Goal: Task Accomplishment & Management: Complete application form

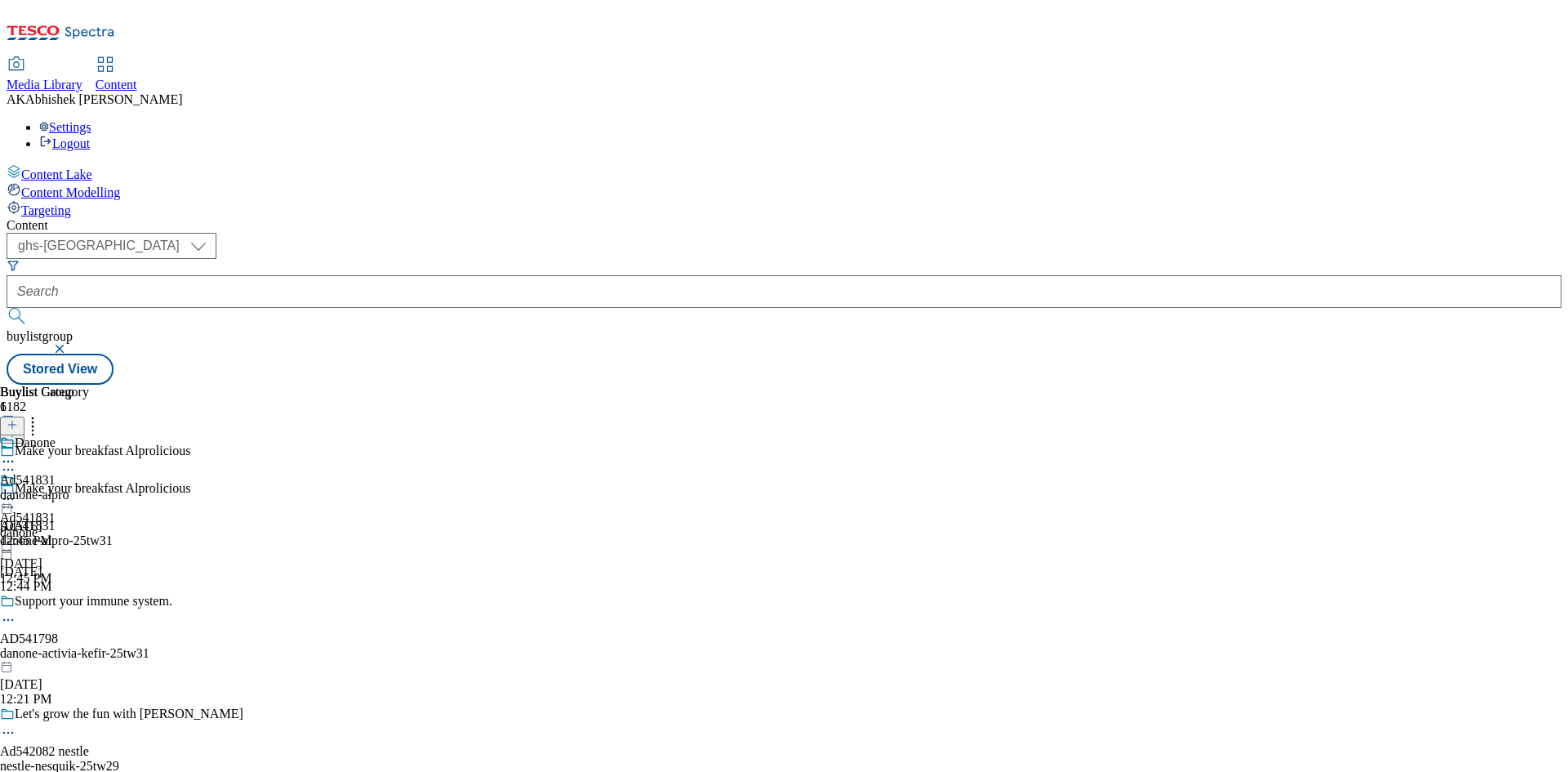
select select "ghs-[GEOGRAPHIC_DATA]"
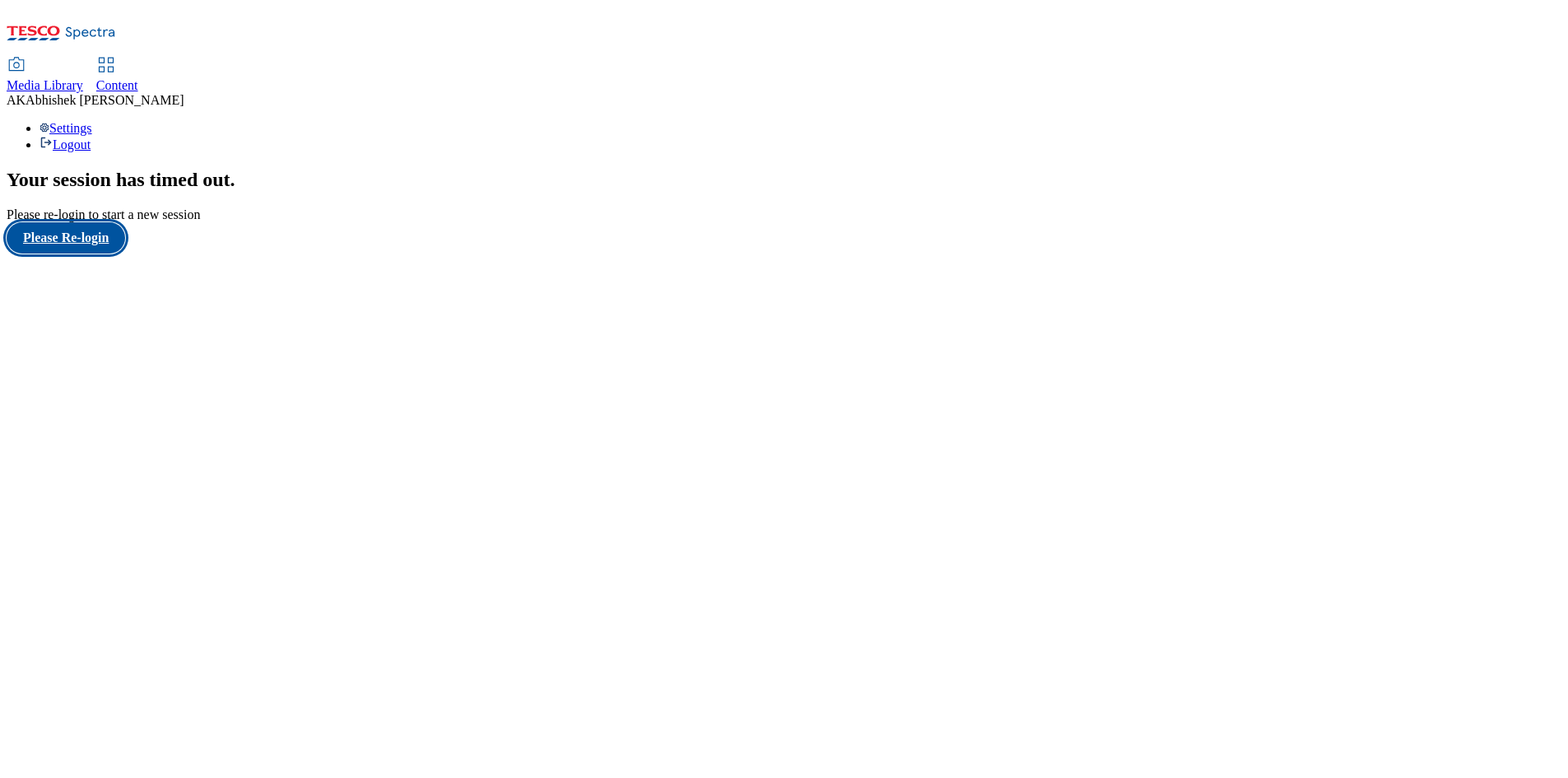
click at [110, 254] on button "Please Re-login" at bounding box center [66, 237] width 119 height 31
click at [139, 78] on span "Content" at bounding box center [117, 85] width 42 height 14
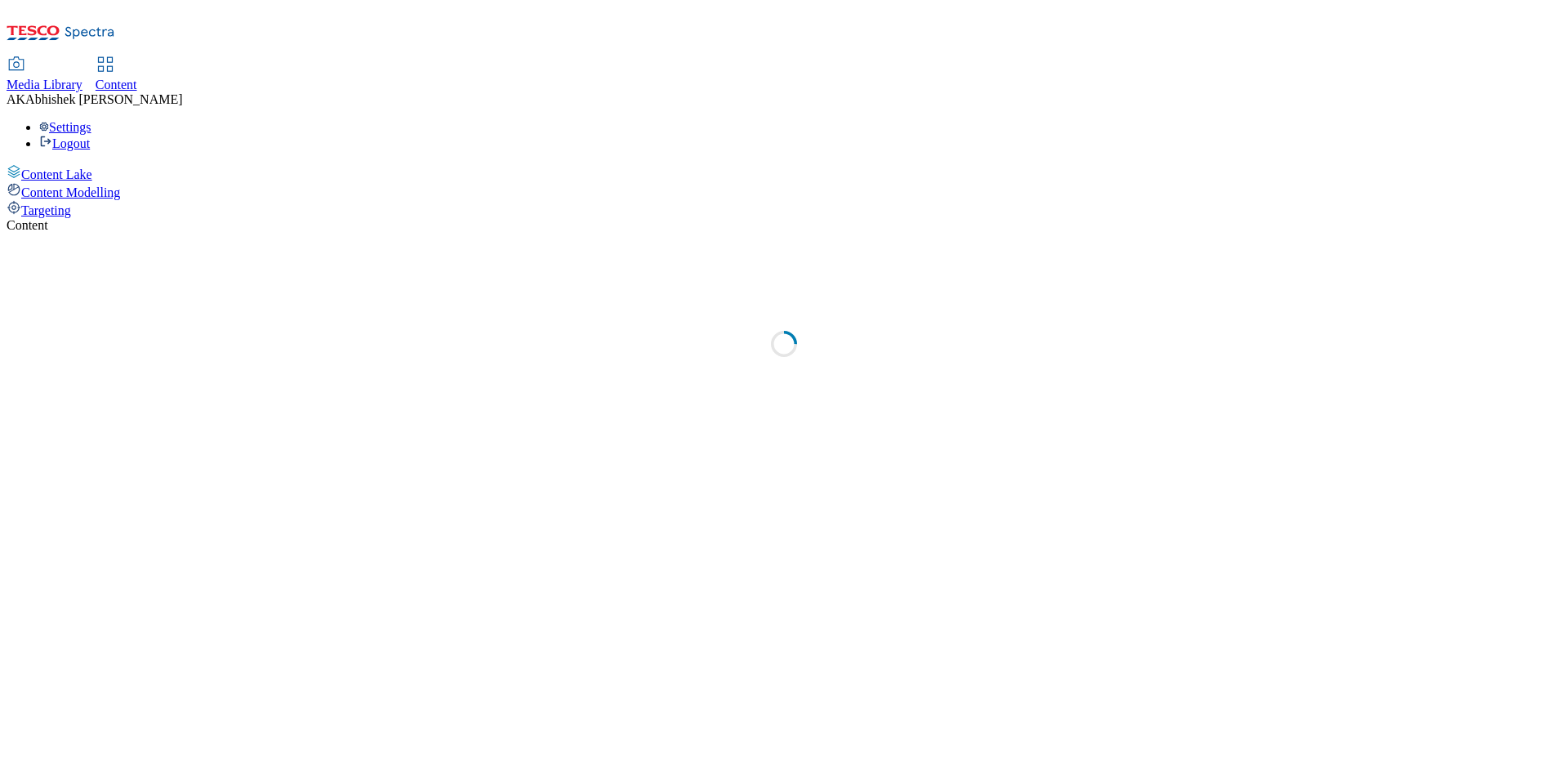
select select "ghs-uk"
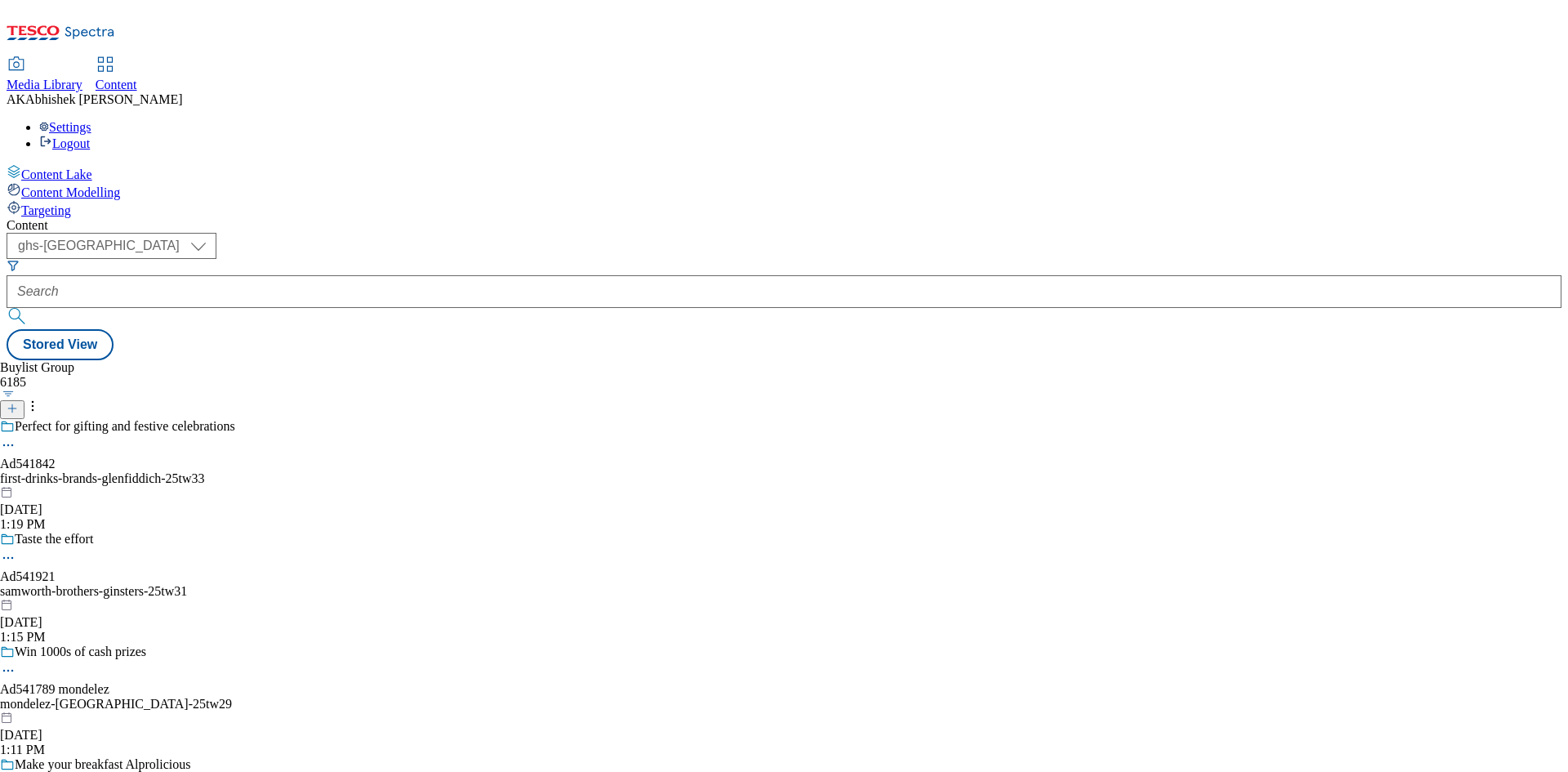
click at [18, 403] on icon at bounding box center [12, 408] width 12 height 12
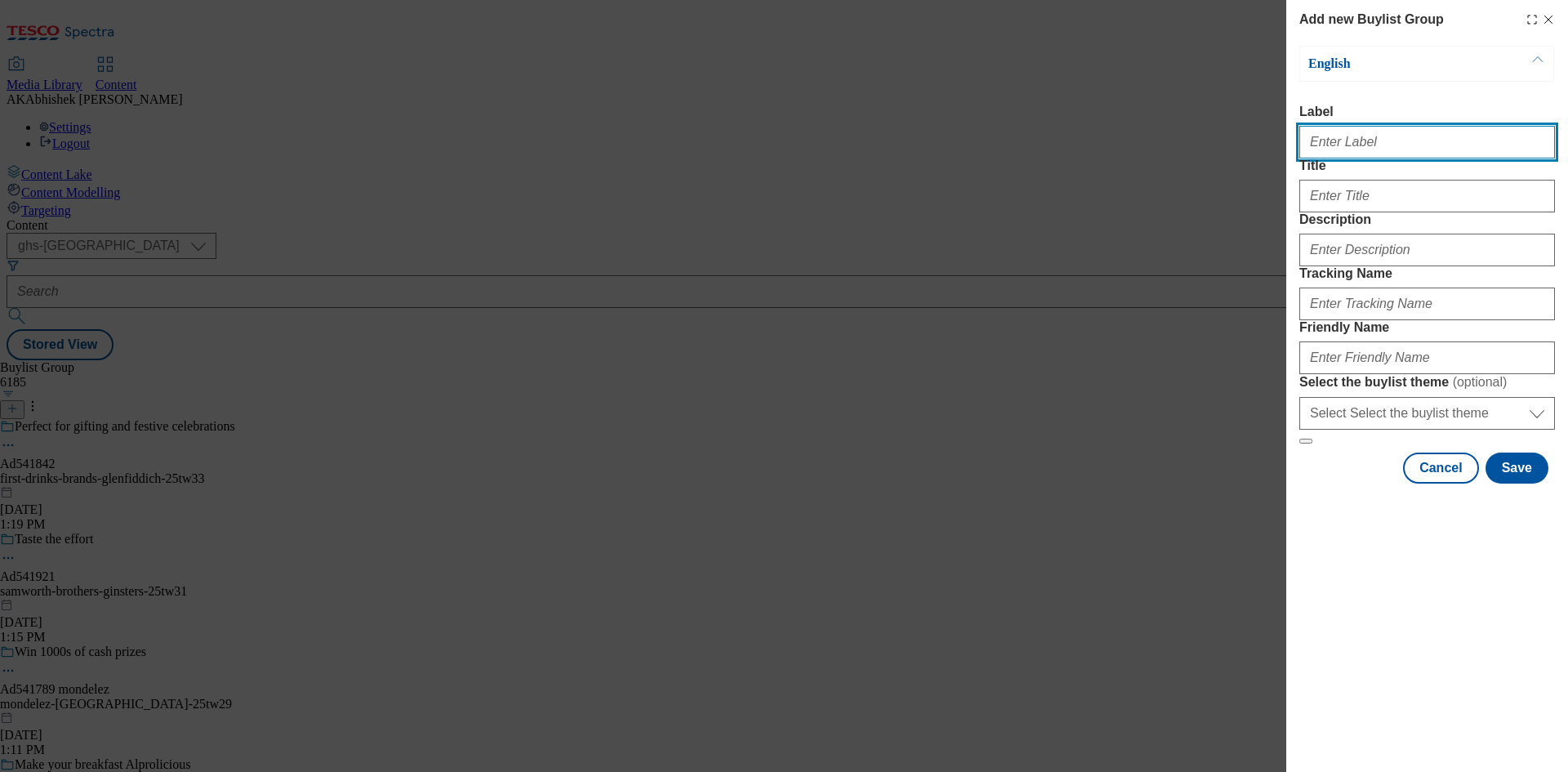
click at [1345, 147] on input "Label" at bounding box center [1427, 142] width 255 height 33
paste input "542185"
type input "Ad542185"
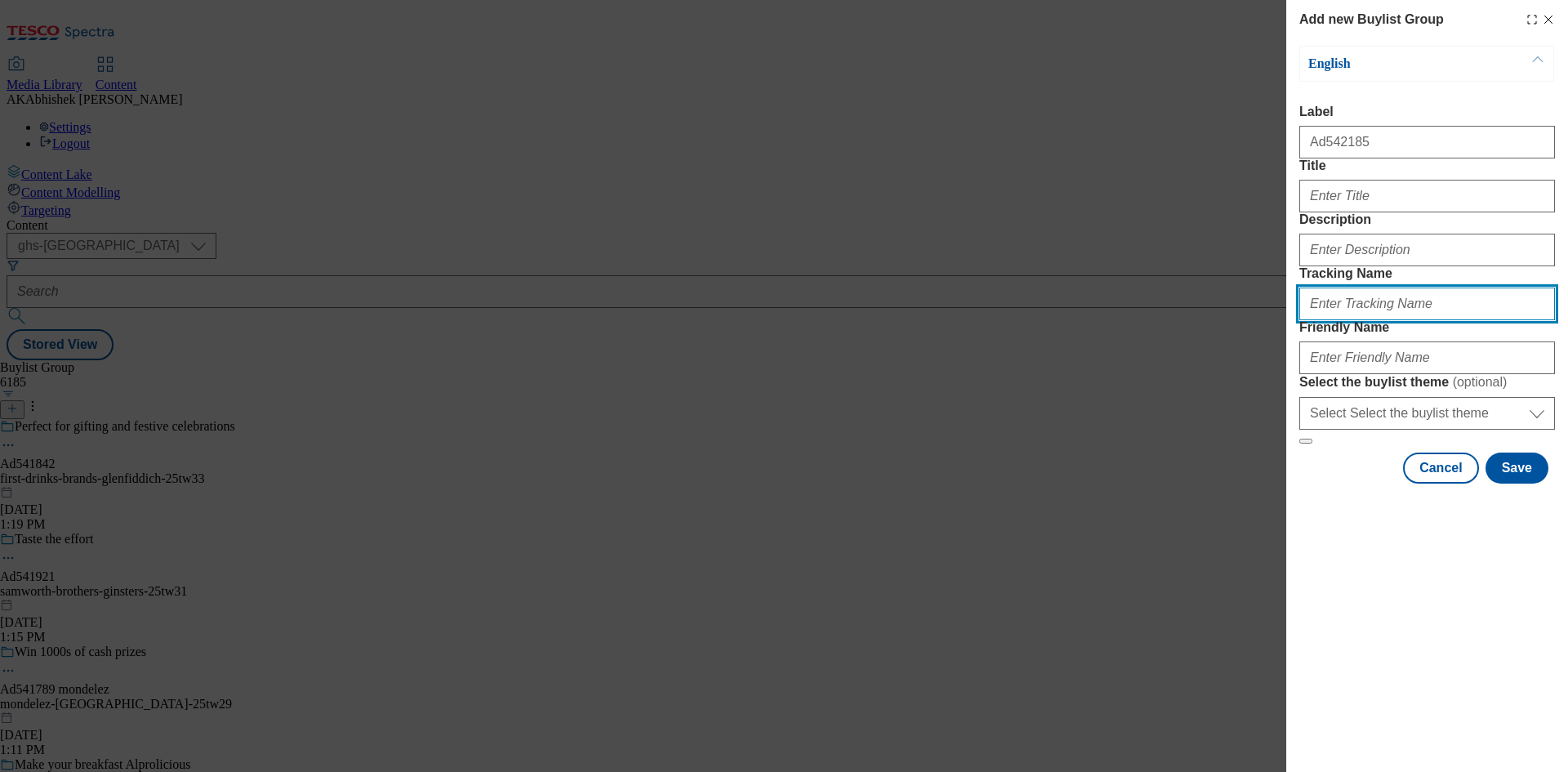
click at [1366, 320] on input "Tracking Name" at bounding box center [1427, 303] width 255 height 33
paste input "542185"
type input "DH_AD542185"
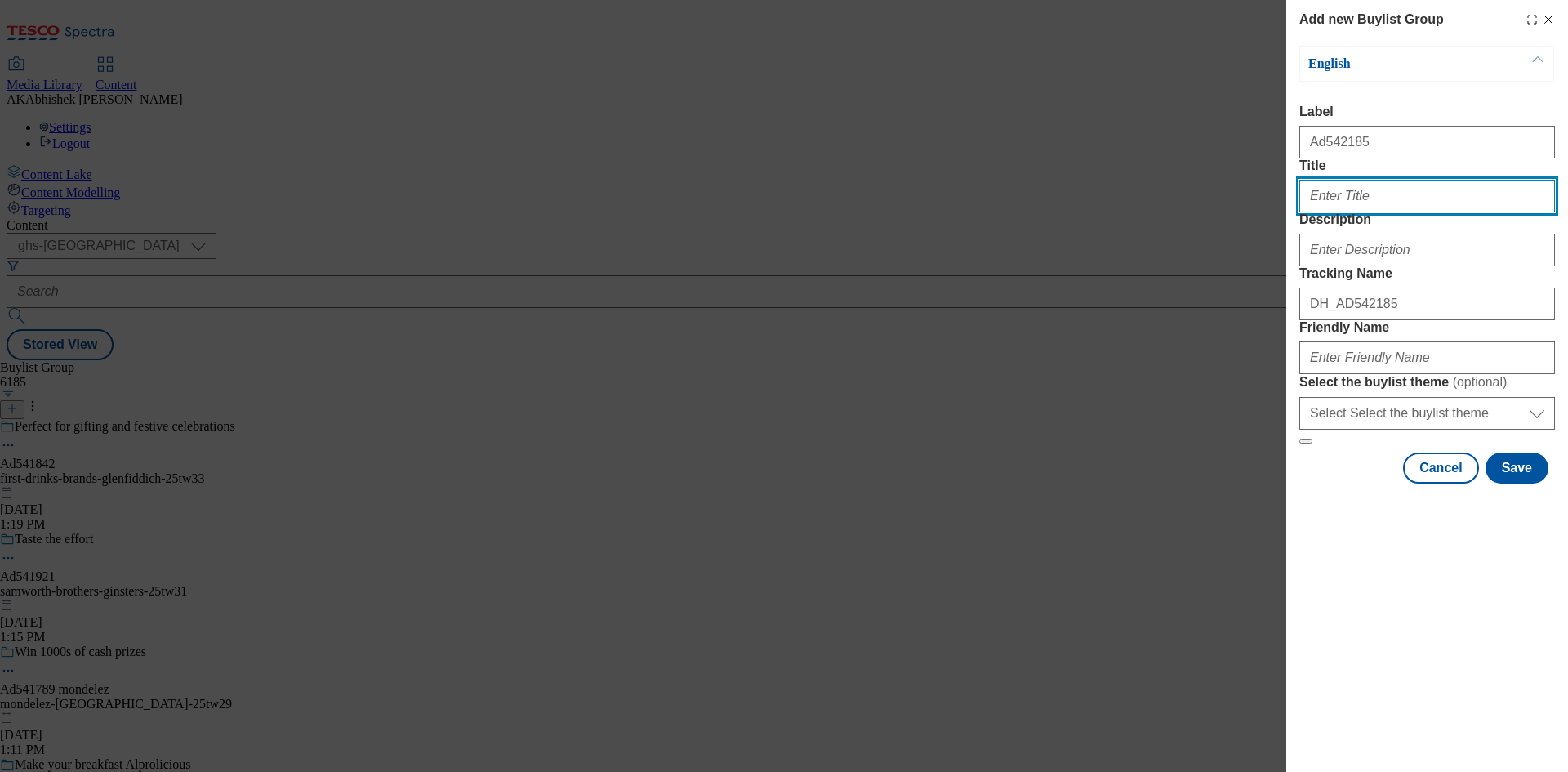
click at [1366, 212] on input "Title" at bounding box center [1427, 195] width 255 height 33
paste input "Try the bolder crunch"
type input "Try the bolder crunch"
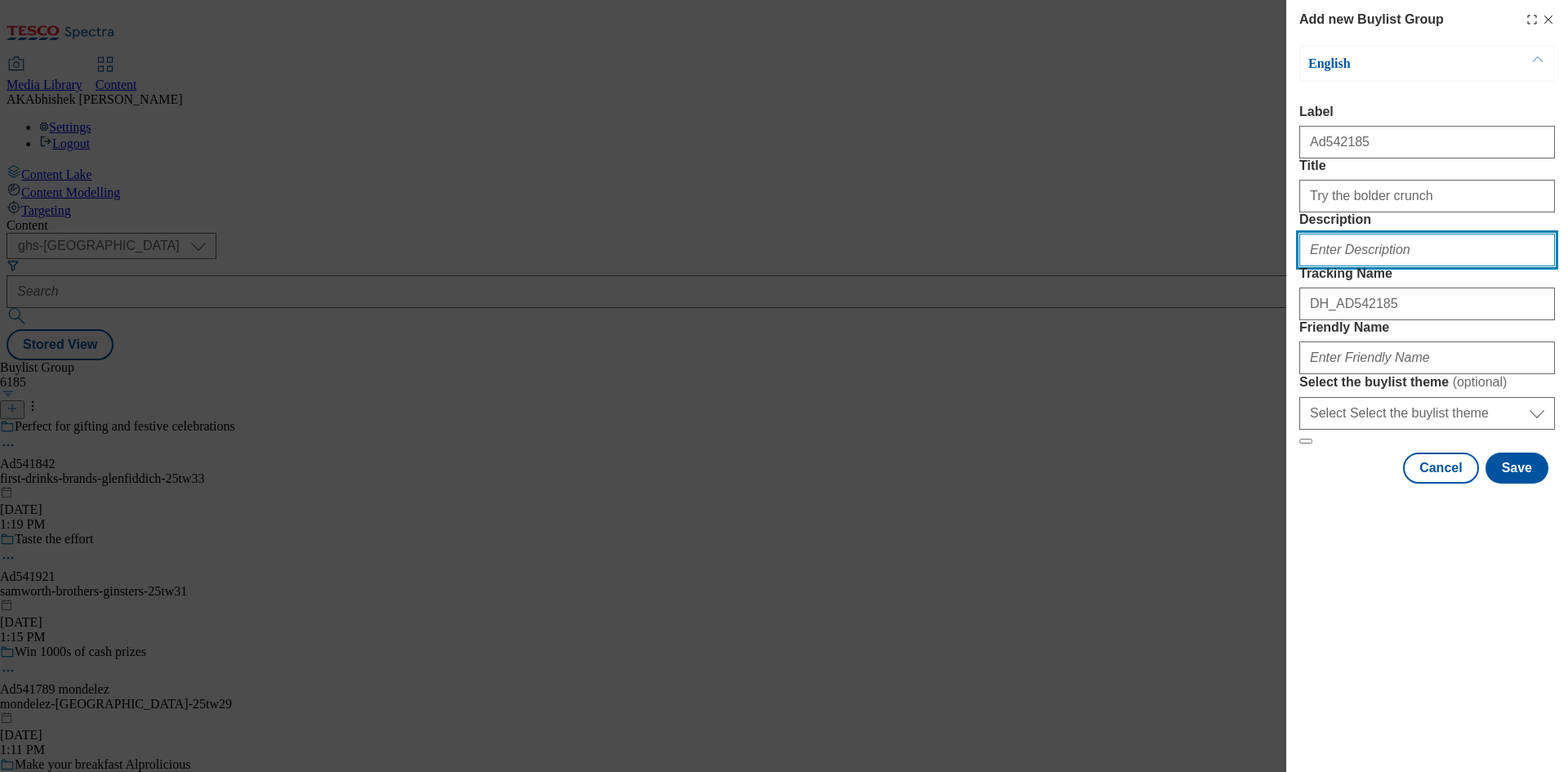
click at [1355, 266] on input "Description" at bounding box center [1427, 250] width 255 height 33
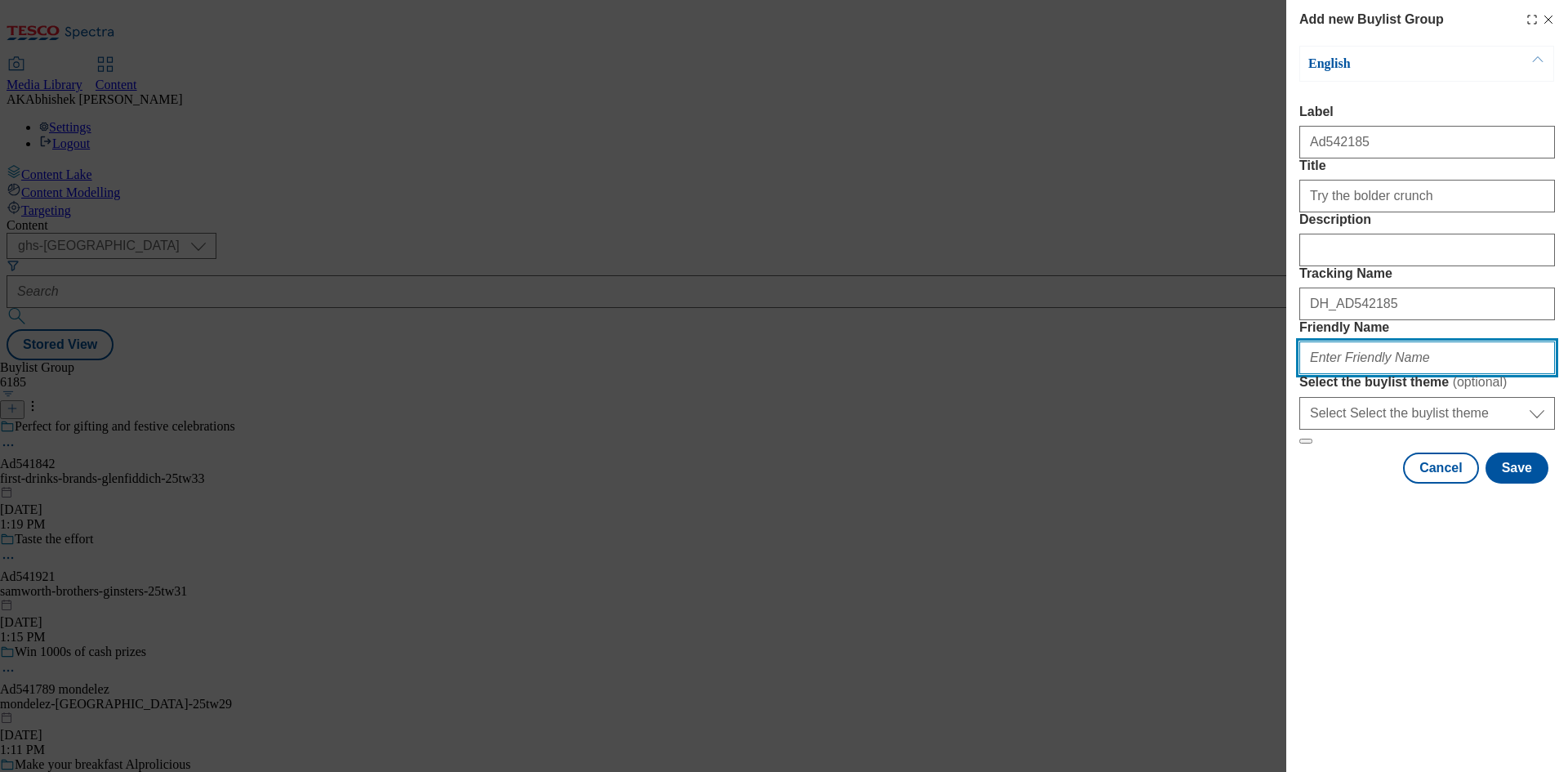
click at [1370, 374] on input "Friendly Name" at bounding box center [1427, 357] width 255 height 33
paste input "Pepsico"
click at [1310, 374] on input "Pepsico" at bounding box center [1427, 357] width 255 height 33
paste input "Crisps"
click at [1387, 374] on input "pepsico-doritos-Crisps" at bounding box center [1427, 357] width 255 height 33
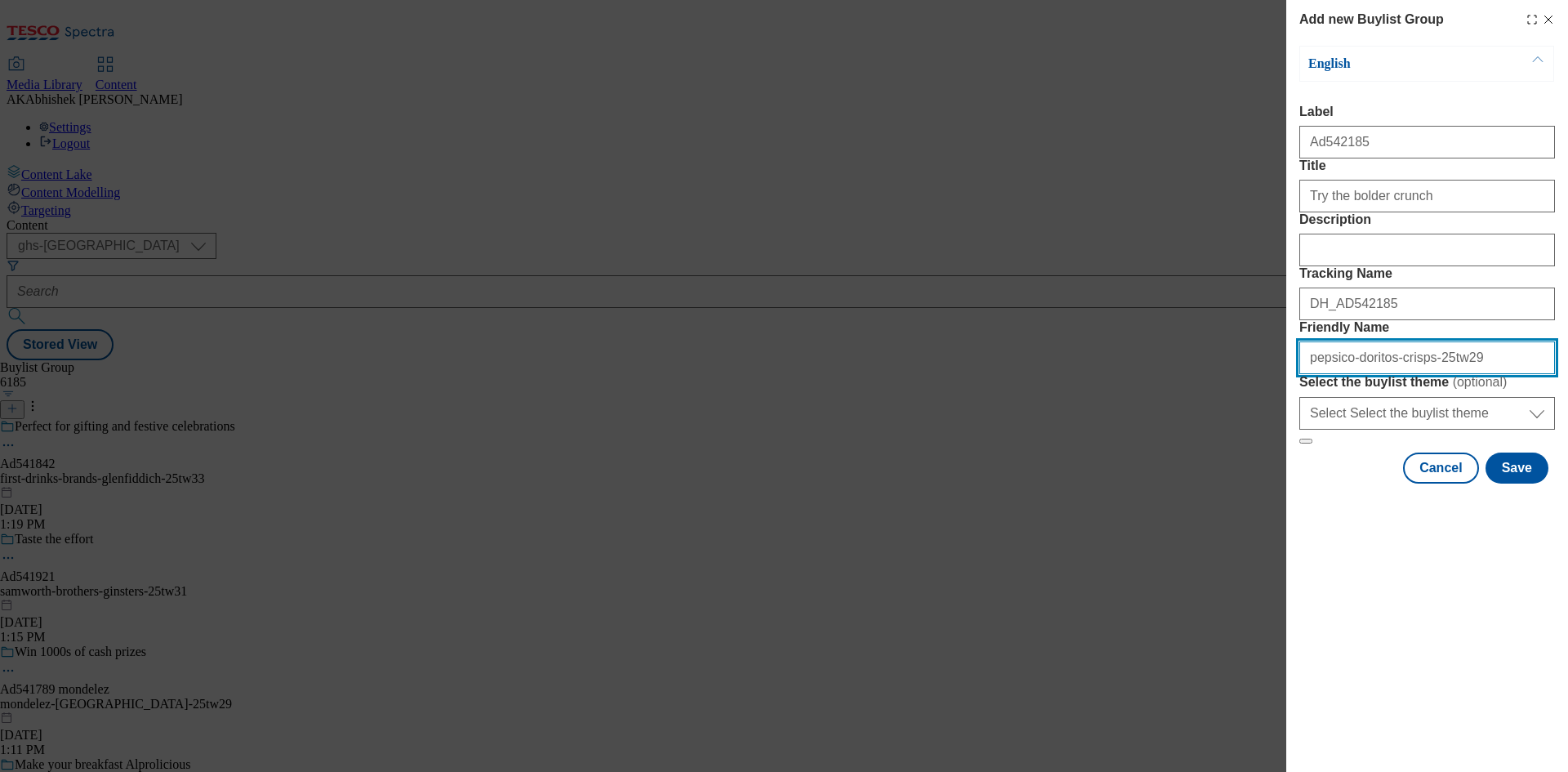
drag, startPoint x: 1149, startPoint y: 457, endPoint x: 1044, endPoint y: 480, distance: 107.5
click at [1041, 477] on div "Add new Buylist Group English Label Ad542185 Title Try the bolder crunch Descri…" at bounding box center [784, 386] width 1568 height 772
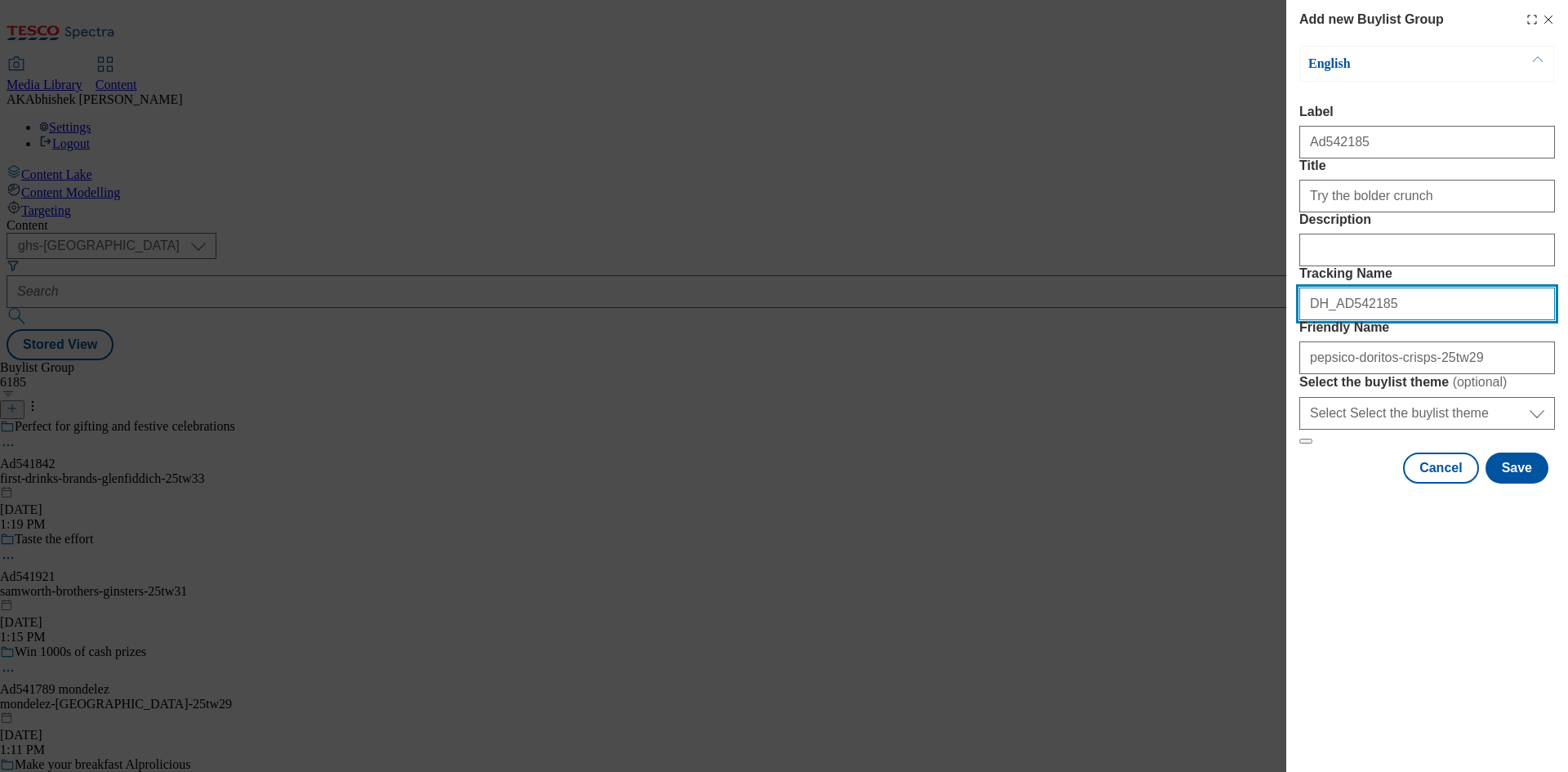
click at [1149, 385] on div "Add new Buylist Group English Label Ad542185 Title Try the bolder crunch Descri…" at bounding box center [784, 386] width 1568 height 772
click at [1514, 484] on button "Save" at bounding box center [1516, 468] width 62 height 31
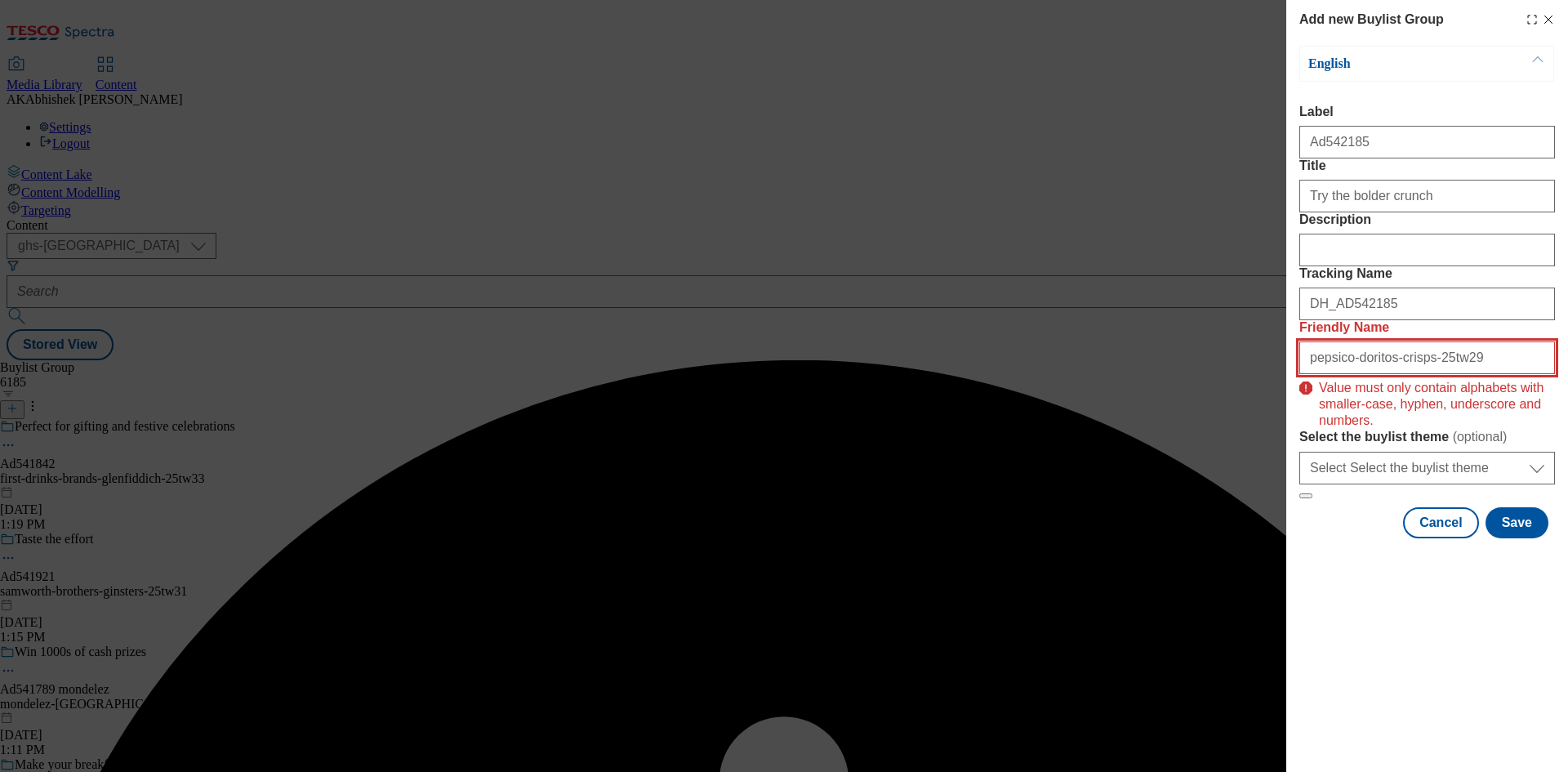
click at [1471, 374] on input "pepsico-doritos-crisps-25tw29" at bounding box center [1427, 357] width 255 height 33
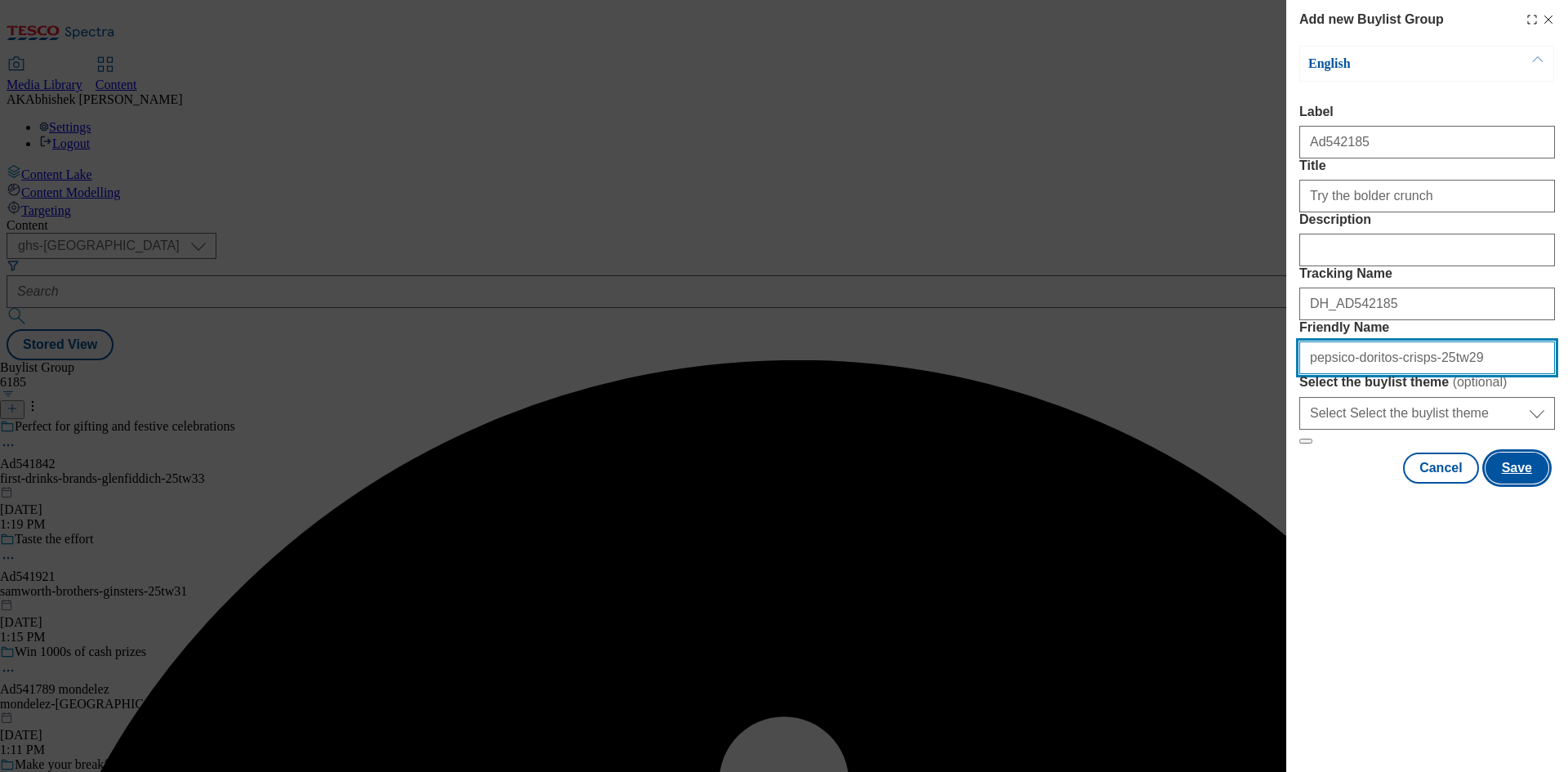
type input "pepsico-doritos-crisps-25tw29"
click at [1495, 484] on button "Save" at bounding box center [1516, 468] width 62 height 31
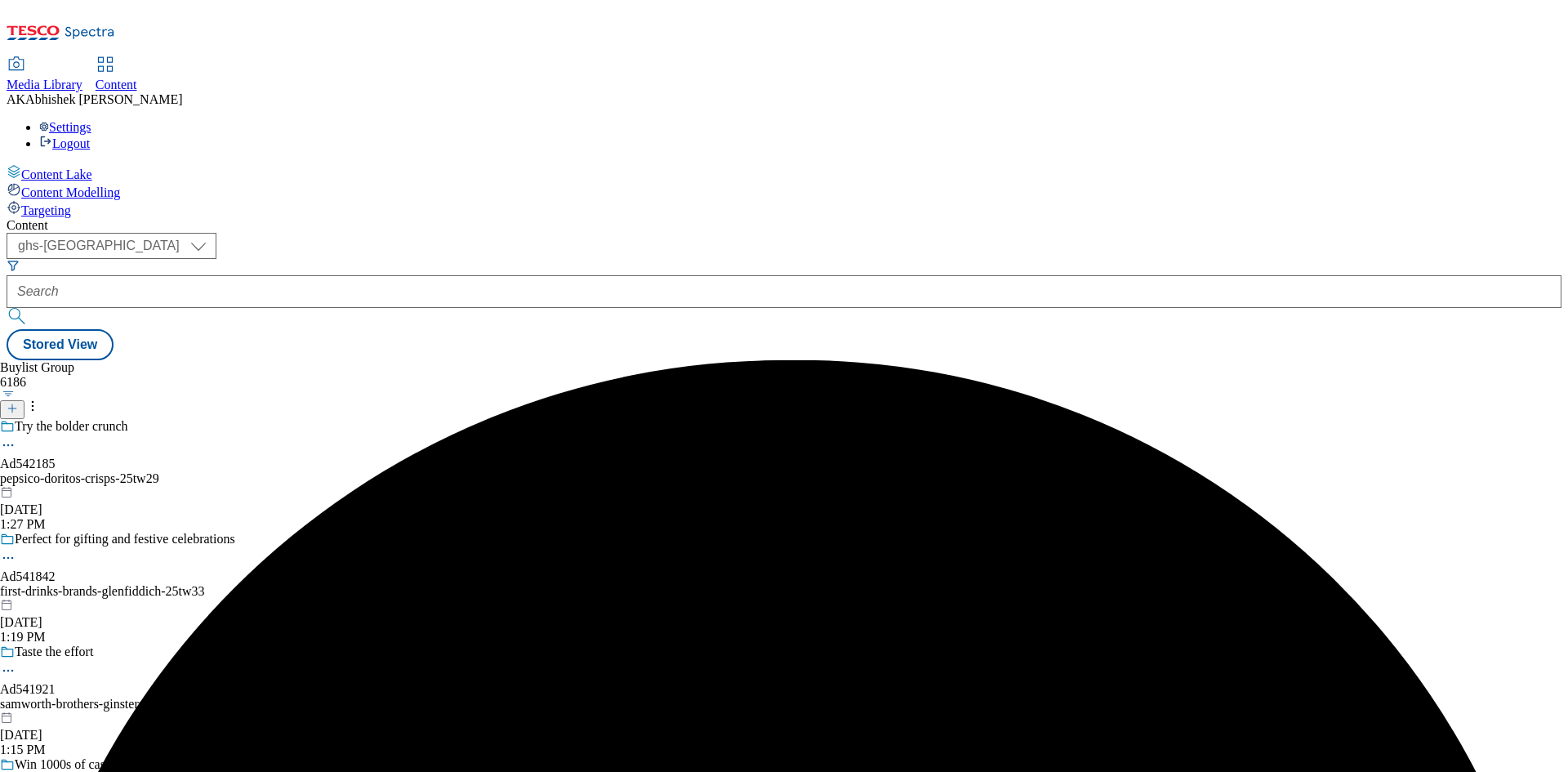
click at [353, 471] on div "pepsico-doritos-crisps-25tw29" at bounding box center [177, 478] width 353 height 14
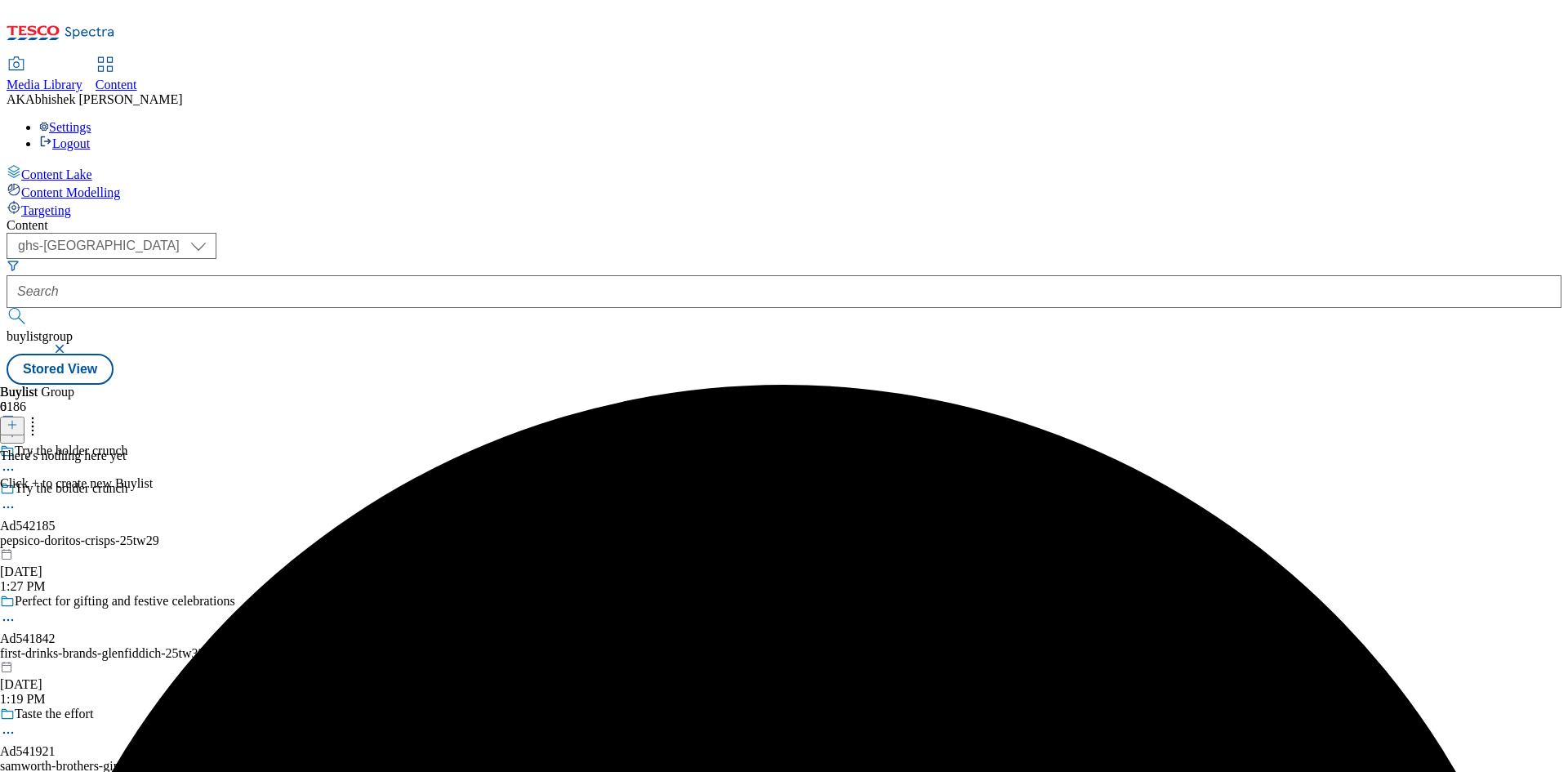
click at [18, 419] on icon at bounding box center [12, 424] width 12 height 12
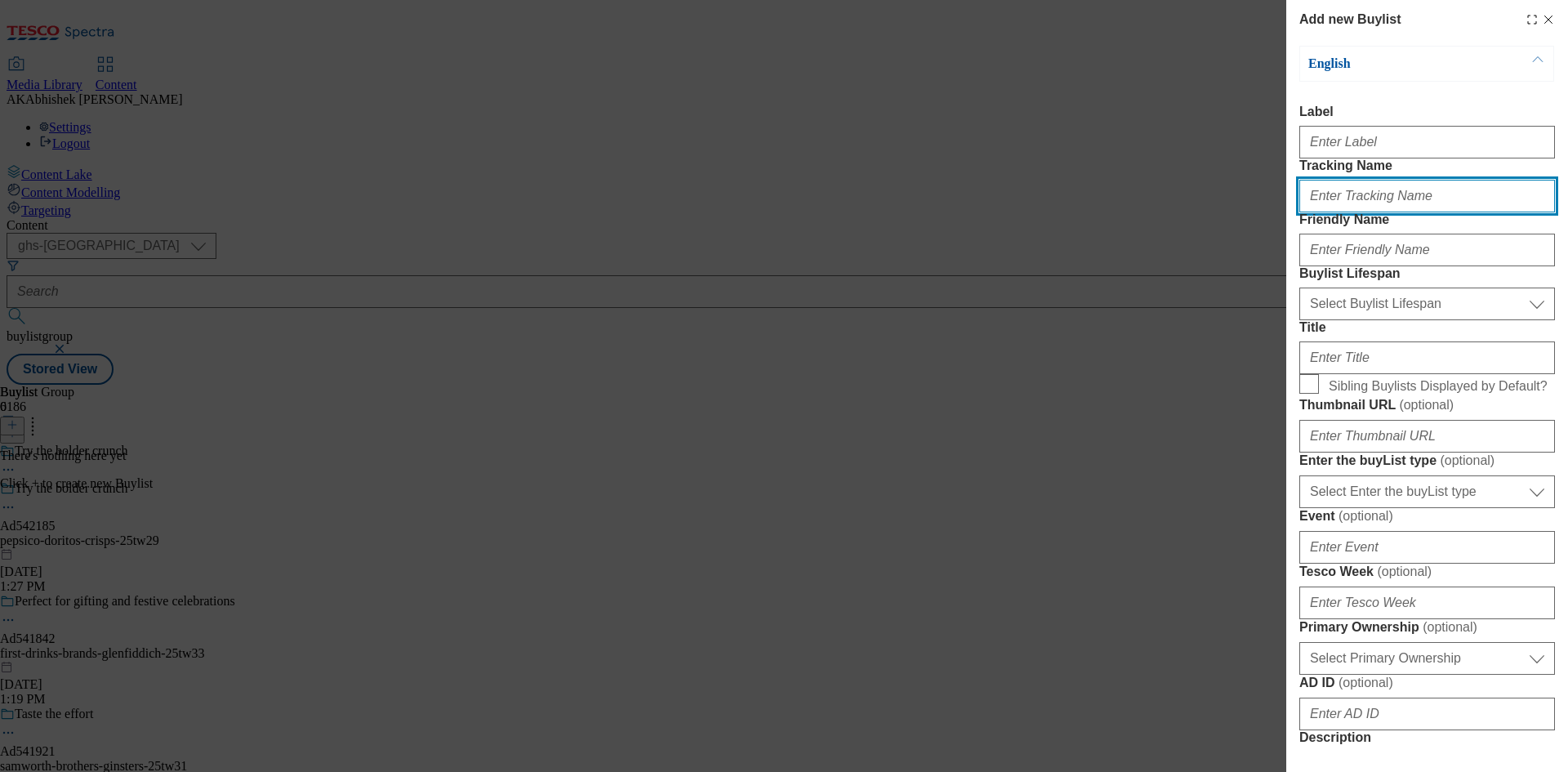
click at [1349, 212] on input "Tracking Name" at bounding box center [1427, 195] width 255 height 33
paste input "DH_AD542185"
click at [1335, 212] on input "DH_AD542185" at bounding box center [1427, 195] width 255 height 33
type input "DH_AD542185"
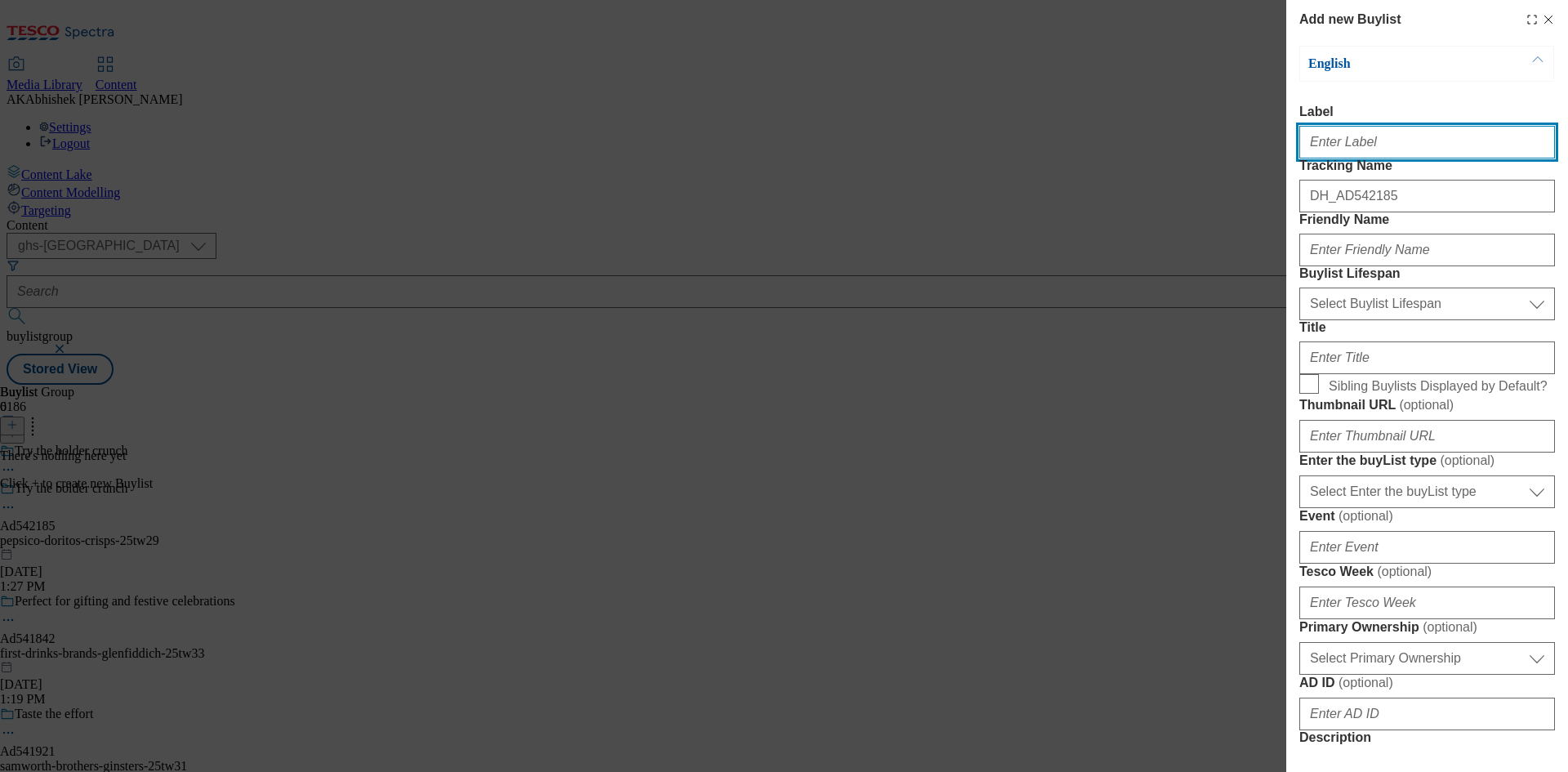
drag, startPoint x: 1386, startPoint y: 133, endPoint x: 1396, endPoint y: 137, distance: 10.8
click at [1385, 133] on input "Label" at bounding box center [1427, 142] width 255 height 33
paste input "542185"
type input "Ad542185"
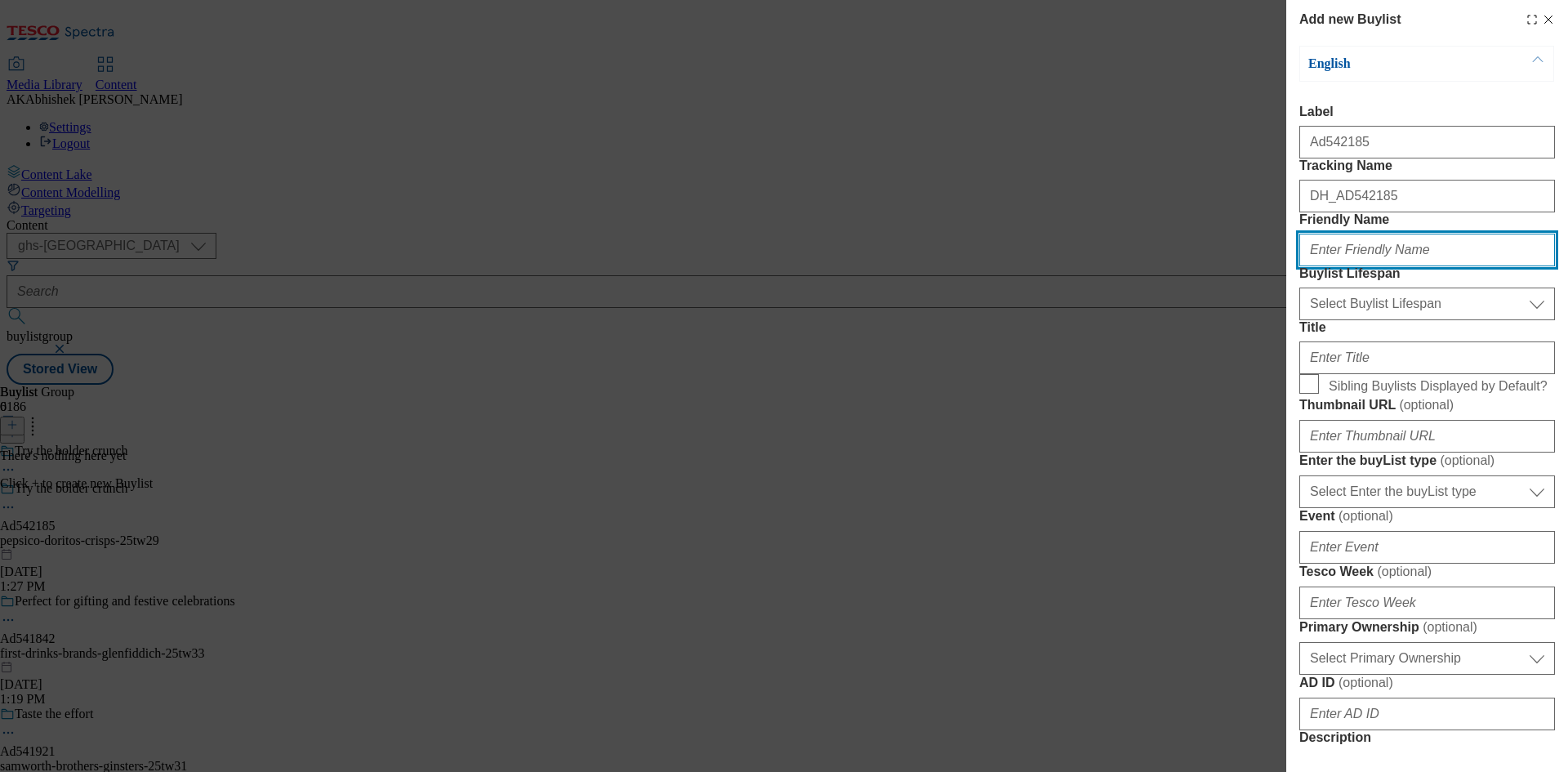
click at [1369, 266] on input "Friendly Name" at bounding box center [1427, 250] width 255 height 33
paste input "pepsico"
type input "pepsico"
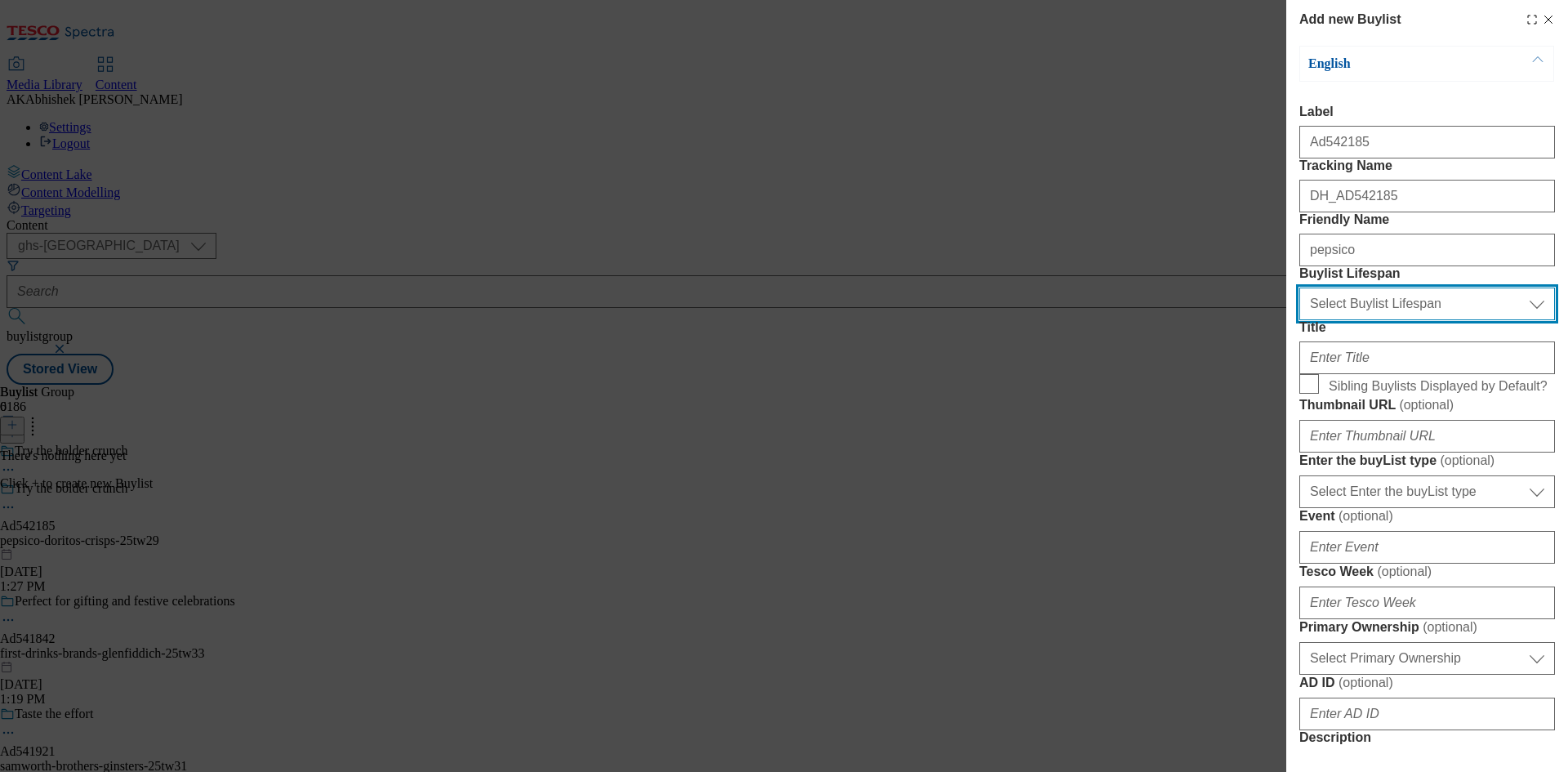
click at [1391, 320] on select "Select Buylist Lifespan evergreen seasonal tactical" at bounding box center [1427, 303] width 255 height 33
select select "tactical"
click at [1299, 320] on select "Select Buylist Lifespan evergreen seasonal tactical" at bounding box center [1427, 303] width 255 height 33
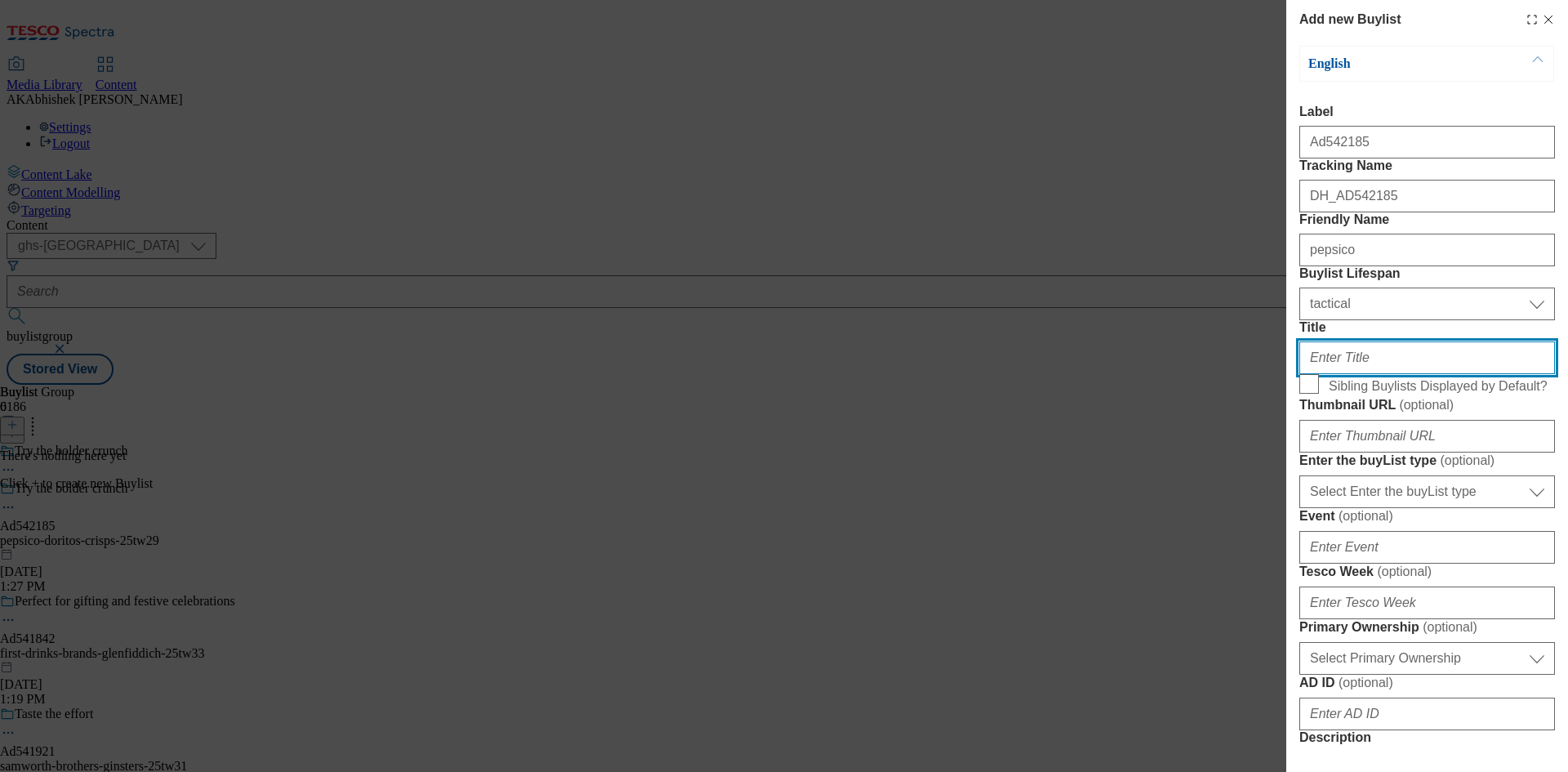
click at [1394, 374] on input "Title" at bounding box center [1427, 357] width 255 height 33
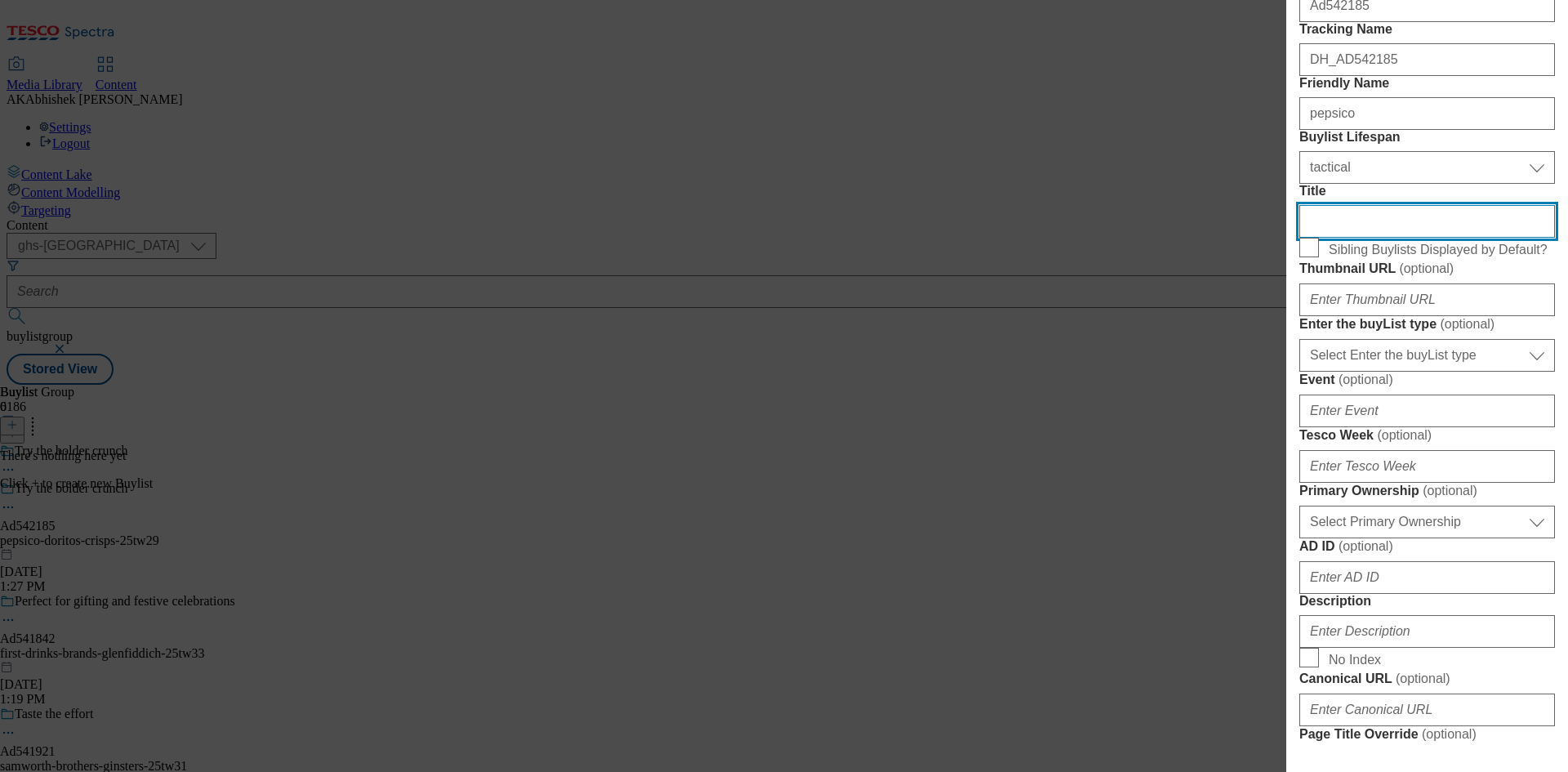
scroll to position [163, 0]
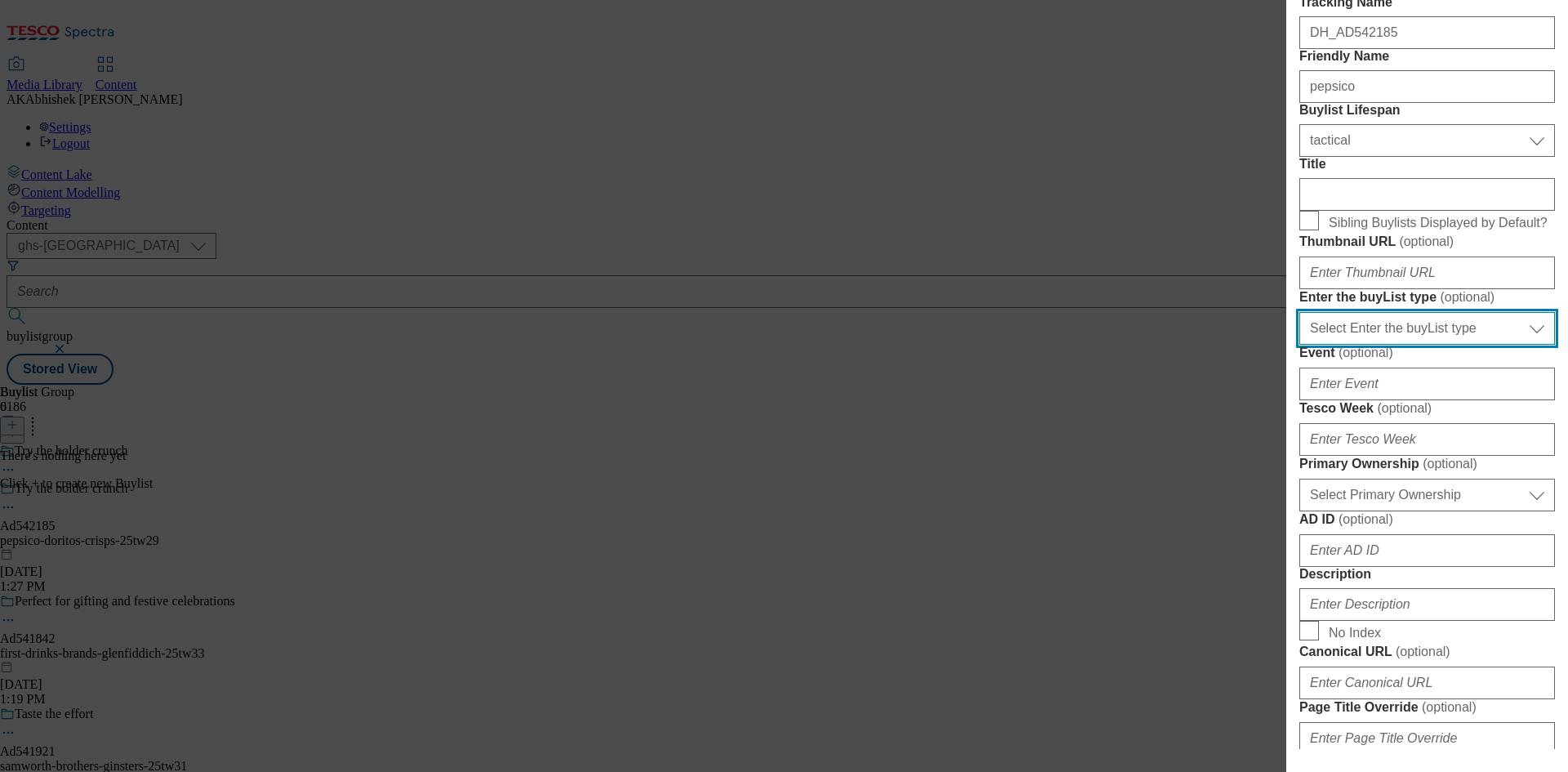
click at [1477, 344] on select "Select Enter the buyList type event supplier funded long term >4 weeks supplier…" at bounding box center [1427, 328] width 255 height 33
select select "supplier funded short term 1-3 weeks"
click at [1299, 344] on select "Select Enter the buyList type event supplier funded long term >4 weeks supplier…" at bounding box center [1427, 328] width 255 height 33
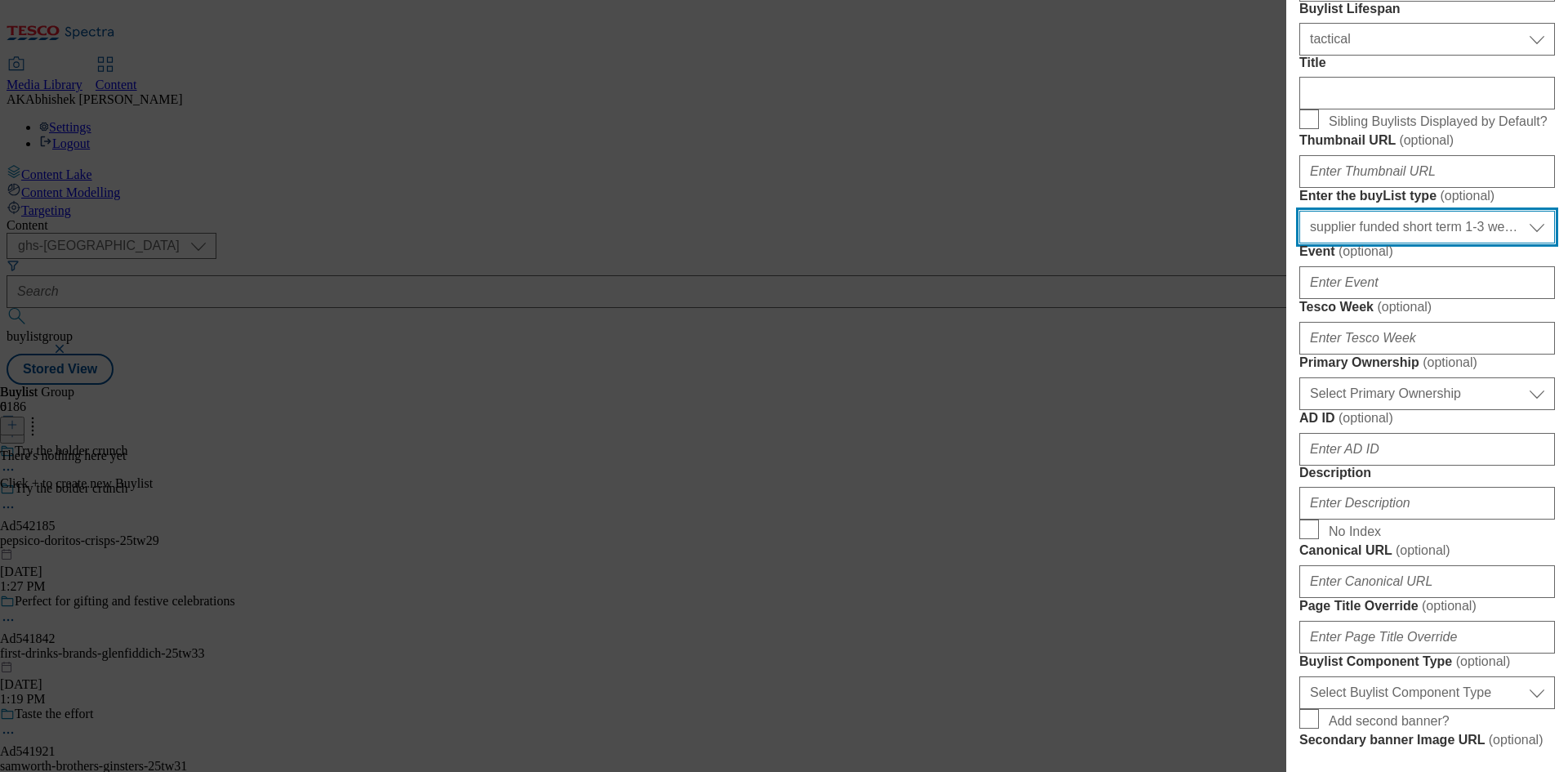
scroll to position [490, 0]
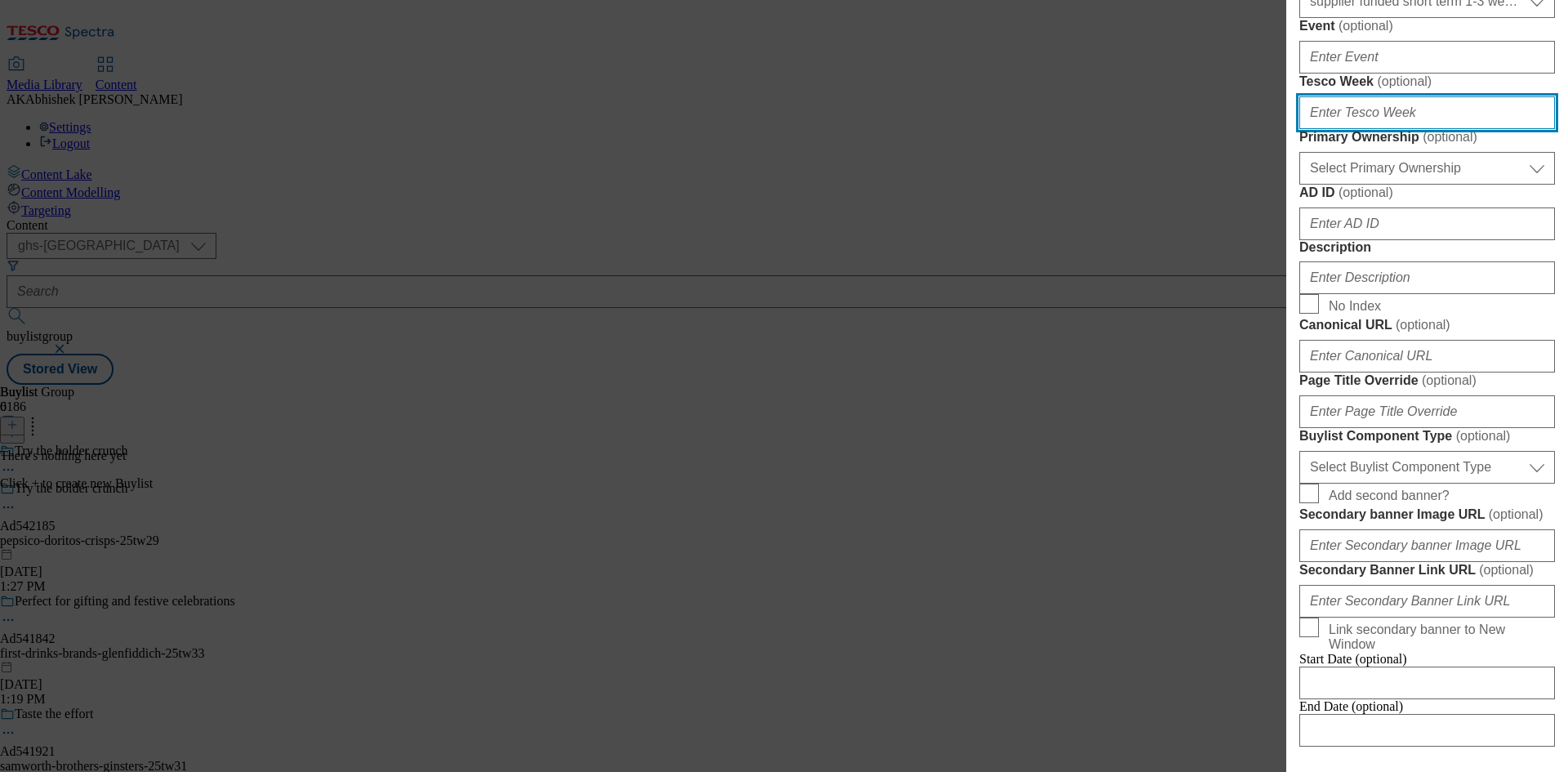
click at [1401, 129] on input "Tesco Week ( optional )" at bounding box center [1427, 112] width 255 height 33
type input "29"
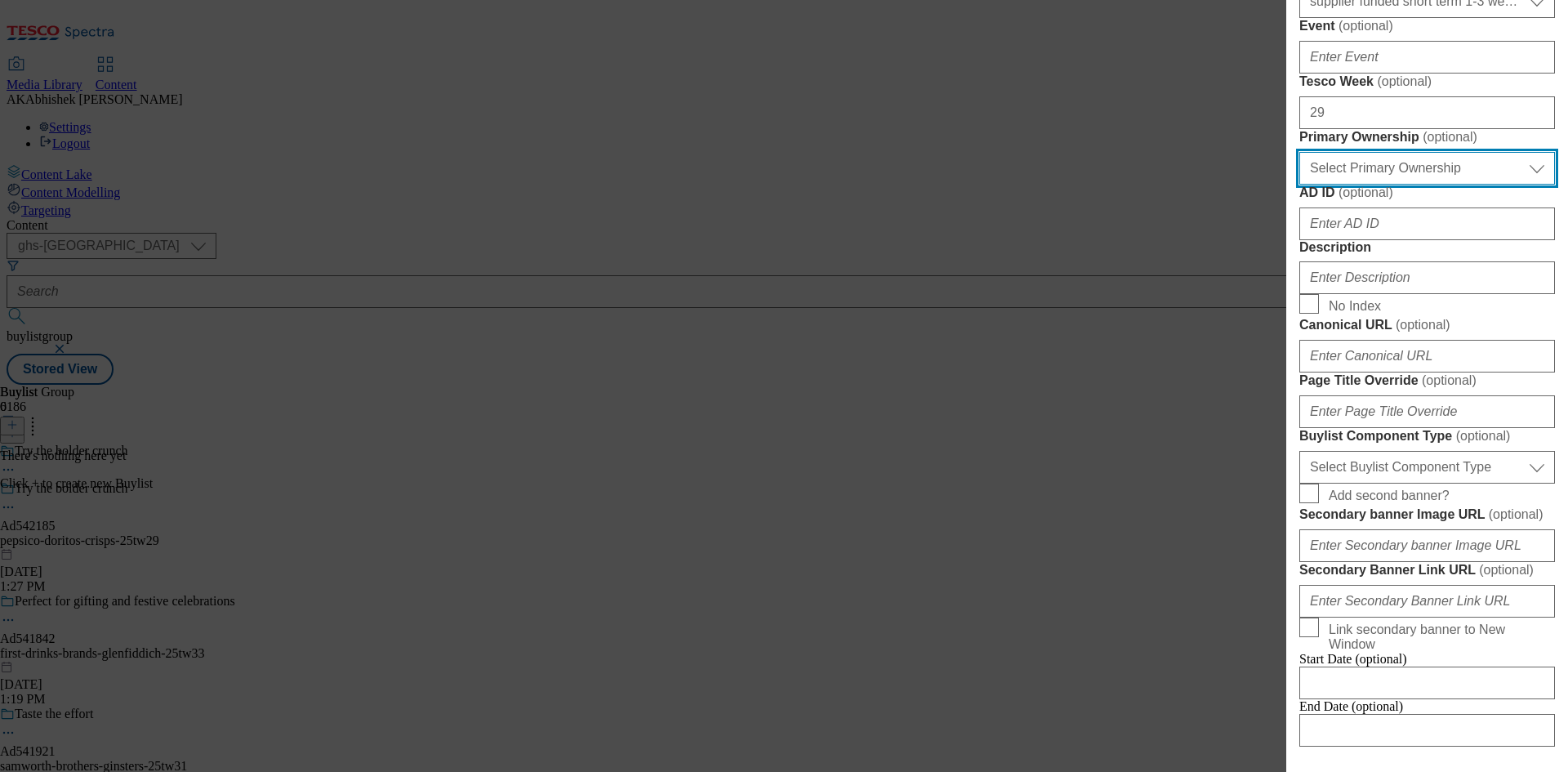
click at [1428, 185] on select "Select Primary Ownership tesco dunnhumby" at bounding box center [1427, 168] width 255 height 33
select select "dunnhumby"
click at [1299, 185] on select "Select Primary Ownership tesco dunnhumby" at bounding box center [1427, 168] width 255 height 33
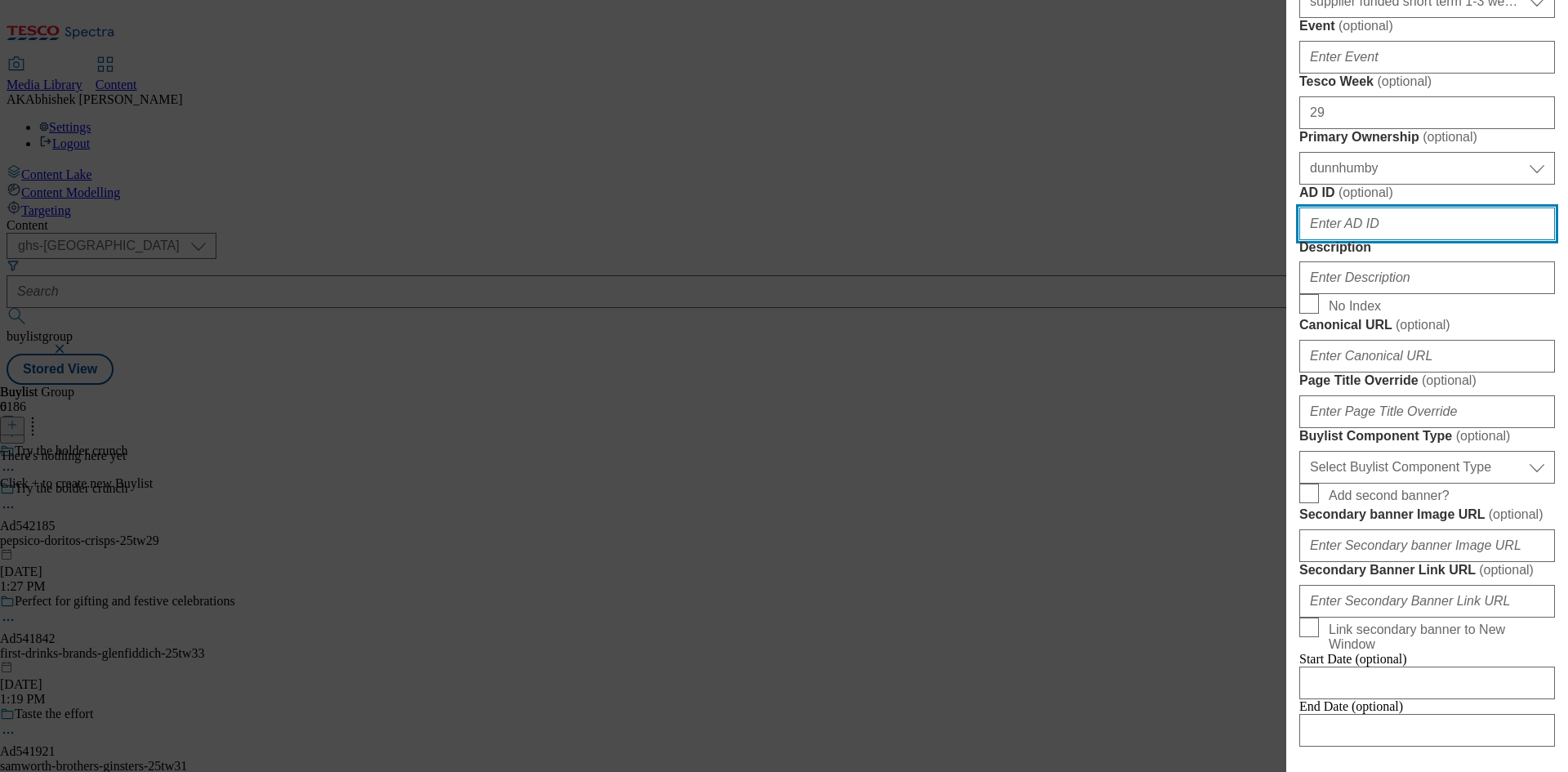
click at [1400, 240] on input "AD ID ( optional )" at bounding box center [1427, 223] width 255 height 33
paste input "542185"
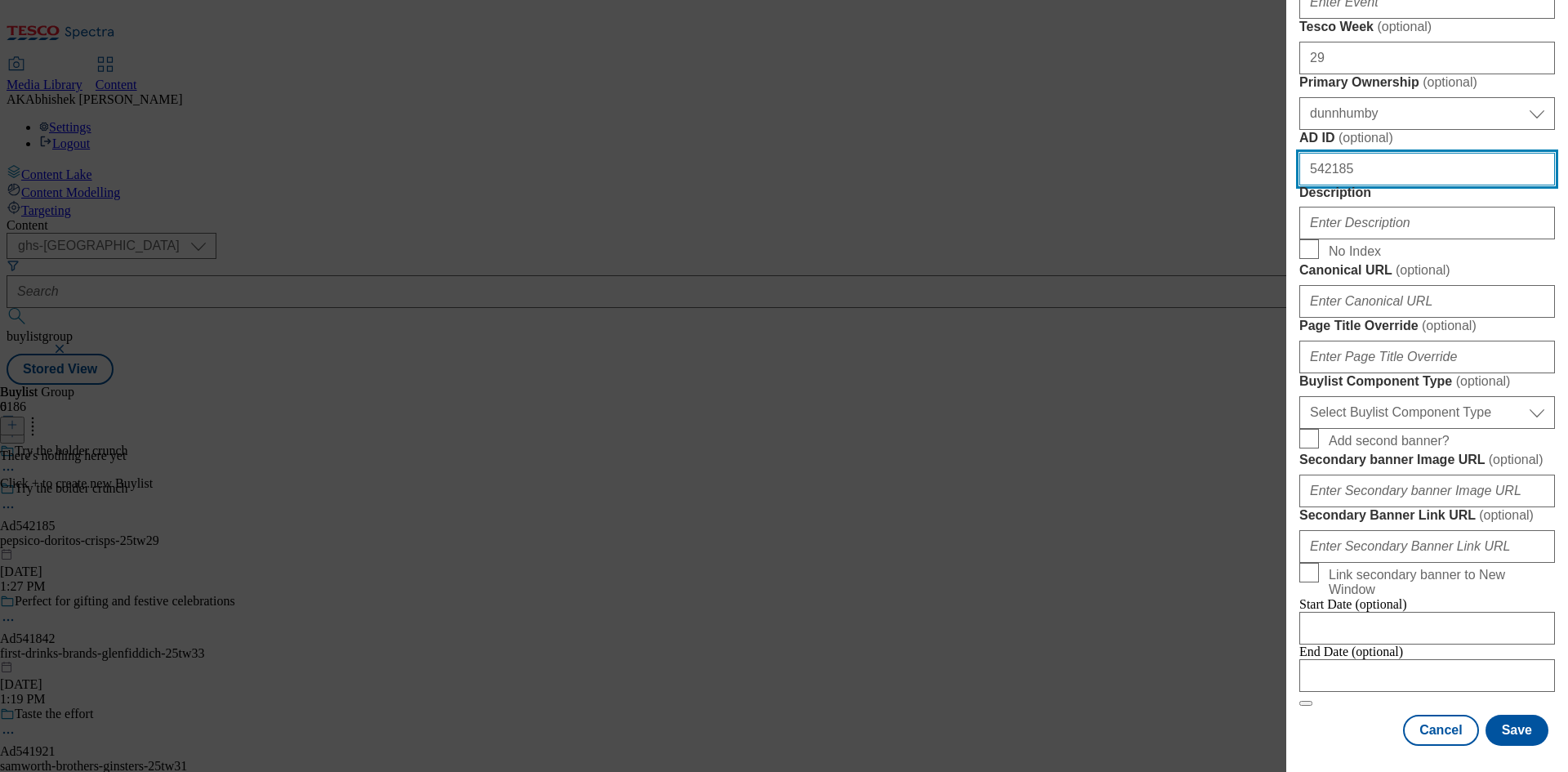
scroll to position [735, 0]
type input "542185"
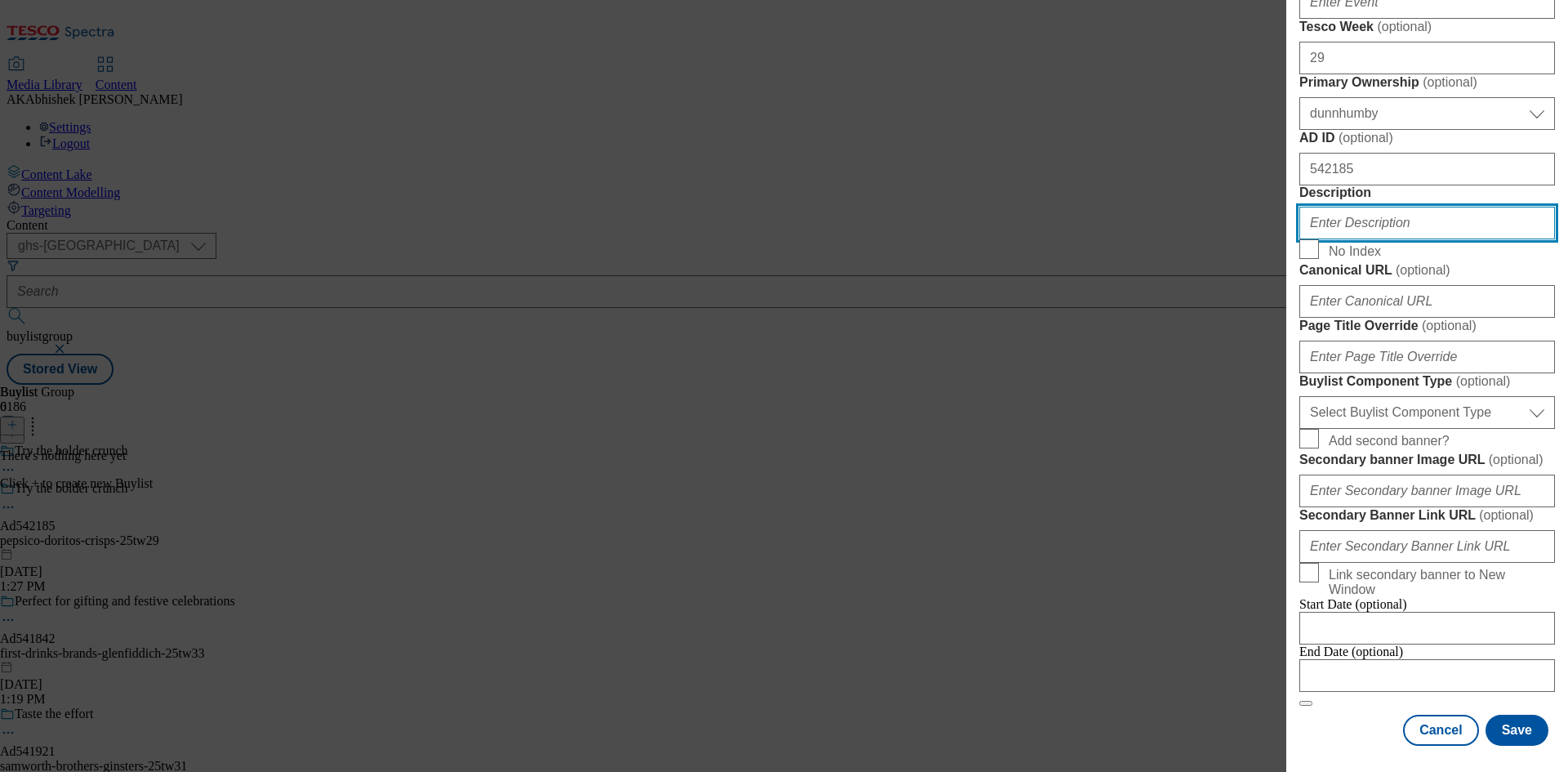
click at [1352, 239] on input "Description" at bounding box center [1427, 223] width 255 height 33
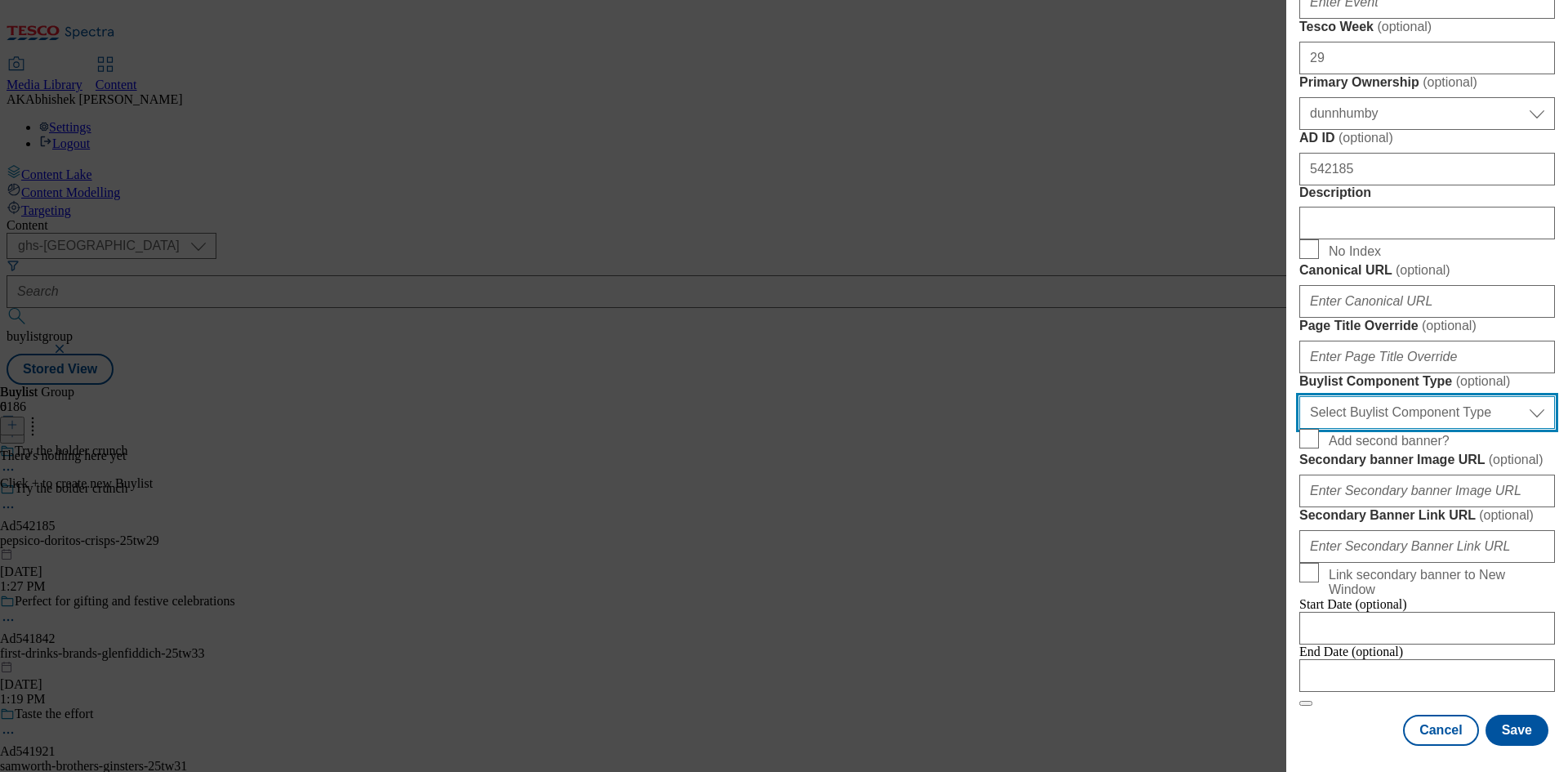
click at [1436, 409] on select "Select Buylist Component Type Banner Competition Header Meal" at bounding box center [1427, 412] width 255 height 33
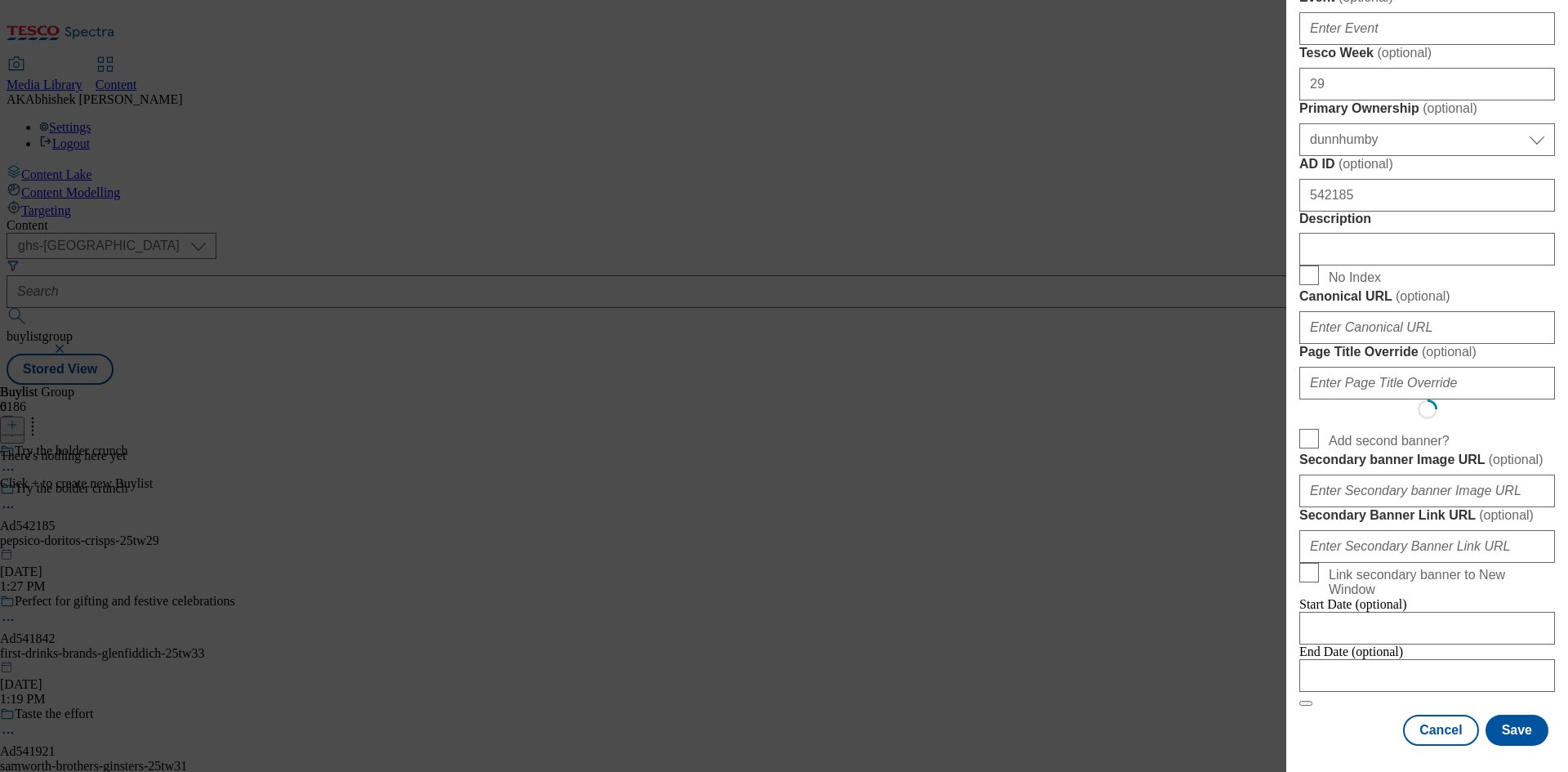
select select "Banner"
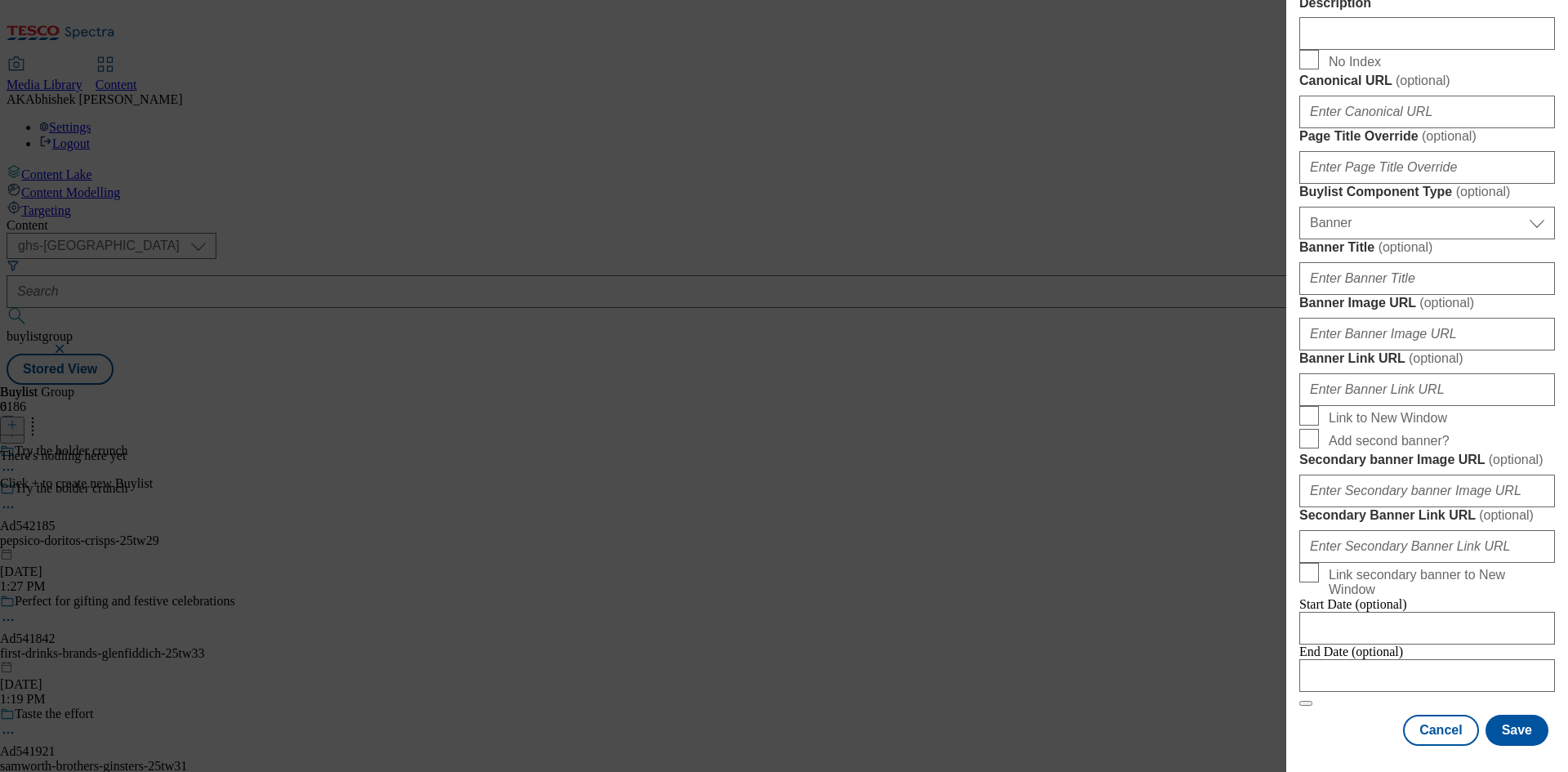
scroll to position [1432, 0]
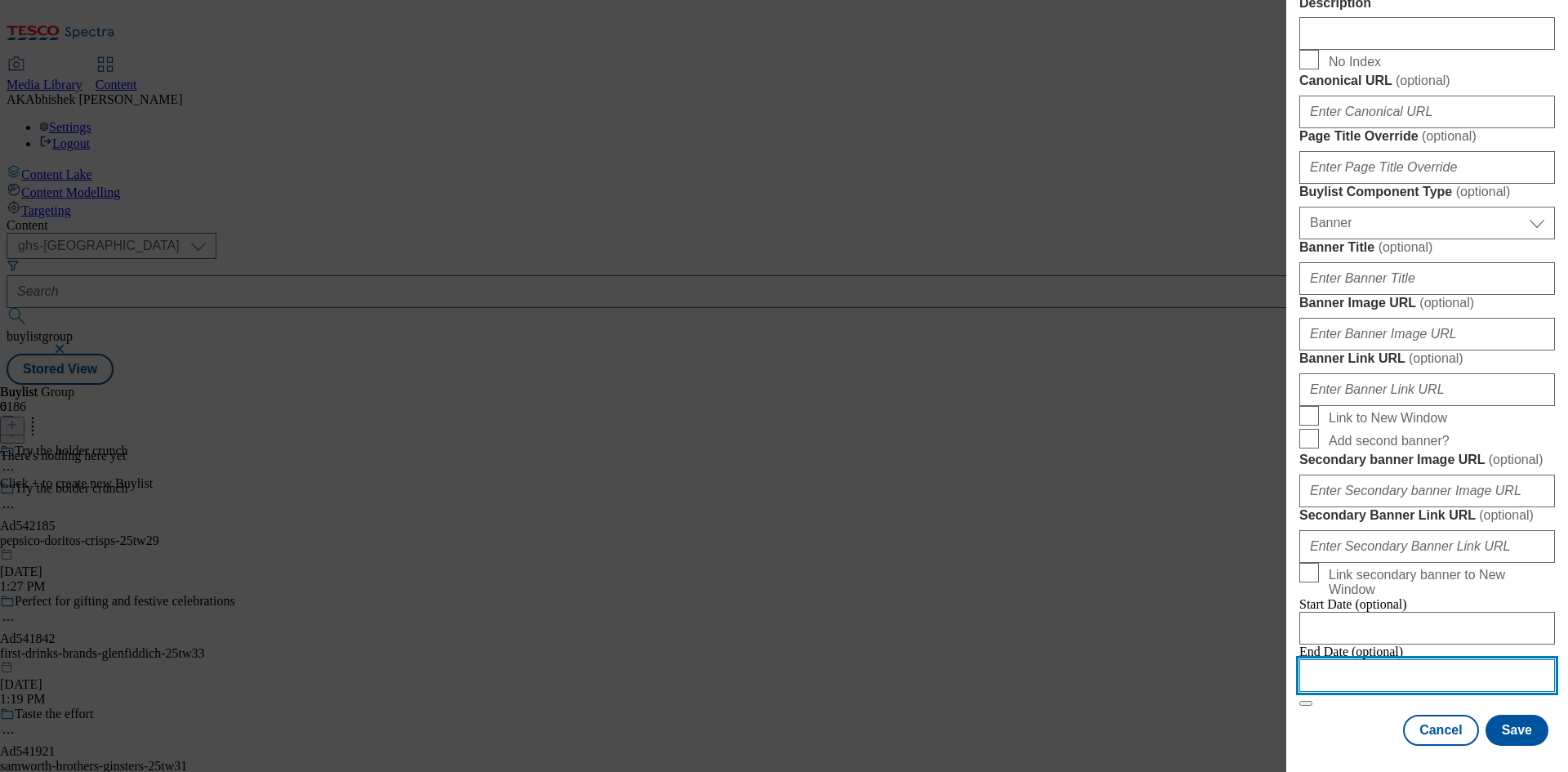
click at [1464, 664] on input "Modal" at bounding box center [1427, 675] width 255 height 33
select select "2025"
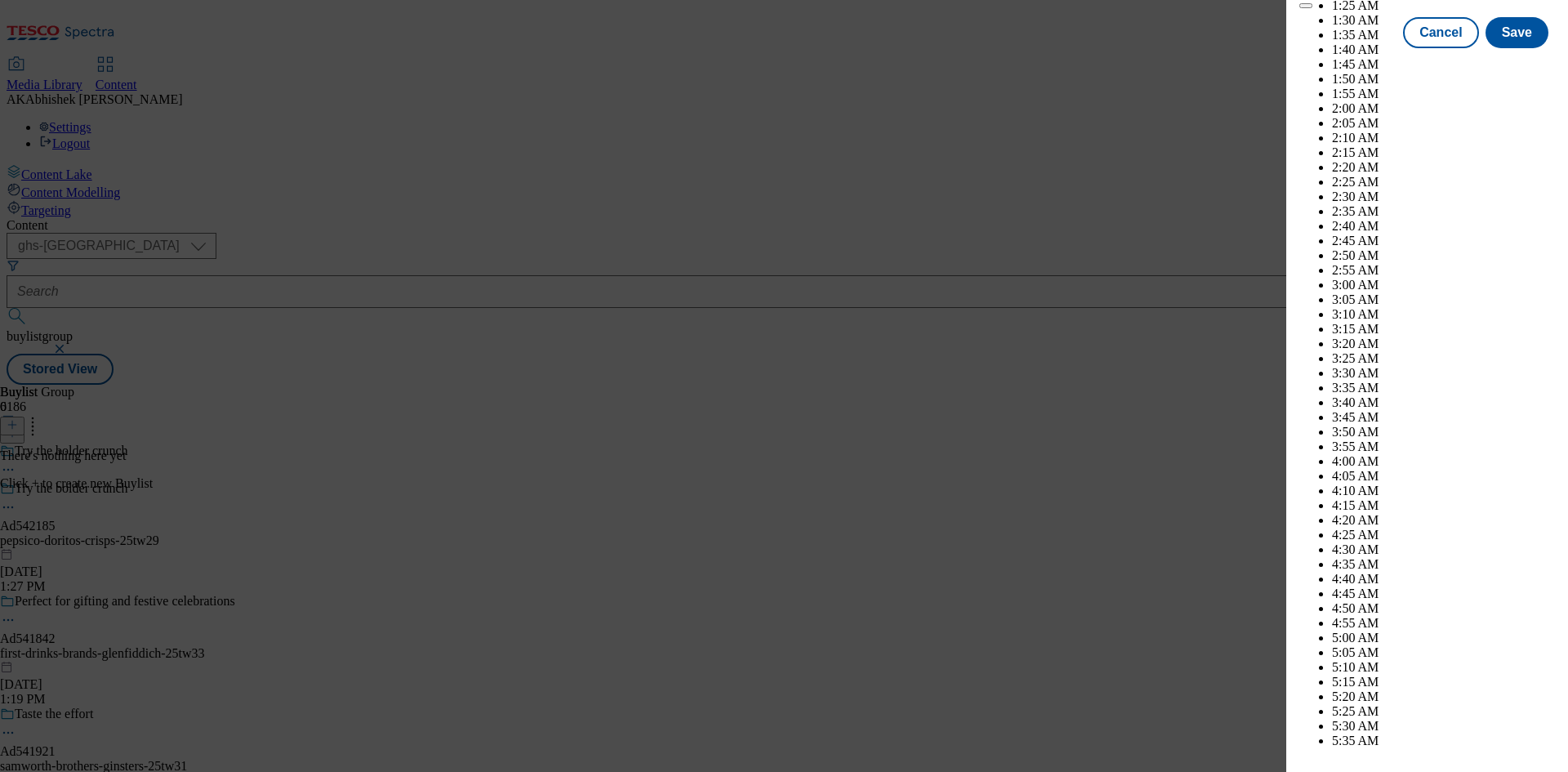
scroll to position [4851, 0]
select select "December"
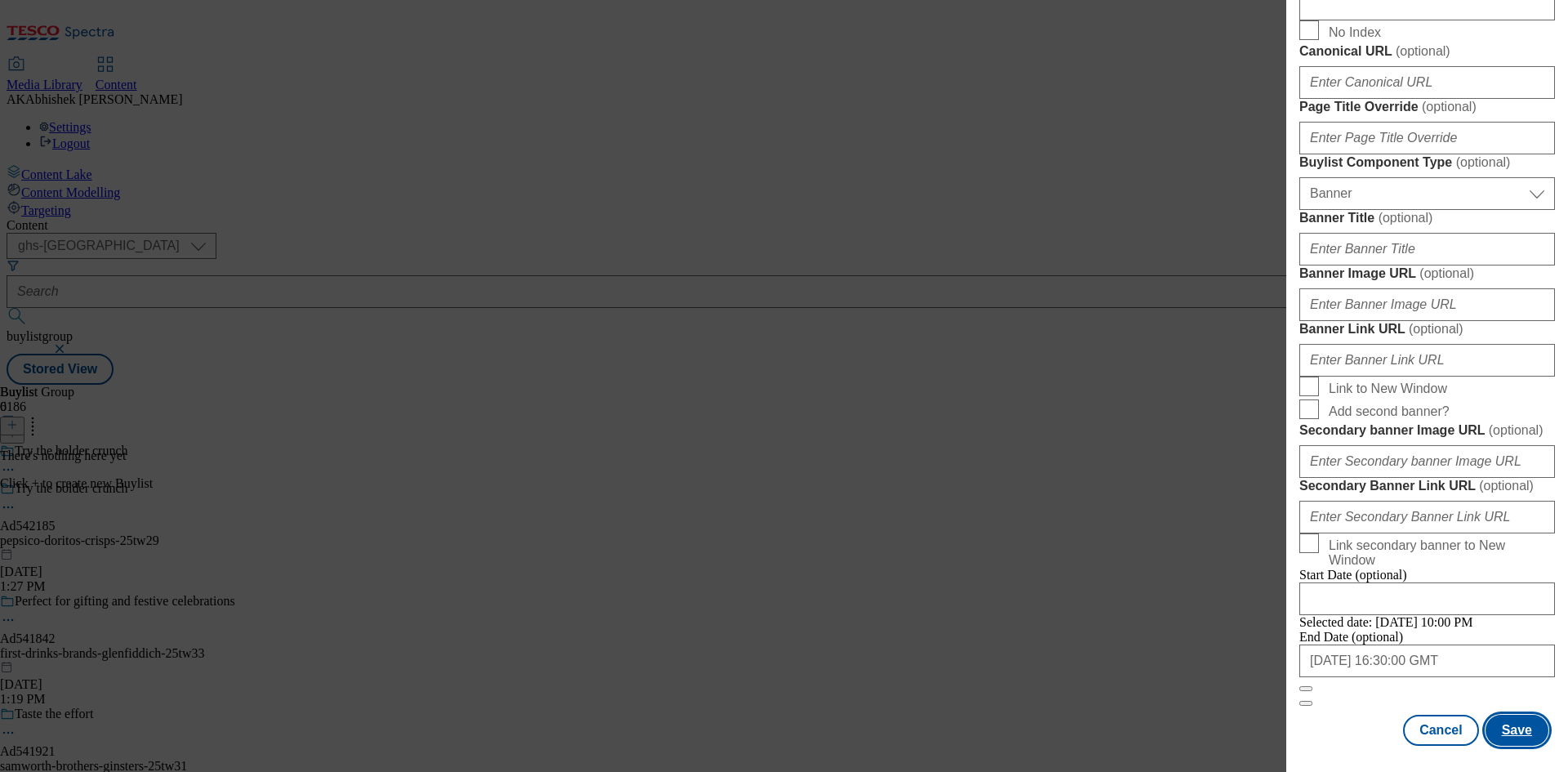
click at [1503, 724] on button "Save" at bounding box center [1516, 730] width 62 height 31
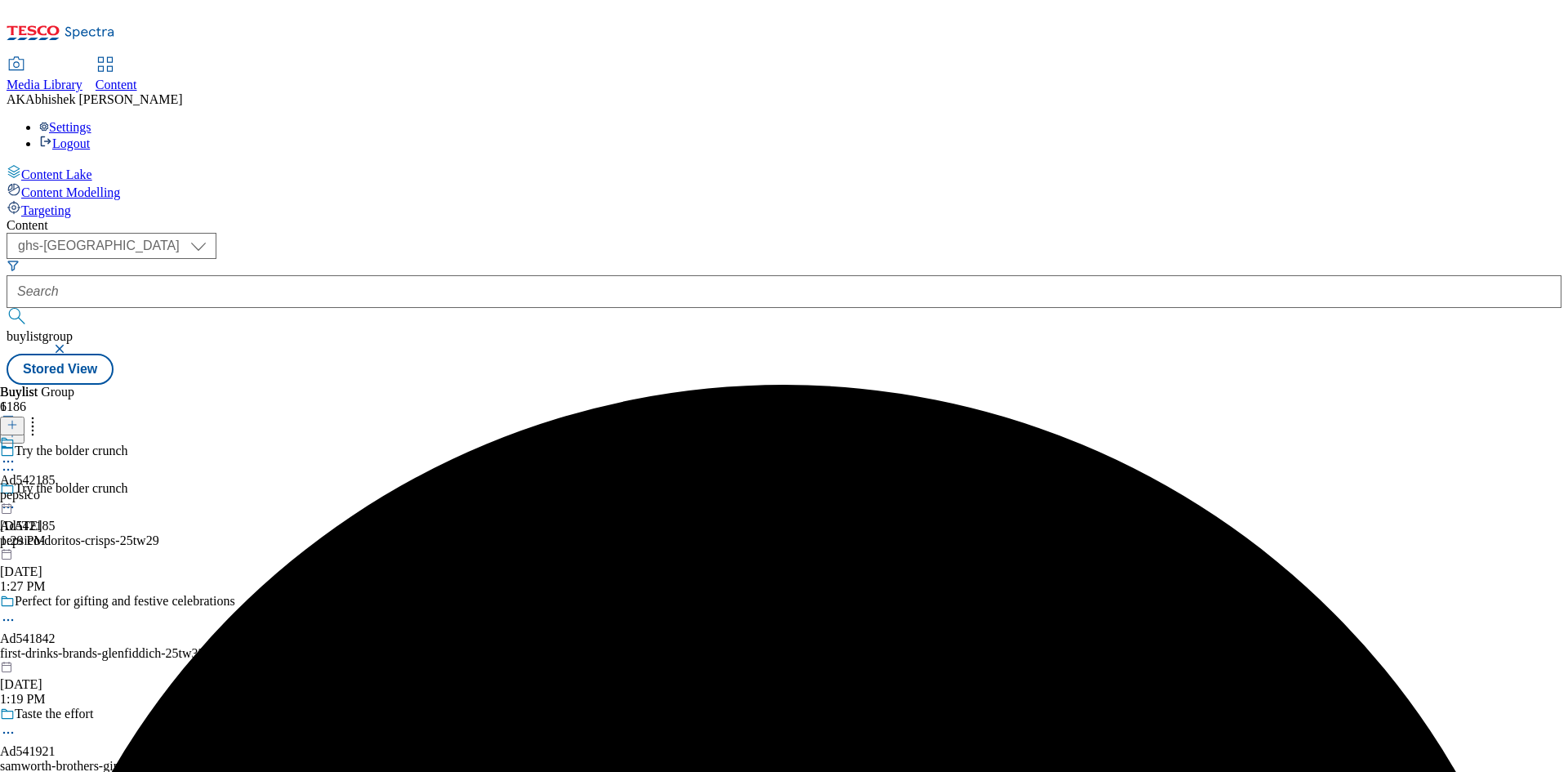
click at [55, 487] on div "pepsico" at bounding box center [28, 494] width 55 height 14
click at [18, 419] on icon at bounding box center [12, 424] width 12 height 12
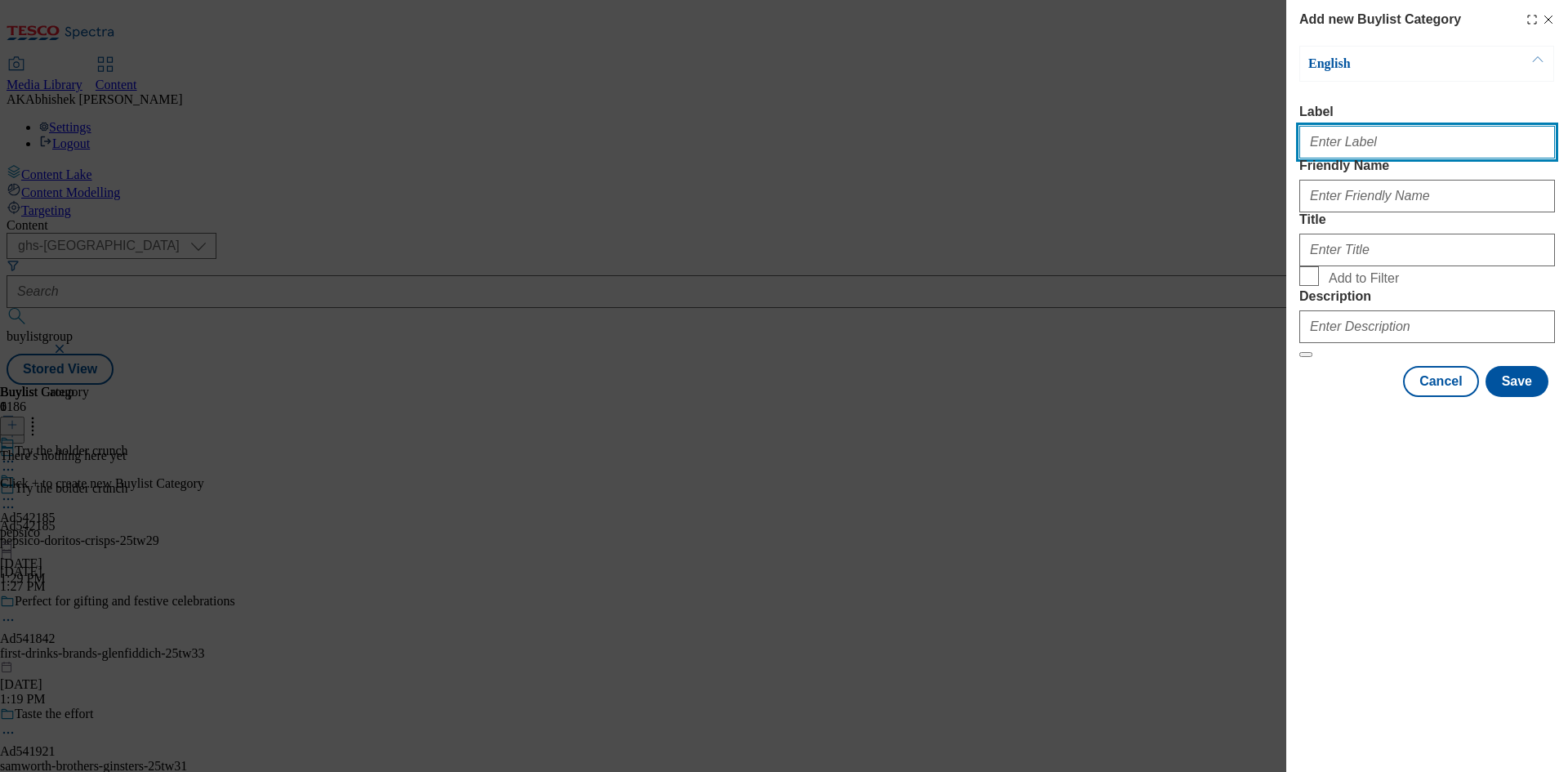
click at [1366, 159] on input "Label" at bounding box center [1427, 142] width 255 height 33
paste input "542185"
type input "Ad542185"
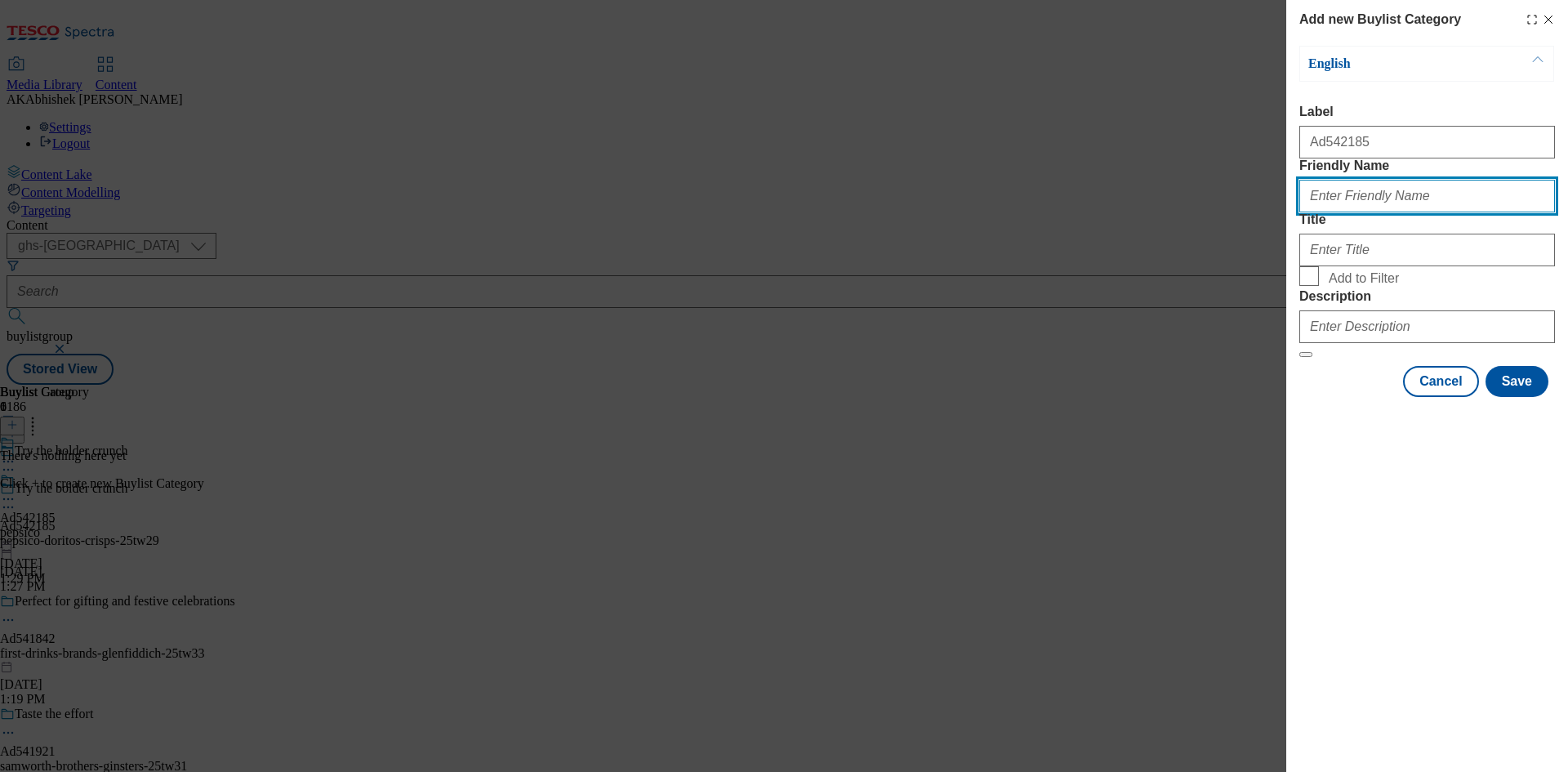
paste input "pepsico-doritos-crisps"
type input "pepsico-doritos-crisps"
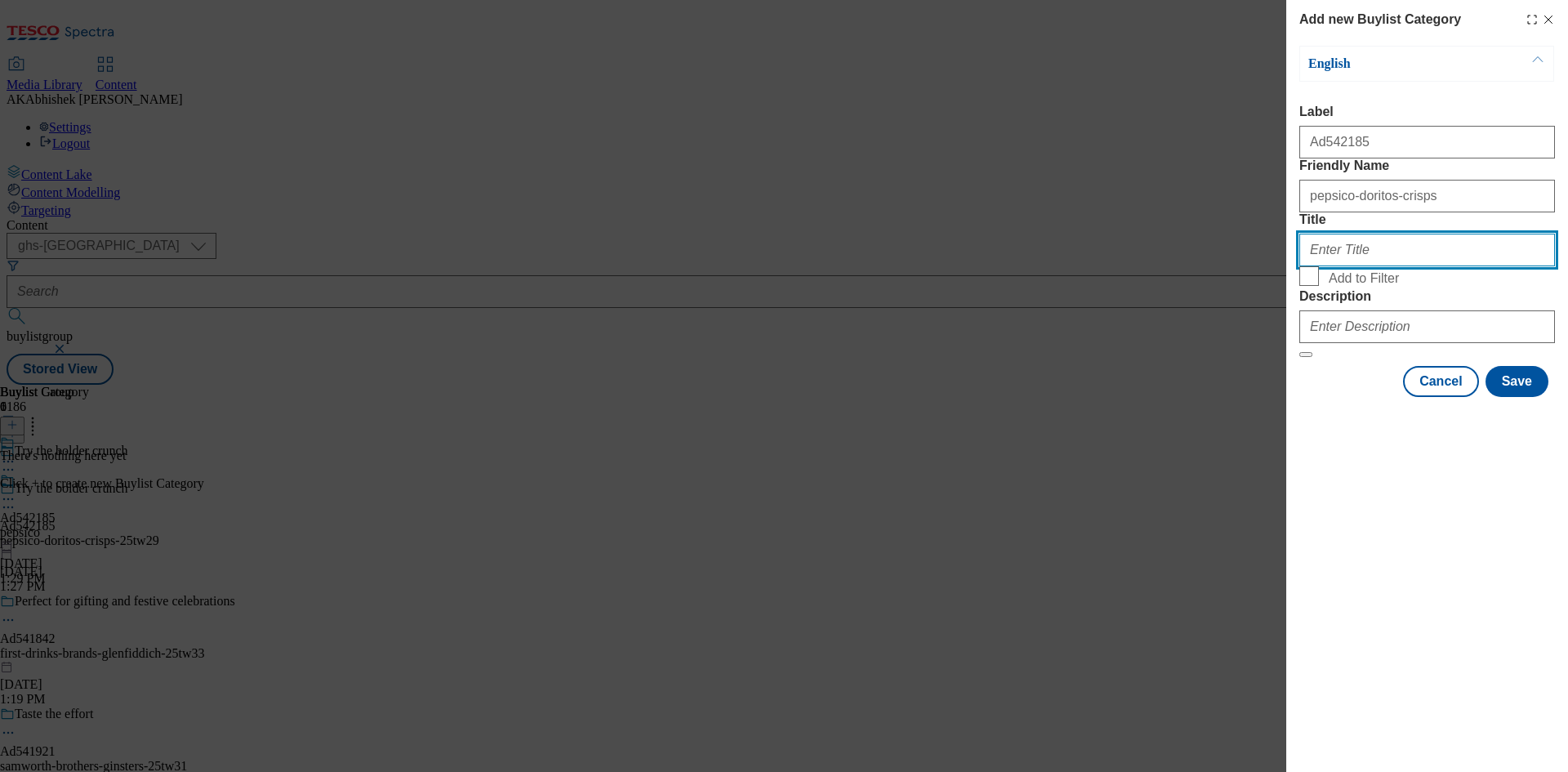
click at [1367, 266] on input "Title" at bounding box center [1427, 250] width 255 height 33
paste input "Pepsico"
type input "Pepsico"
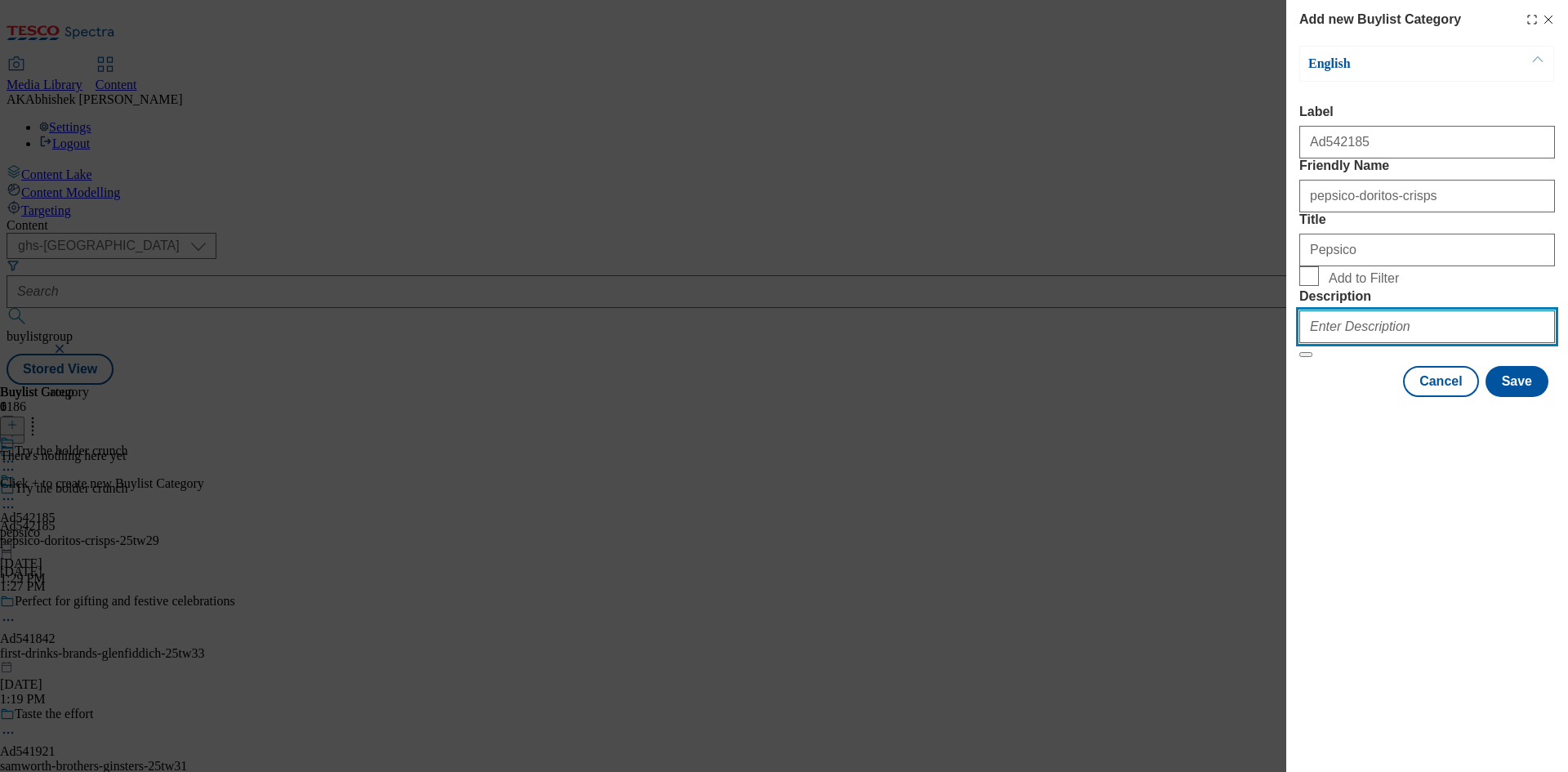
click at [1360, 343] on input "Description" at bounding box center [1427, 327] width 255 height 33
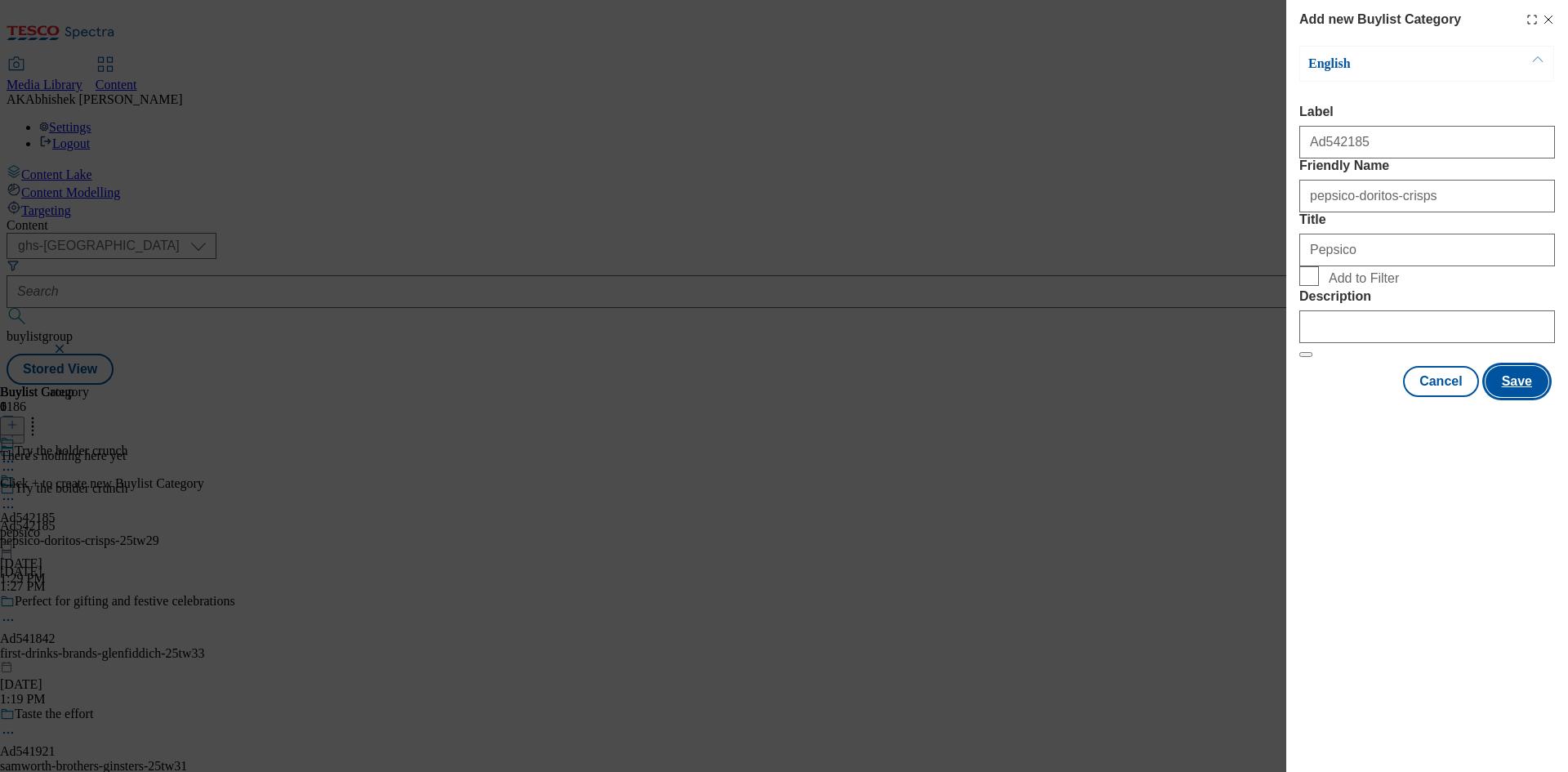
click at [1522, 397] on button "Save" at bounding box center [1516, 381] width 62 height 31
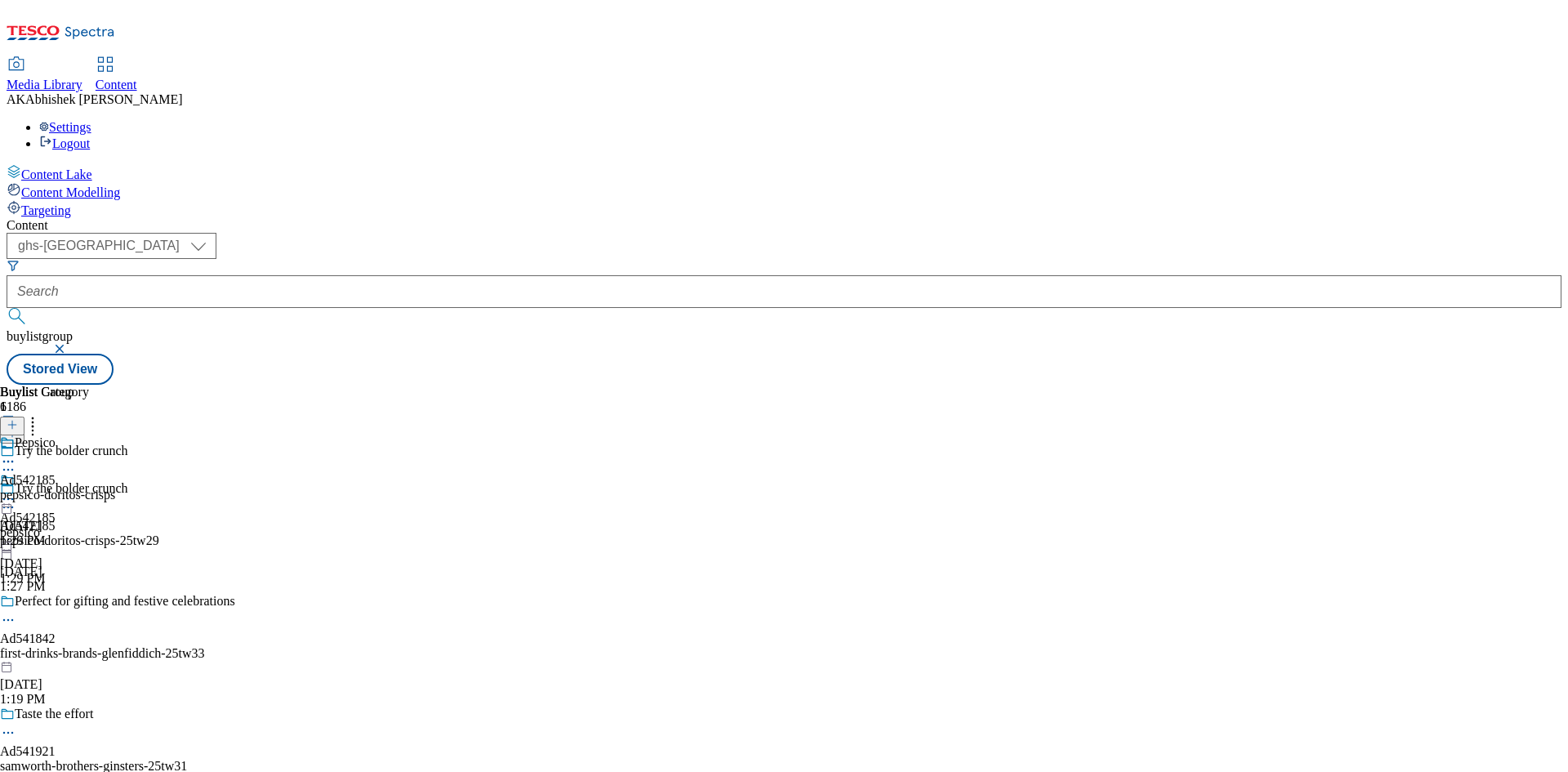
click at [115, 487] on div "pepsico-doritos-crisps" at bounding box center [57, 494] width 115 height 14
click at [24, 419] on div at bounding box center [12, 426] width 24 height 14
click at [18, 419] on icon at bounding box center [12, 424] width 12 height 12
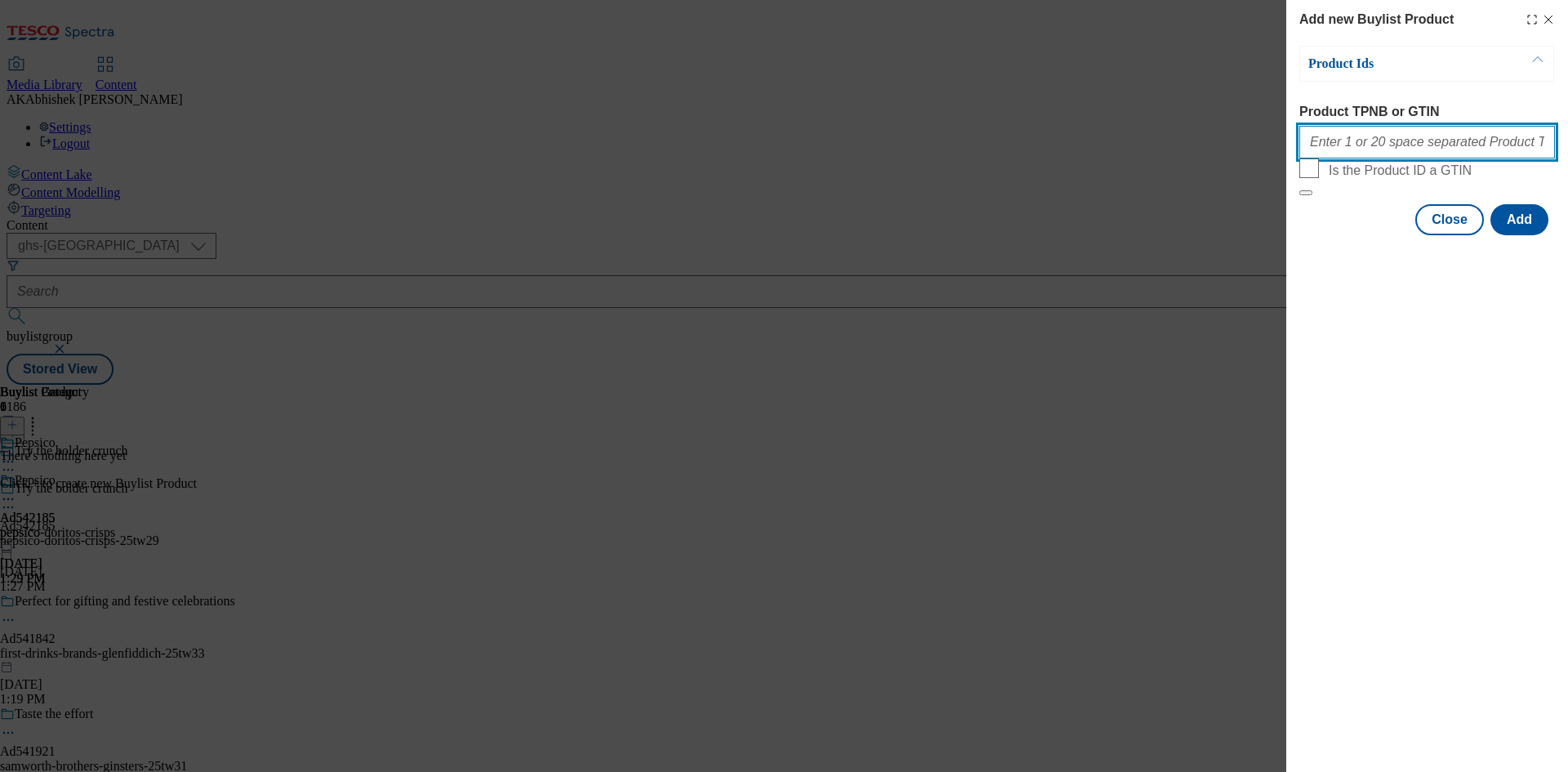
drag, startPoint x: 1370, startPoint y: 145, endPoint x: 1405, endPoint y: 157, distance: 37.0
click at [1370, 144] on input "Product TPNB or GTIN" at bounding box center [1427, 142] width 255 height 33
paste input "93551127 93428741 93282629 94038187 93942575 58114140 58114059 90729009 9648680…"
type input "93551127 93428741 93282629 94038187 93942575 58114140 58114059 90729009 9648680…"
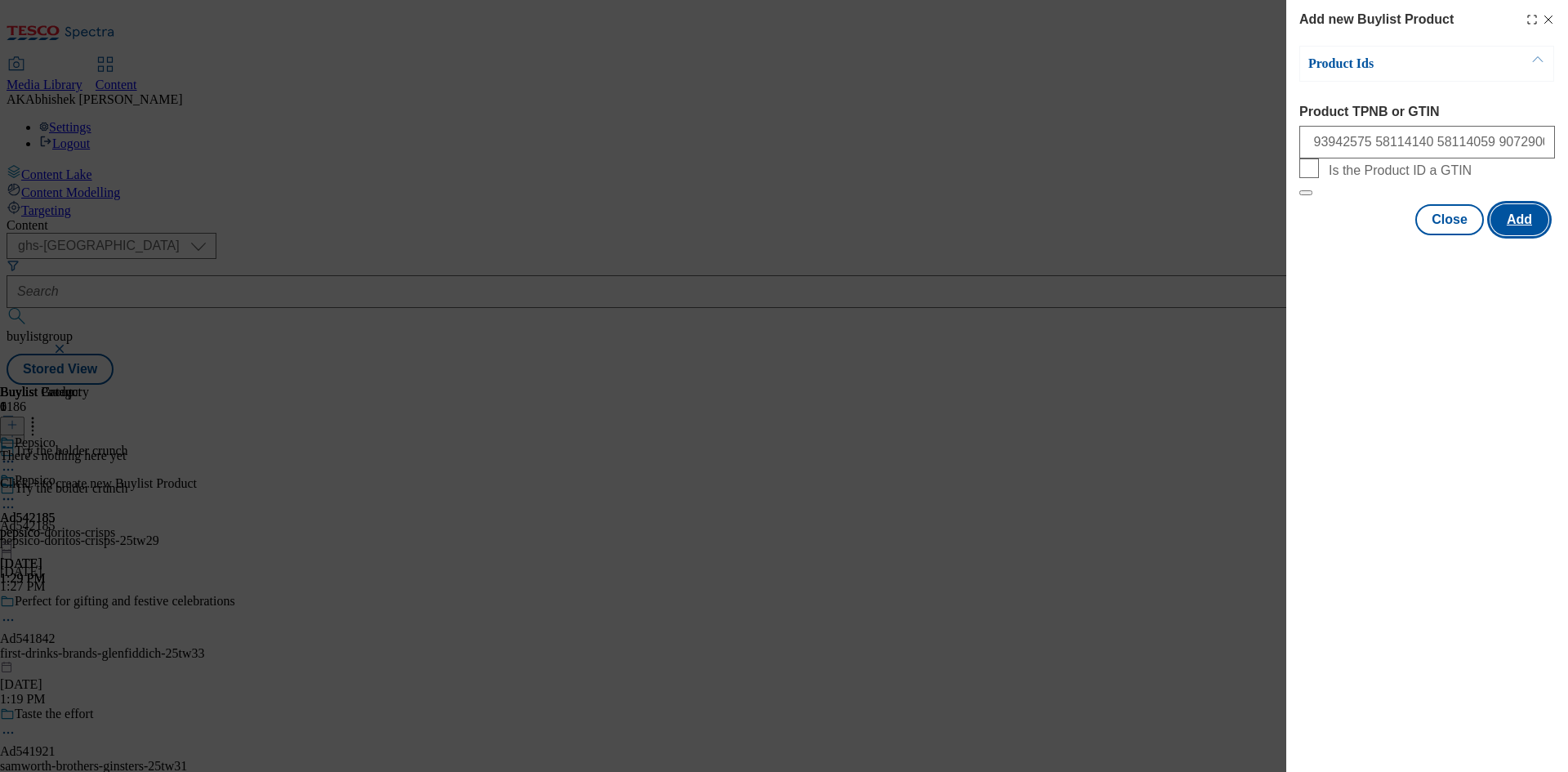
click at [1526, 236] on button "Add" at bounding box center [1519, 220] width 58 height 31
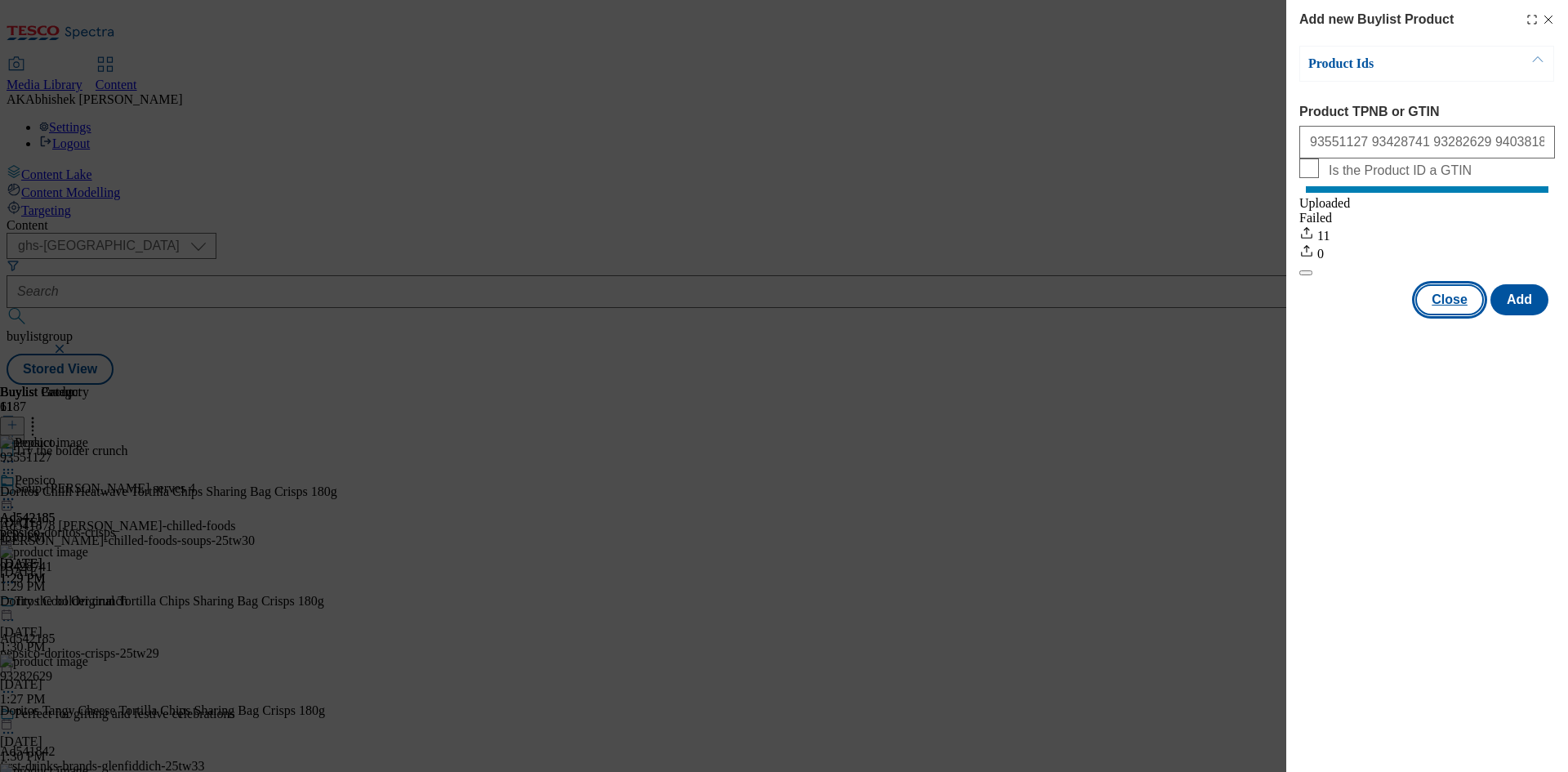
click at [1439, 312] on button "Close" at bounding box center [1449, 299] width 69 height 31
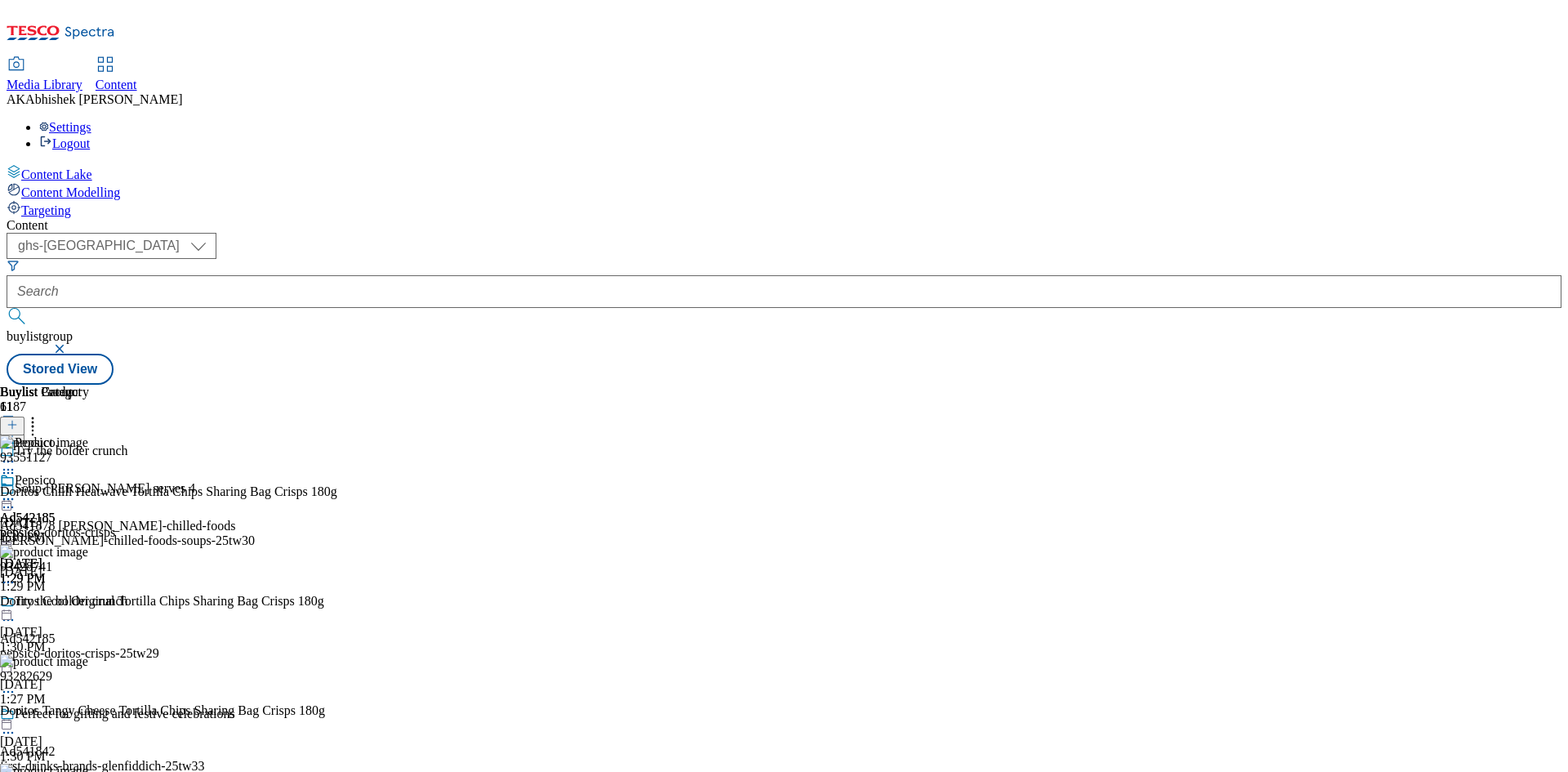
click at [16, 491] on icon at bounding box center [8, 499] width 16 height 16
click at [89, 602] on span "Preview" at bounding box center [70, 609] width 38 height 12
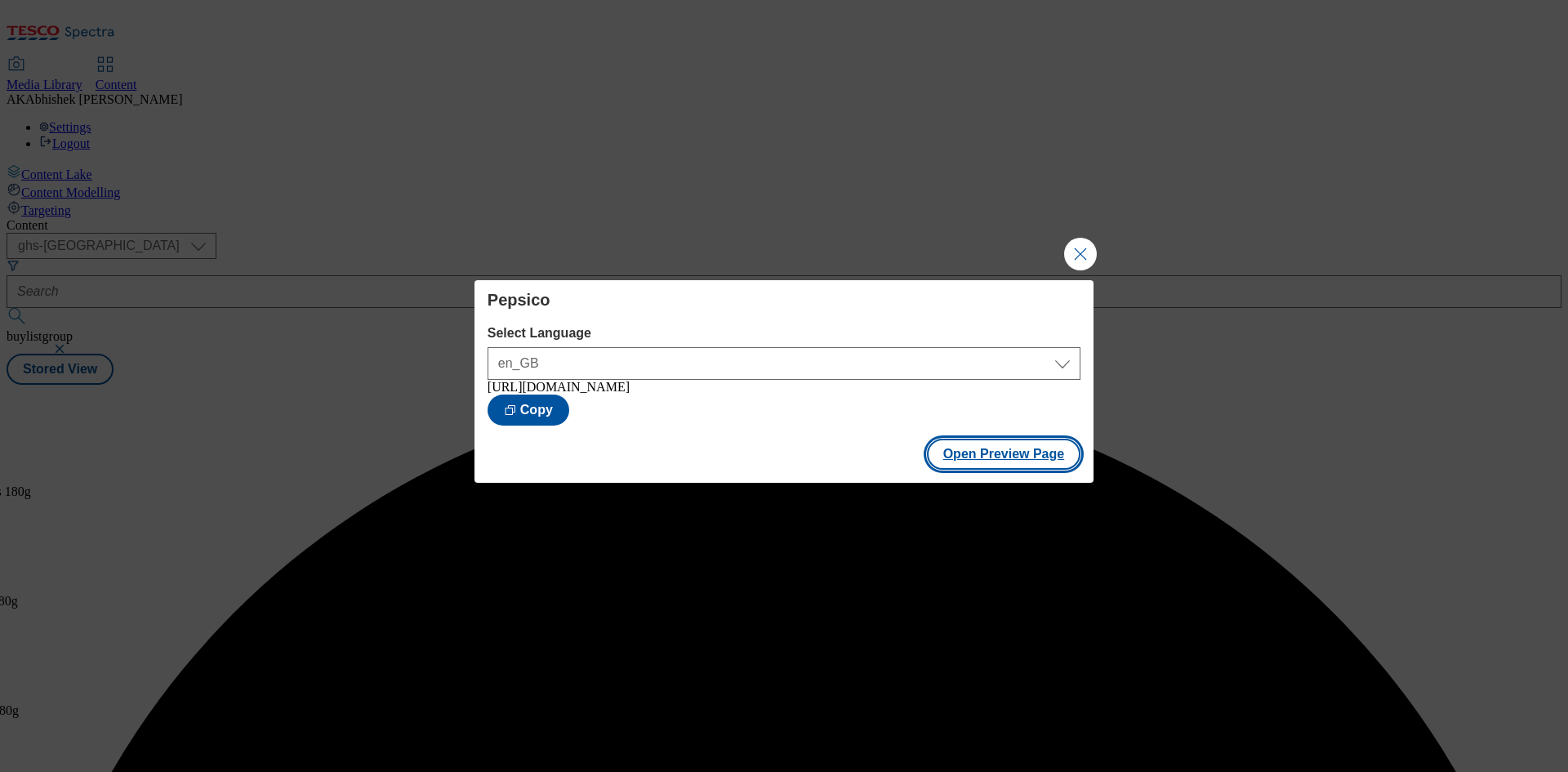
click at [982, 453] on button "Open Preview Page" at bounding box center [1004, 453] width 154 height 31
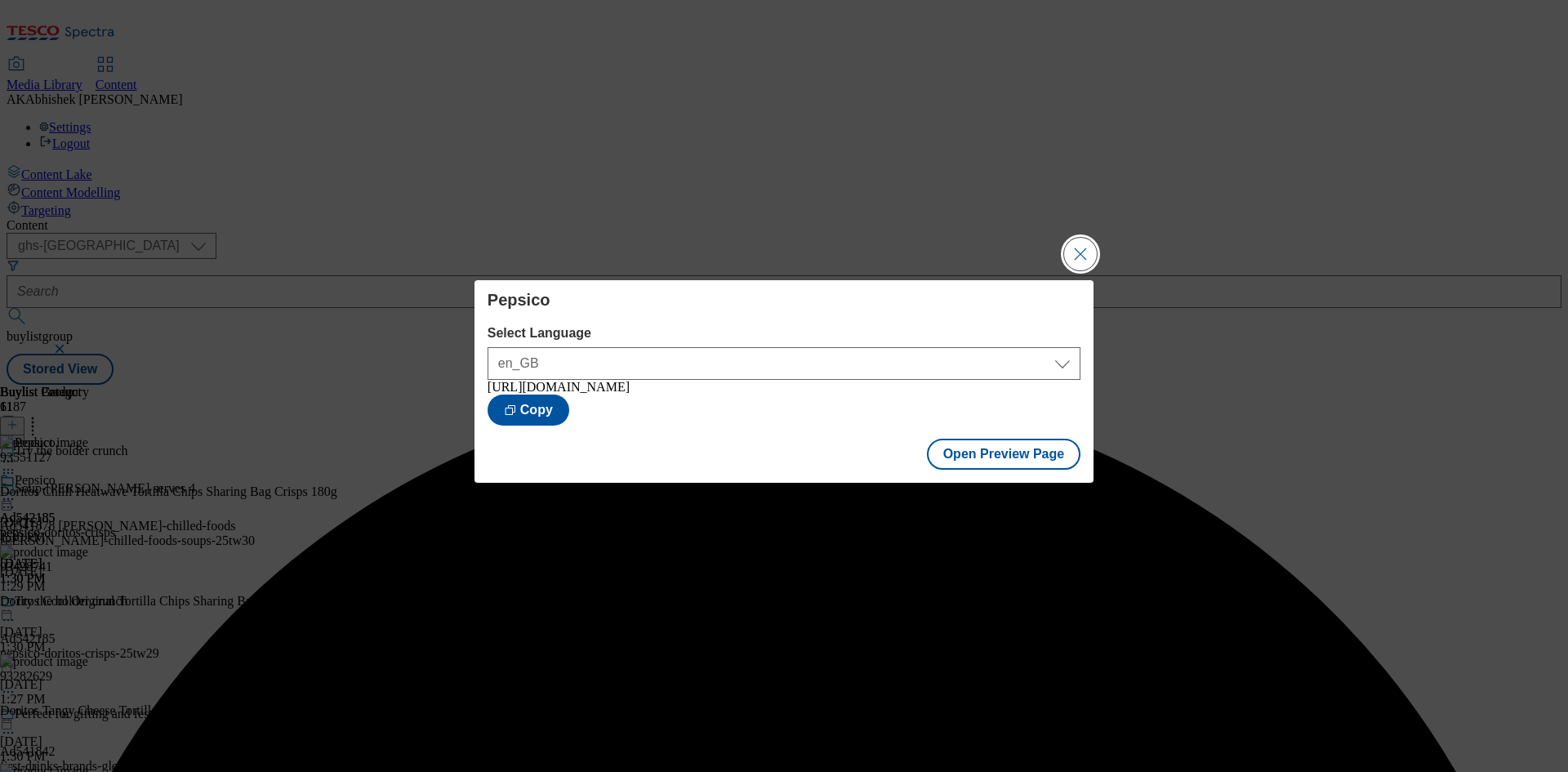
click at [1079, 248] on button "Close Modal" at bounding box center [1080, 253] width 33 height 33
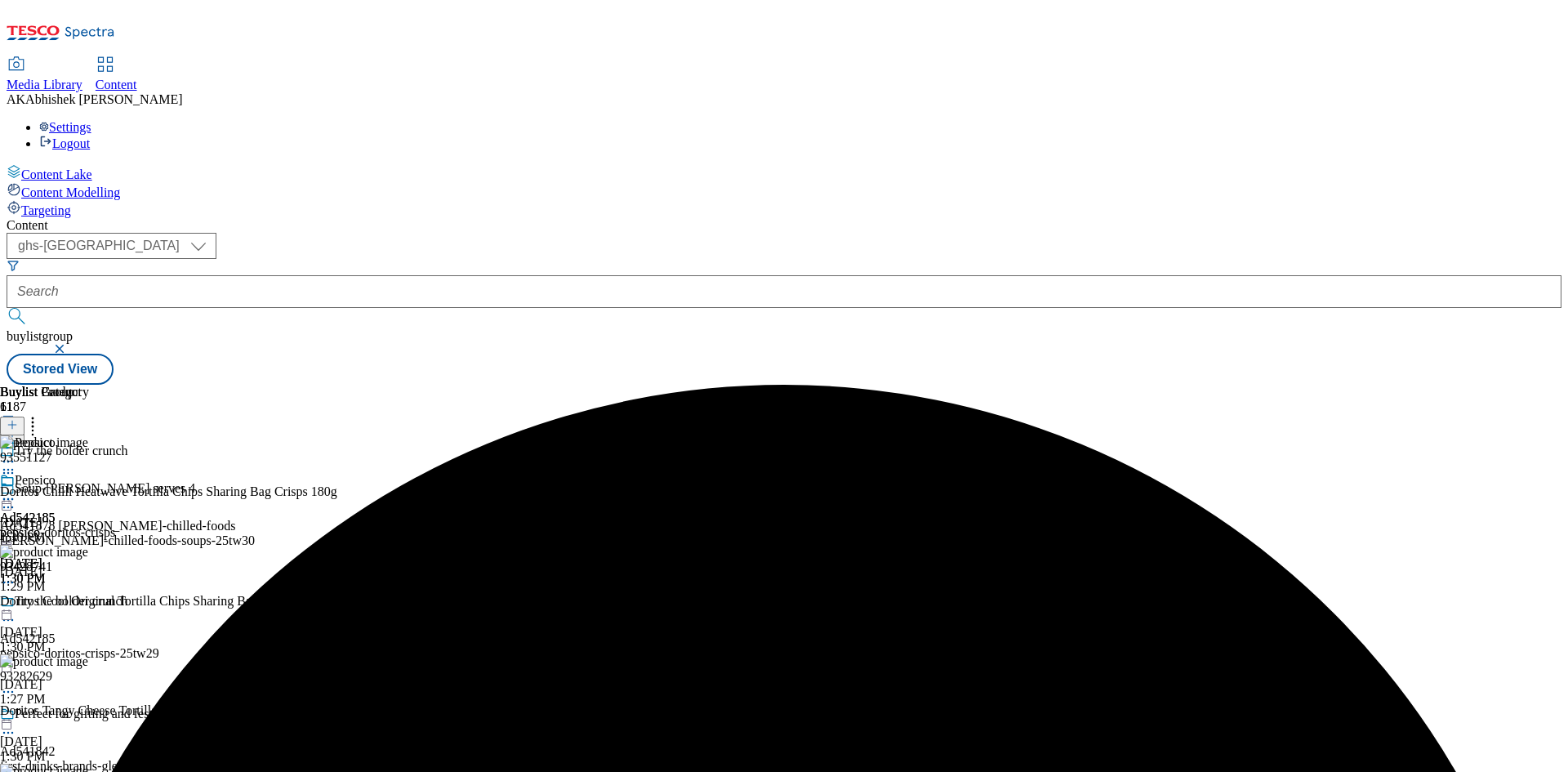
click at [16, 611] on icon at bounding box center [8, 619] width 16 height 16
click at [76, 644] on button "Edit" at bounding box center [54, 653] width 43 height 19
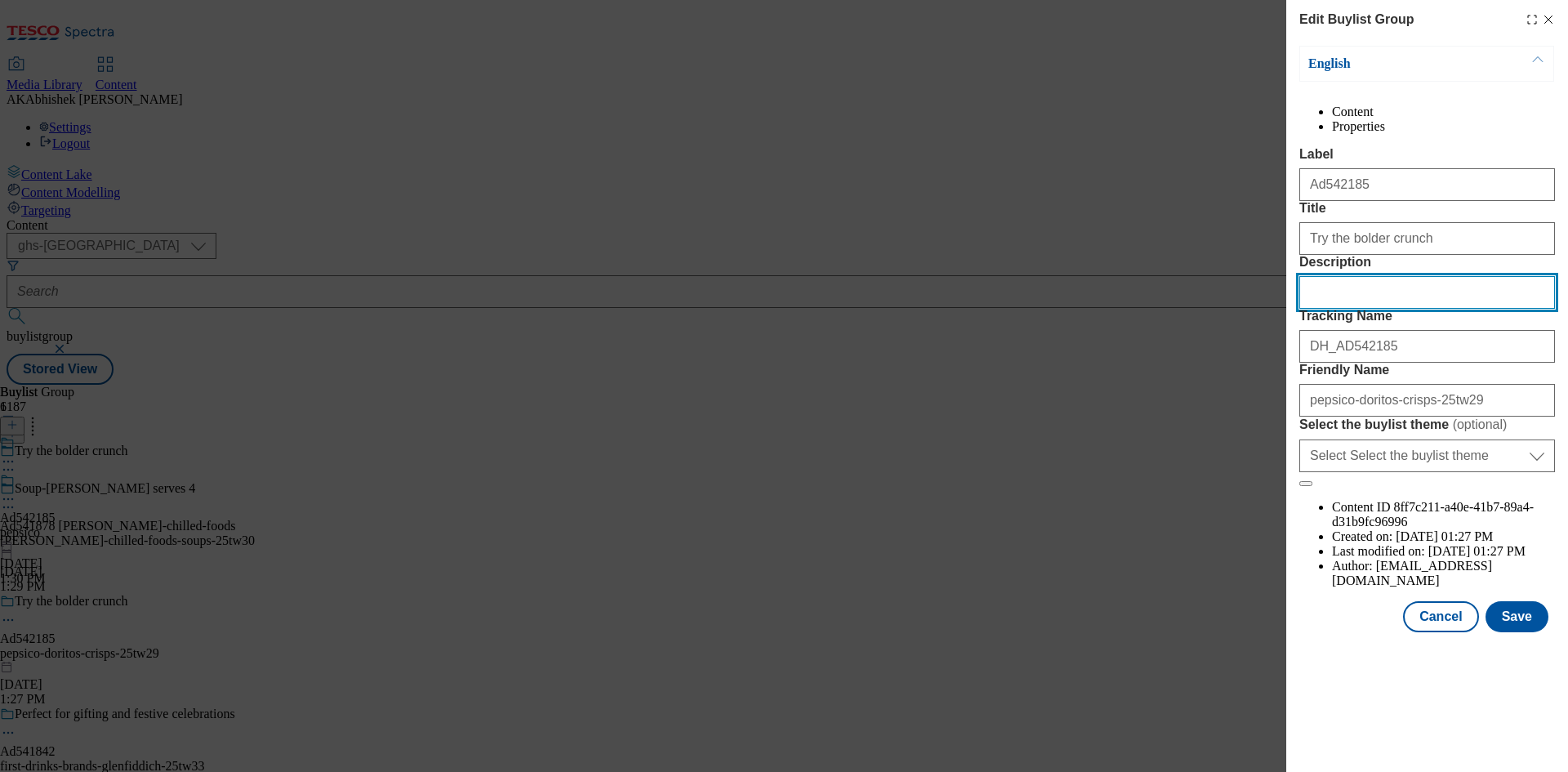
click at [1370, 309] on input "Description" at bounding box center [1427, 292] width 255 height 33
paste input "Doritos Tortilla Chips Chilli Heatwave Sharing Bag Crisps 180g"
type input "Doritos Tortilla Chips Chilli Heatwave Sharing Bag Crisps 180g"
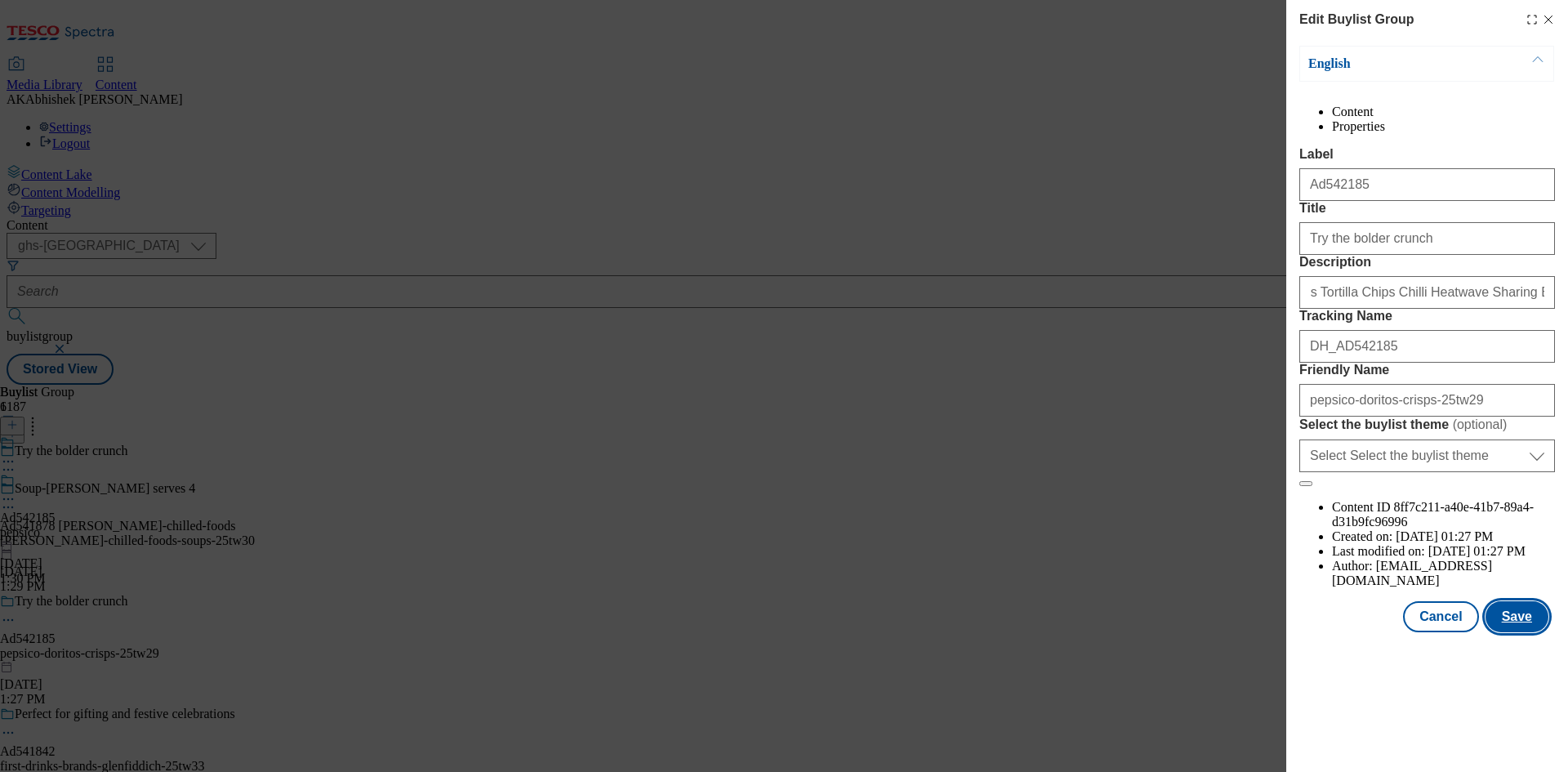
click at [1515, 632] on button "Save" at bounding box center [1516, 616] width 62 height 31
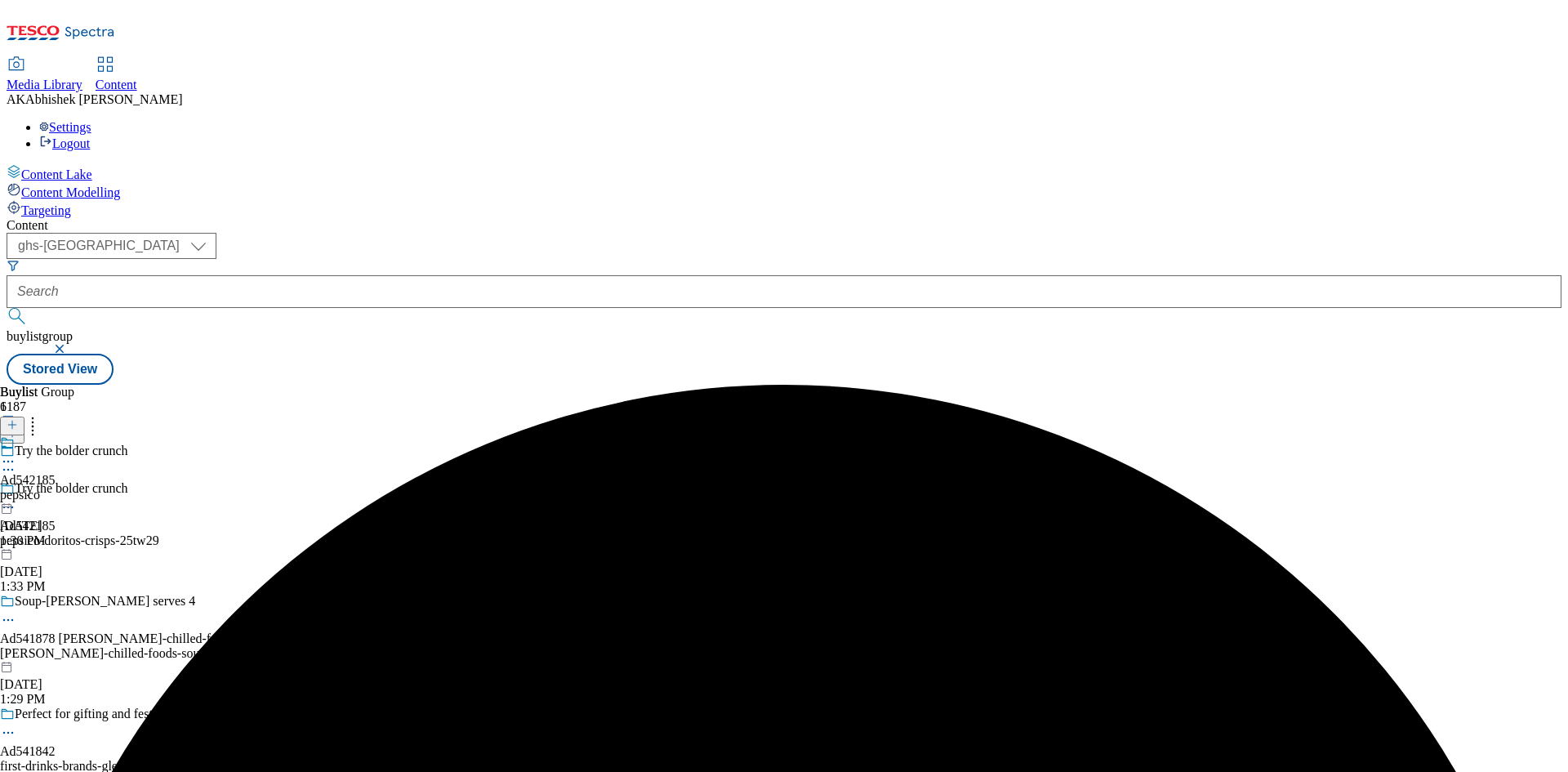
click at [55, 436] on div "Ad542185 pepsico Sep 9, 2025 1:30 PM" at bounding box center [28, 492] width 55 height 112
click at [16, 491] on icon at bounding box center [8, 499] width 16 height 16
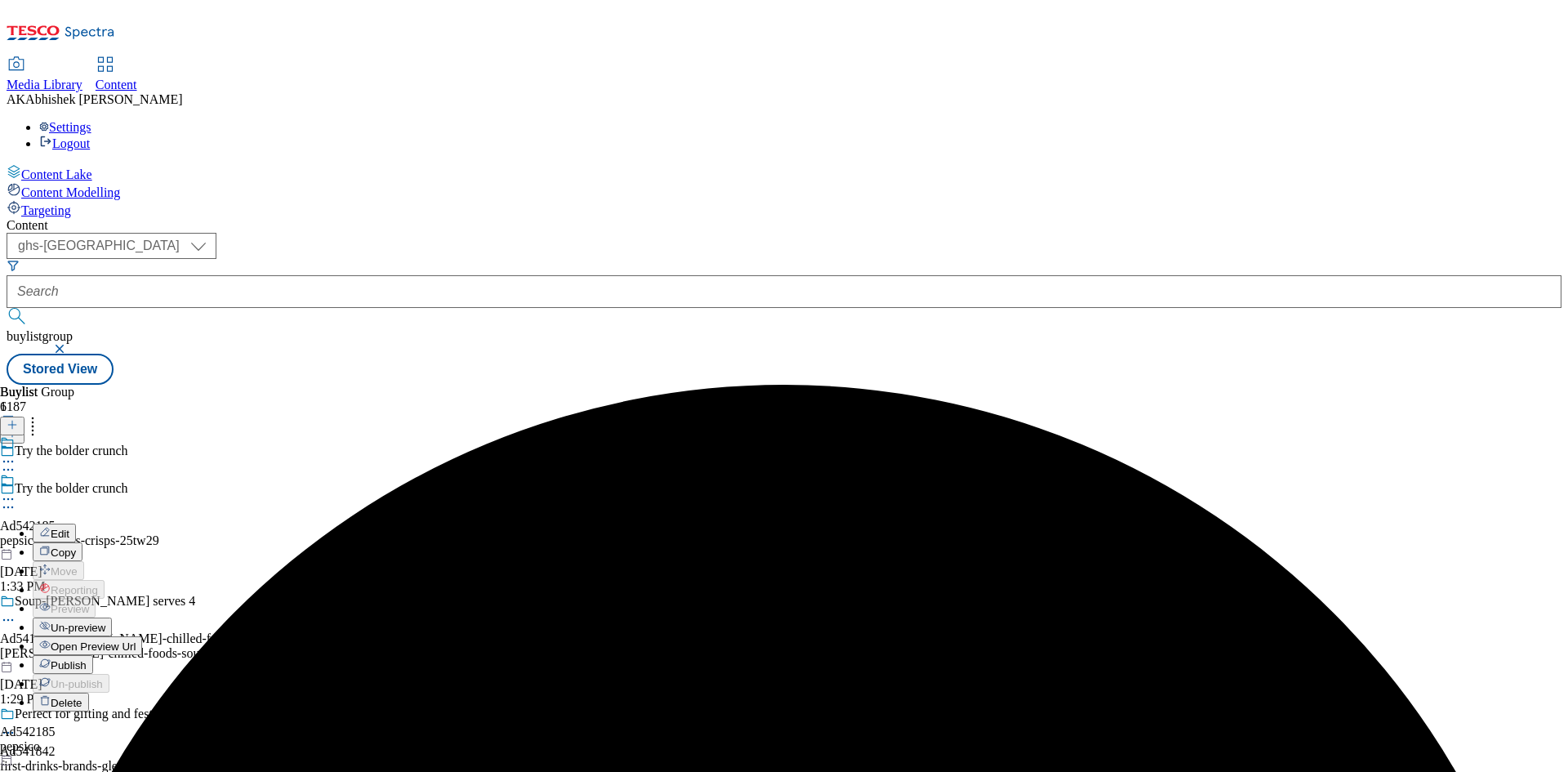
click at [70, 527] on span "Edit" at bounding box center [60, 534] width 19 height 12
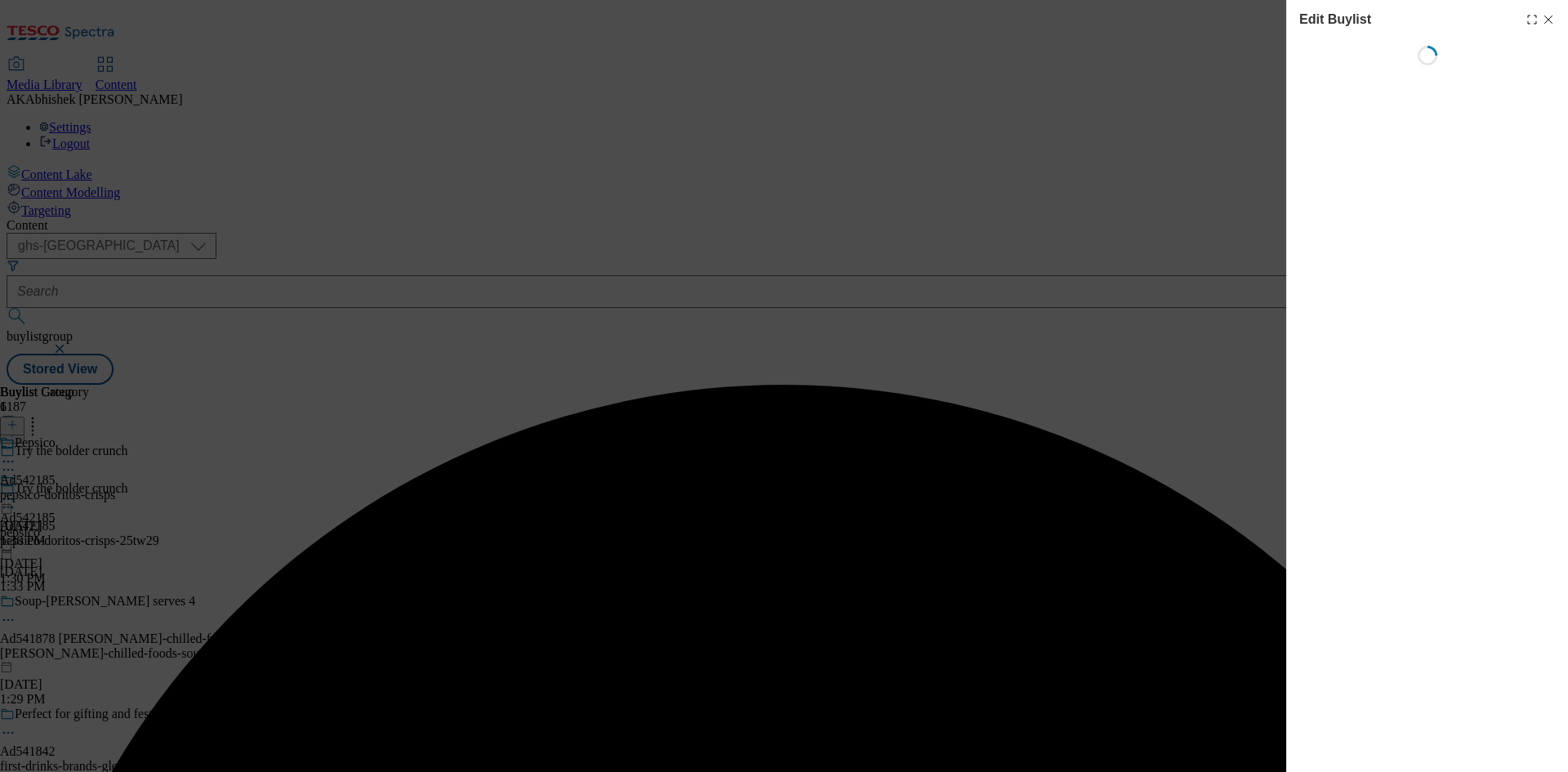
select select "tactical"
select select "supplier funded short term 1-3 weeks"
select select "dunnhumby"
select select "Banner"
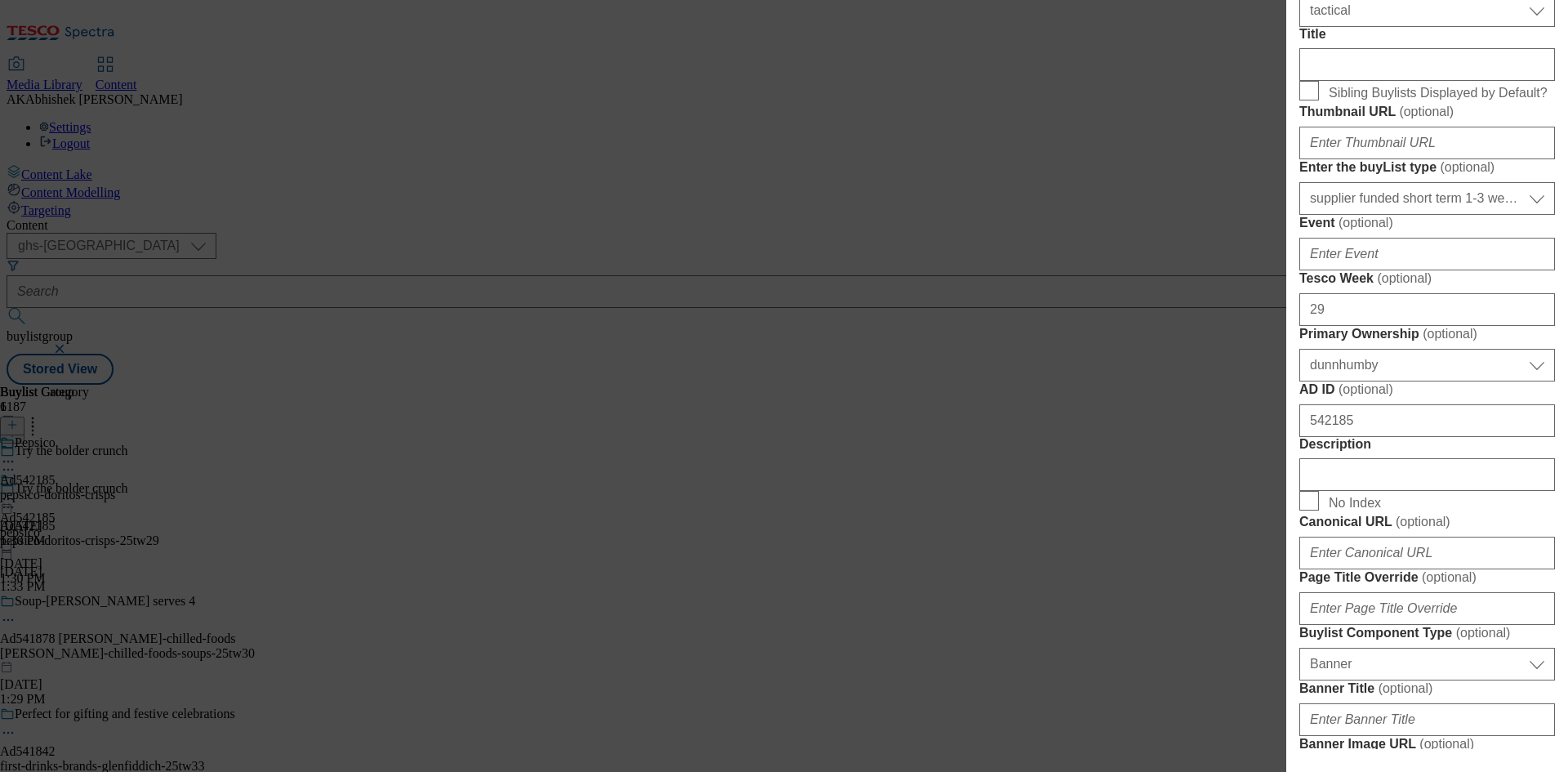
scroll to position [653, 0]
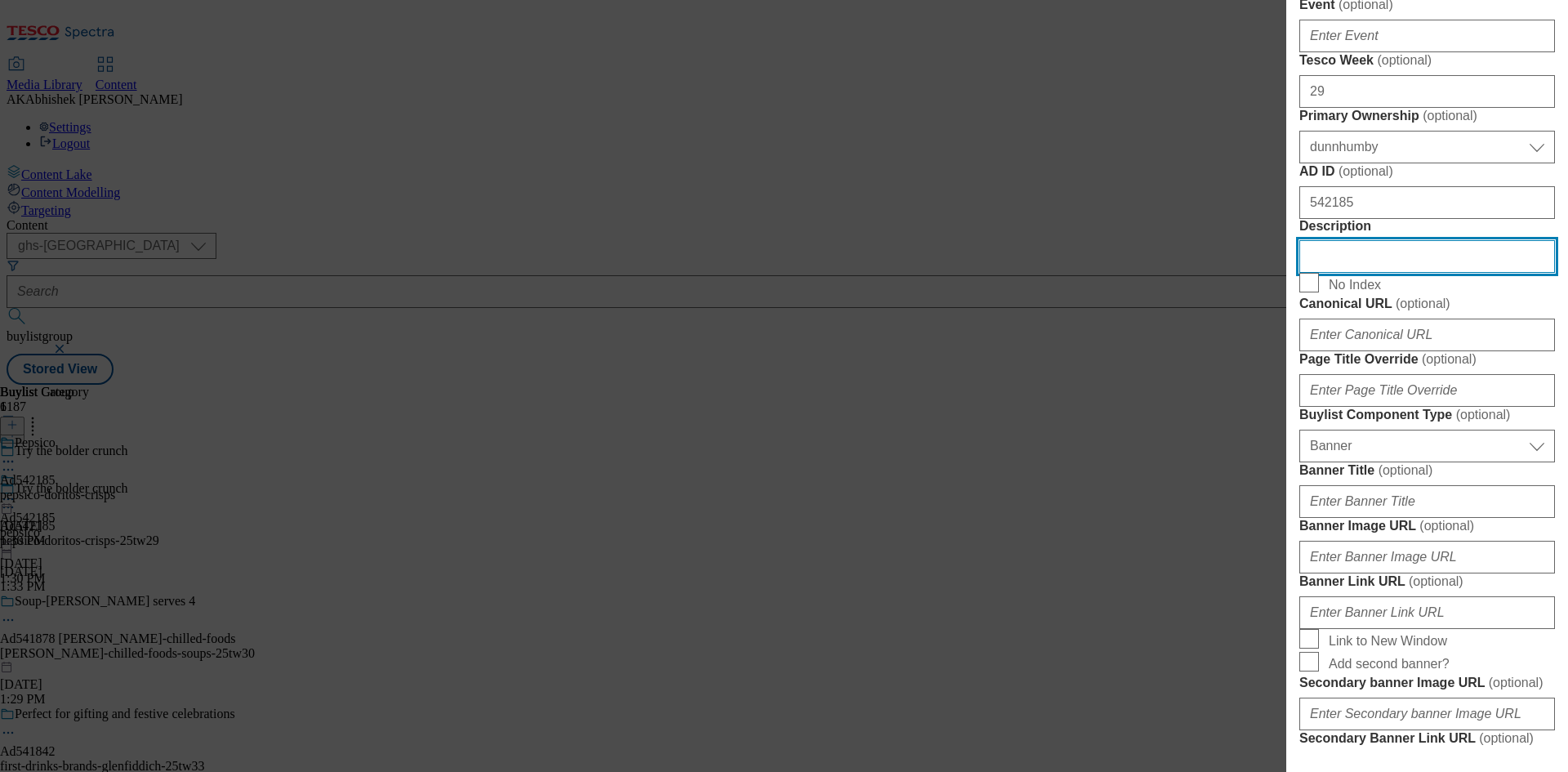
click at [1368, 273] on input "Description" at bounding box center [1427, 256] width 255 height 33
paste input "Doritos Tortilla Chips Chilli Heatwave Sharing Bag Crisps 180g"
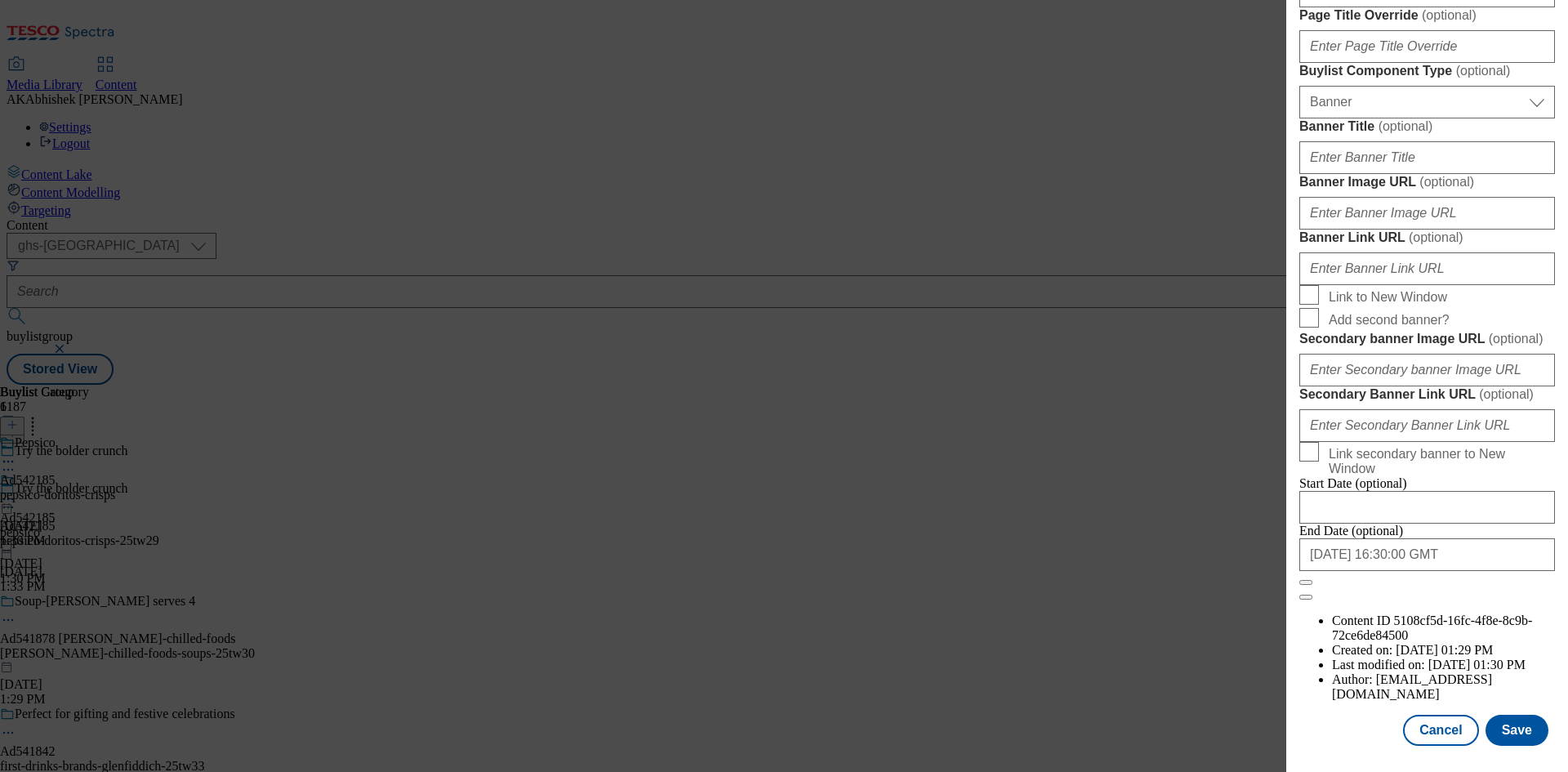
scroll to position [1604, 0]
type input "Doritos Tortilla Chips Chilli Heatwave Sharing Bag Crisps 180g"
click at [1505, 730] on button "Save" at bounding box center [1516, 730] width 62 height 31
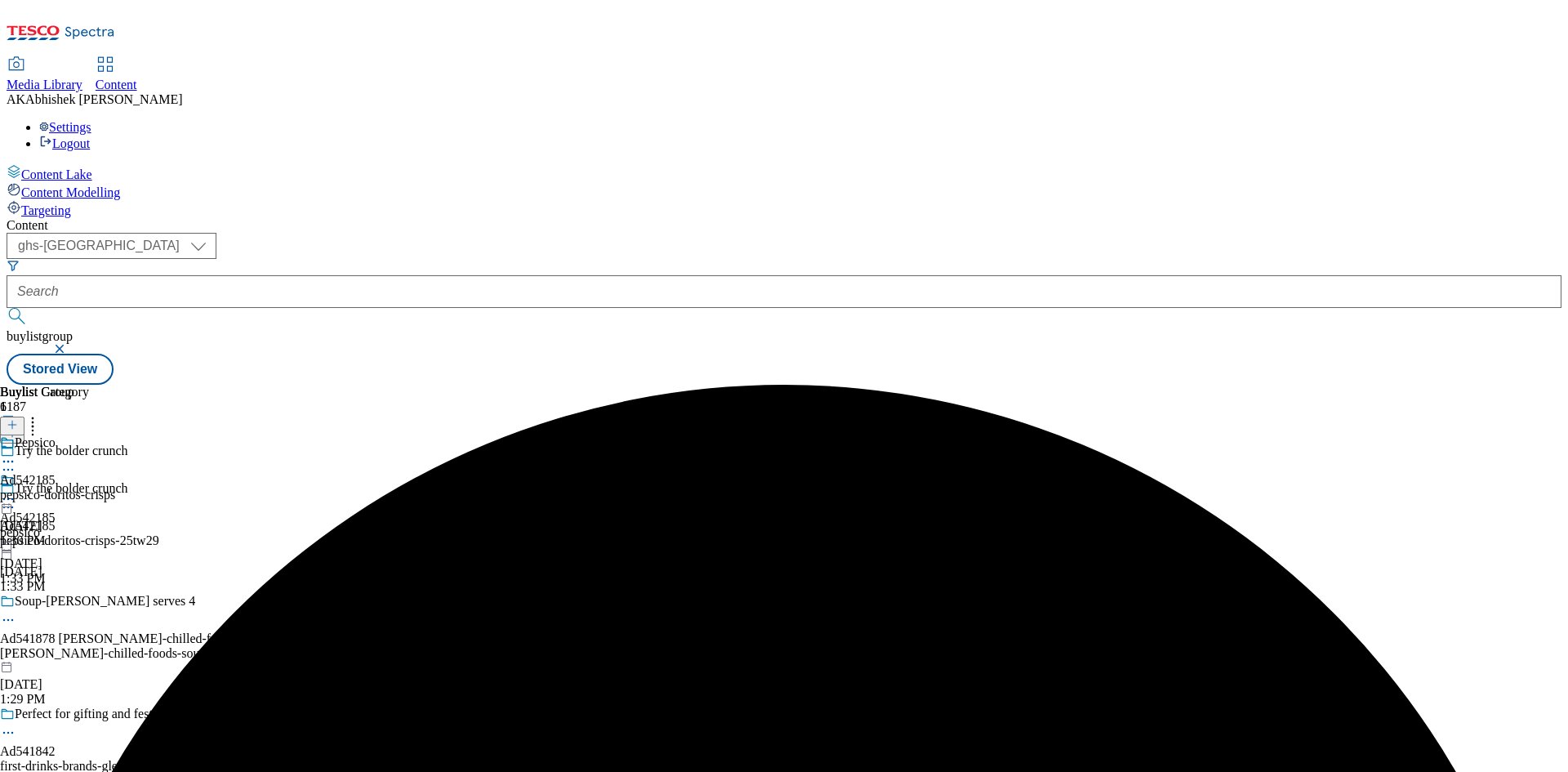
click at [16, 453] on icon at bounding box center [8, 461] width 16 height 16
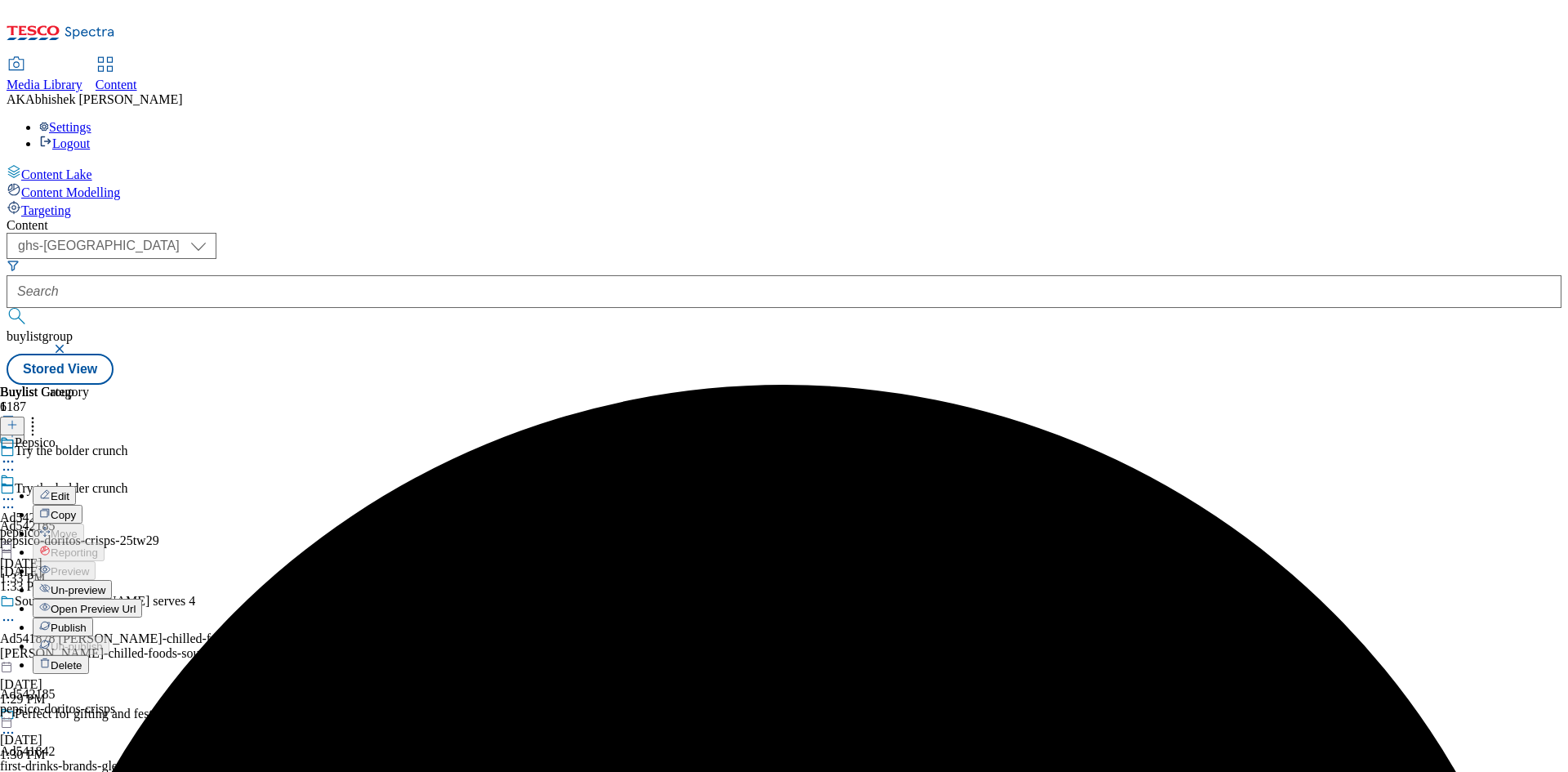
click at [70, 490] on span "Edit" at bounding box center [60, 496] width 19 height 12
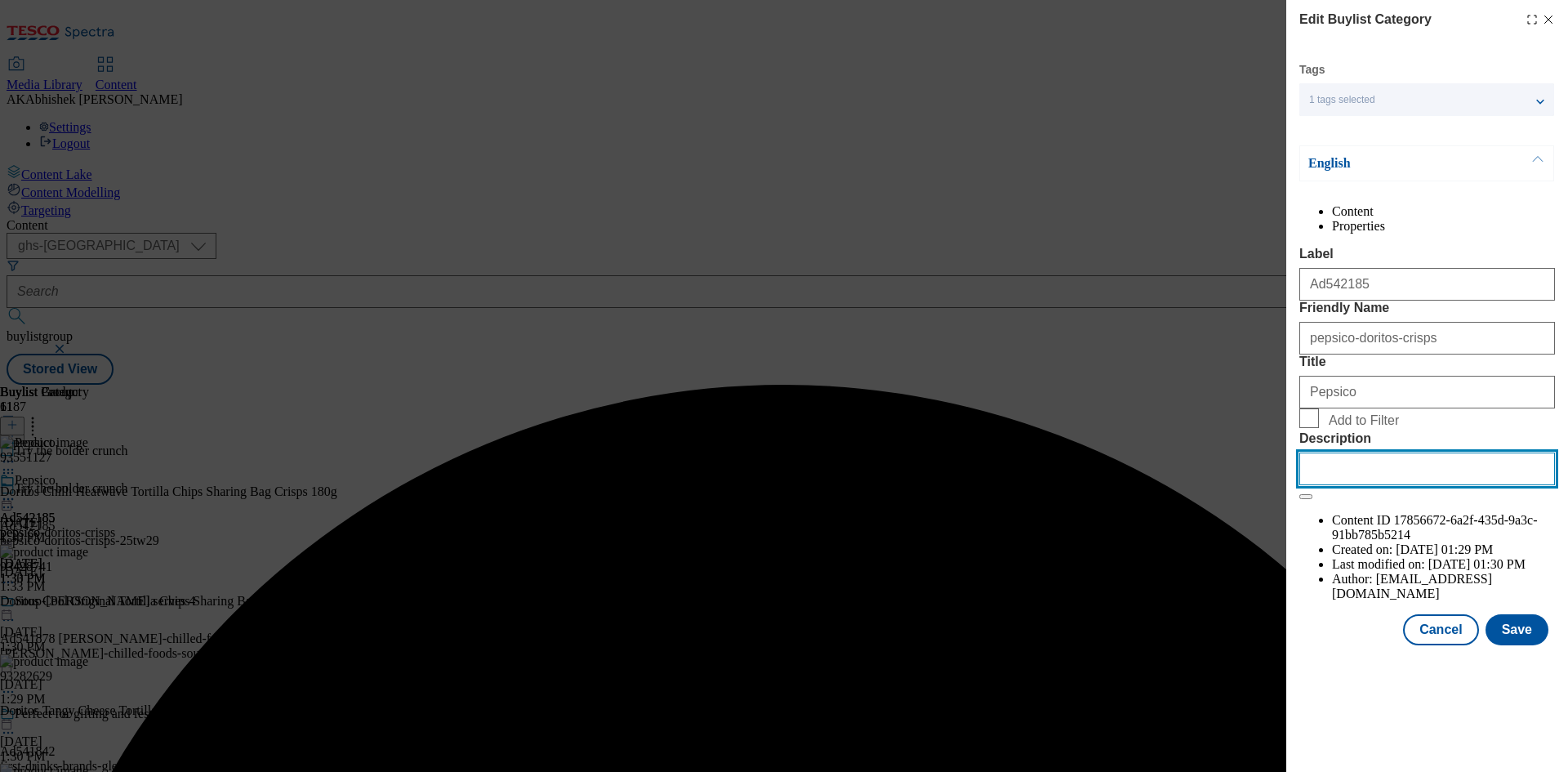
click at [1388, 486] on input "Description" at bounding box center [1427, 469] width 255 height 33
paste input "Doritos Tortilla Chips Chilli Heatwave Sharing Bag Crisps 180g"
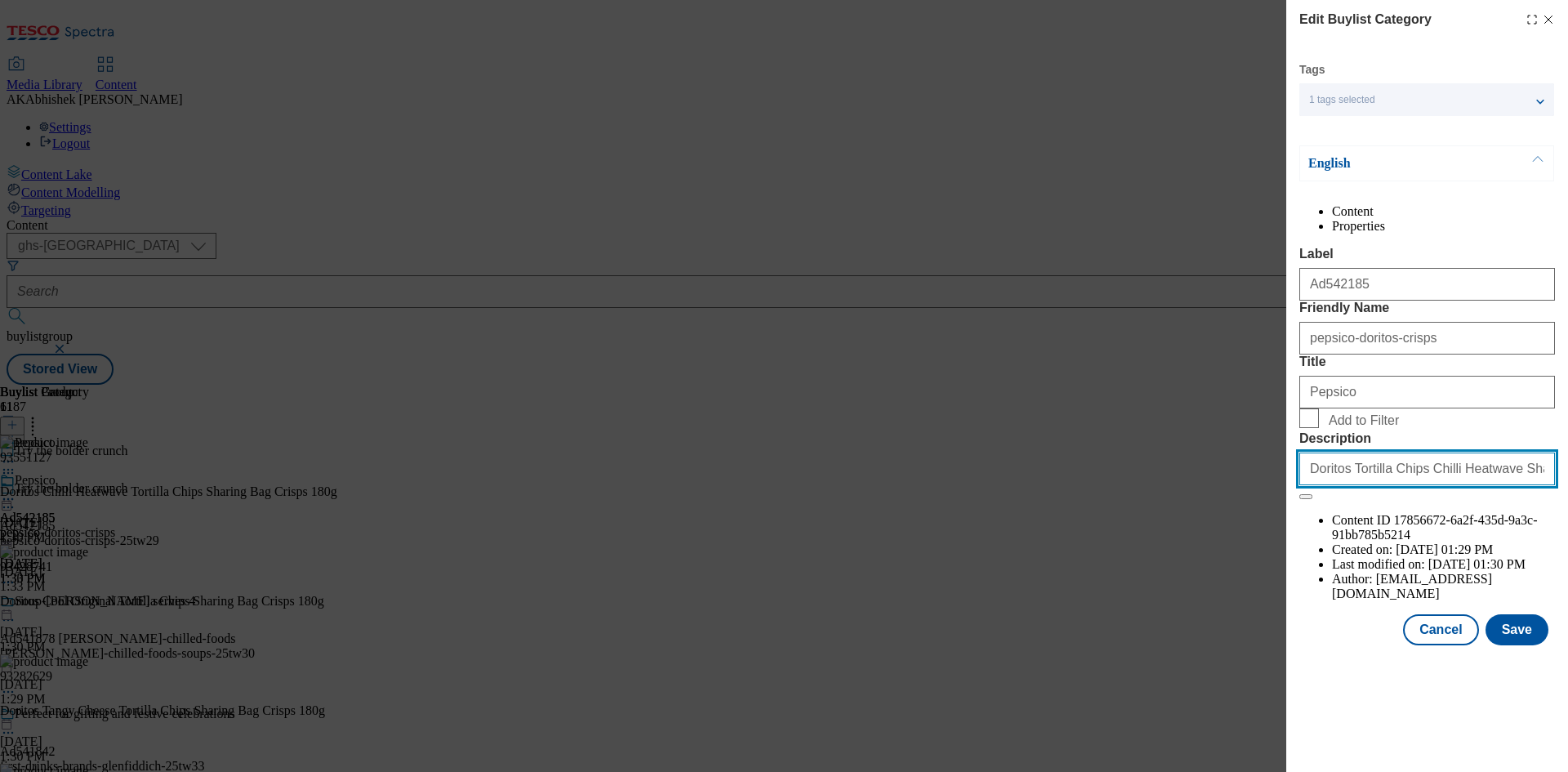
scroll to position [0, 34]
type input "Doritos Tortilla Chips Chilli Heatwave Sharing Bag Crisps 180g"
click at [1509, 645] on button "Save" at bounding box center [1516, 629] width 62 height 31
